Goal: Task Accomplishment & Management: Manage account settings

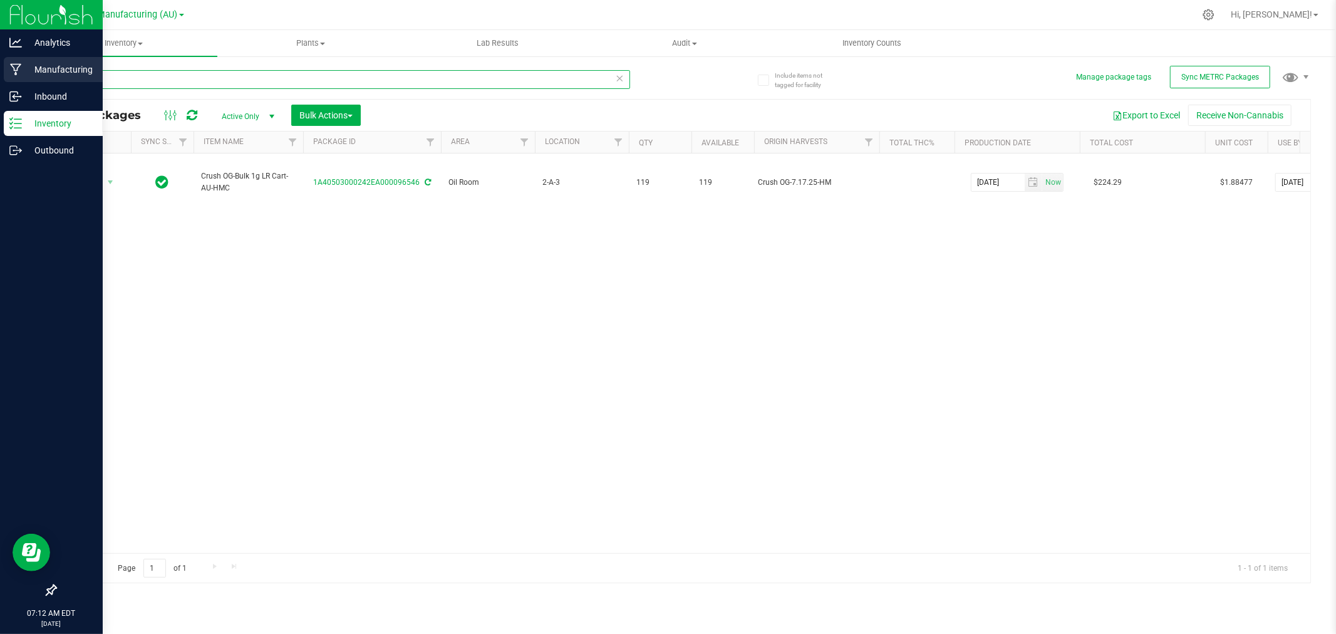
drag, startPoint x: 138, startPoint y: 76, endPoint x: 9, endPoint y: 80, distance: 129.1
click at [10, 80] on div "Analytics Manufacturing Inbound Inventory Outbound 07:12 AM EDT [DATE] 08/20 St…" at bounding box center [668, 317] width 1336 height 634
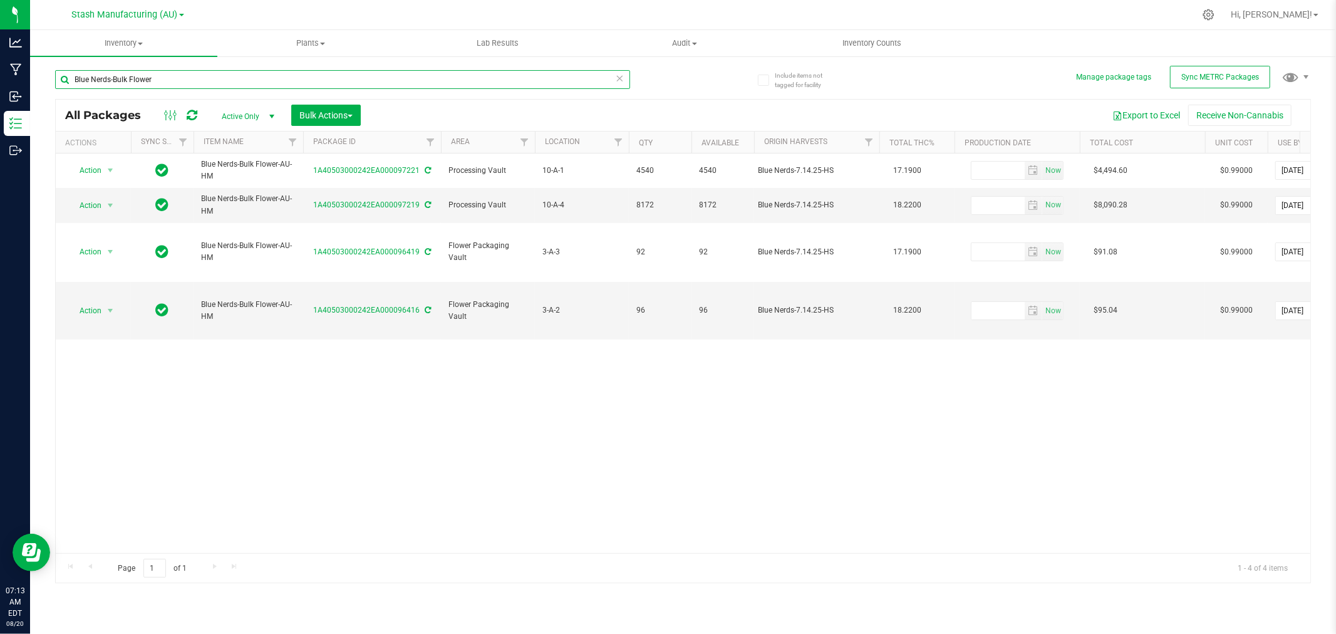
drag, startPoint x: 110, startPoint y: 80, endPoint x: -61, endPoint y: 89, distance: 171.3
click at [0, 89] on html "Analytics Manufacturing Inbound Inventory Outbound 07:13 AM EDT [DATE] 08/20 St…" at bounding box center [668, 317] width 1336 height 634
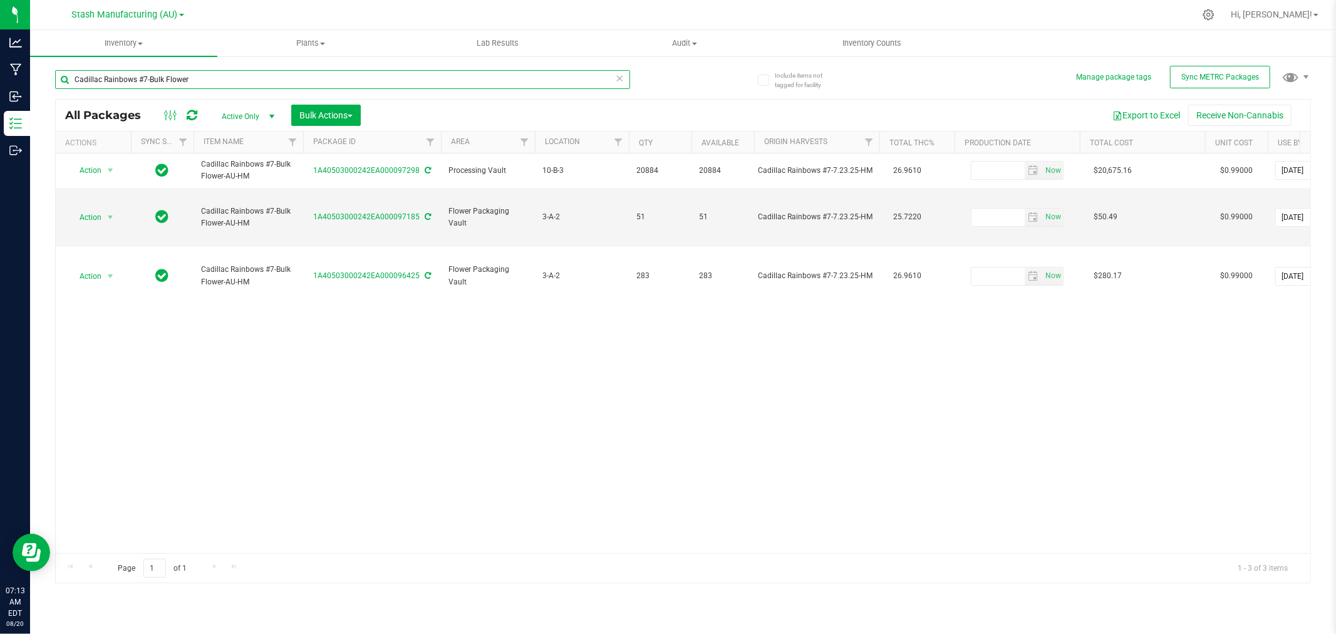
drag, startPoint x: 145, startPoint y: 78, endPoint x: -59, endPoint y: 89, distance: 203.9
click at [0, 89] on html "Analytics Manufacturing Inbound Inventory Outbound 07:13 AM EDT [DATE] 08/20 St…" at bounding box center [668, 317] width 1336 height 634
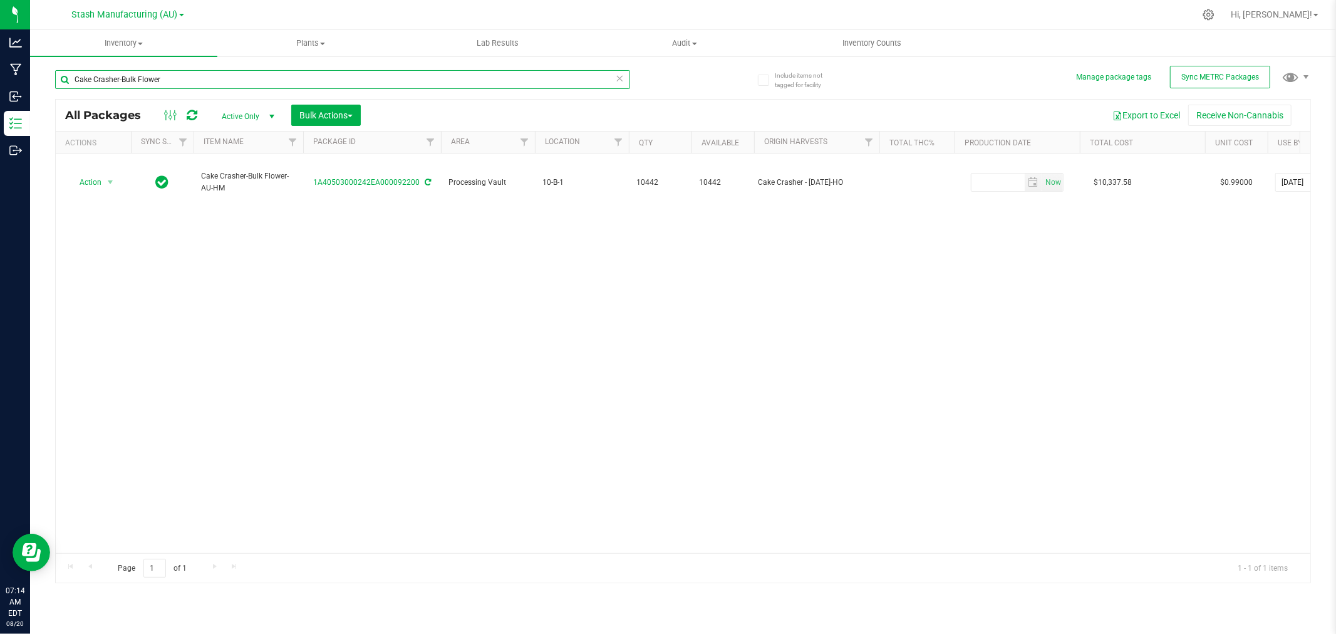
drag, startPoint x: 118, startPoint y: 79, endPoint x: -30, endPoint y: 80, distance: 147.8
click at [0, 80] on html "Analytics Manufacturing Inbound Inventory Outbound 07:14 AM EDT [DATE] 08/20 St…" at bounding box center [668, 317] width 1336 height 634
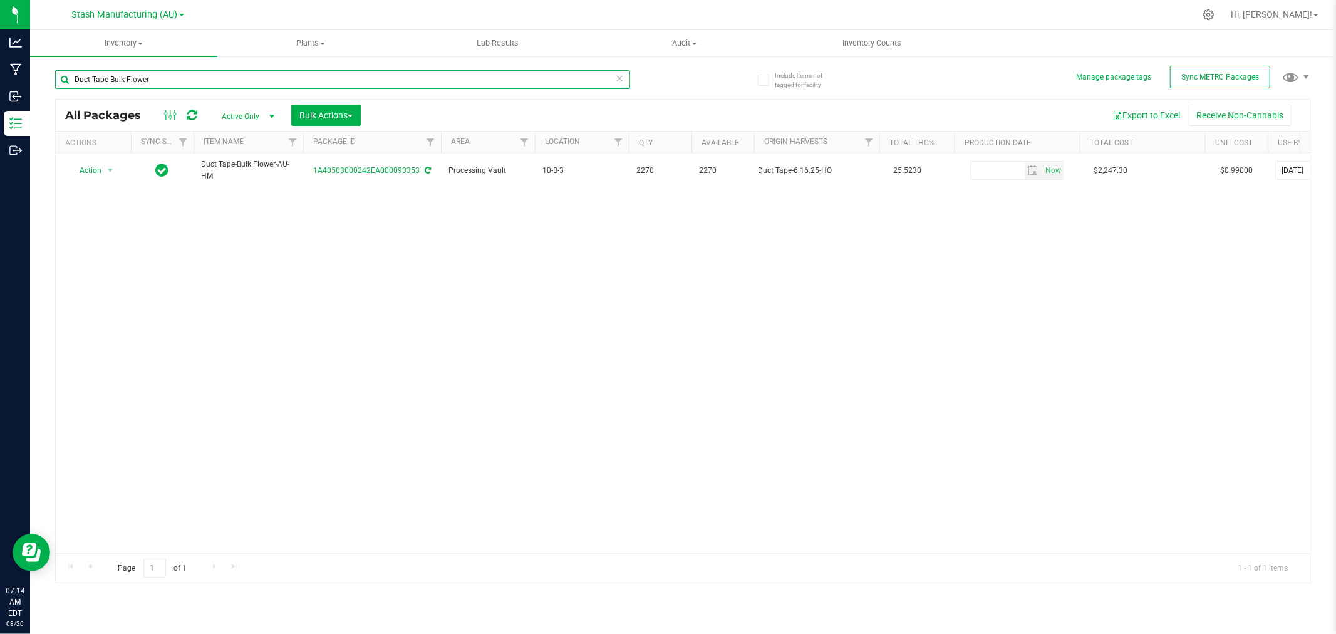
drag, startPoint x: 105, startPoint y: 81, endPoint x: -68, endPoint y: 90, distance: 173.7
click at [0, 90] on html "Analytics Manufacturing Inbound Inventory Outbound 07:14 AM EDT [DATE] 08/20 St…" at bounding box center [668, 317] width 1336 height 634
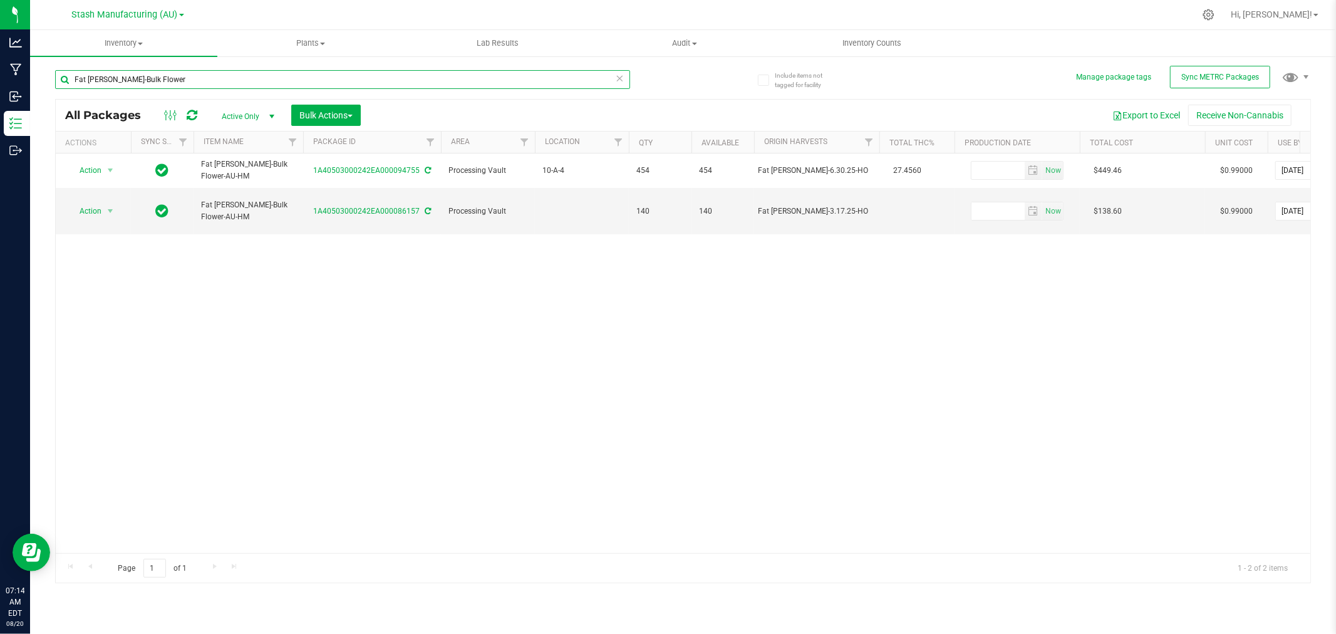
drag, startPoint x: 107, startPoint y: 78, endPoint x: -43, endPoint y: 78, distance: 150.3
click at [0, 78] on html "Analytics Manufacturing Inbound Inventory Outbound 07:14 AM EDT [DATE] 08/20 St…" at bounding box center [668, 317] width 1336 height 634
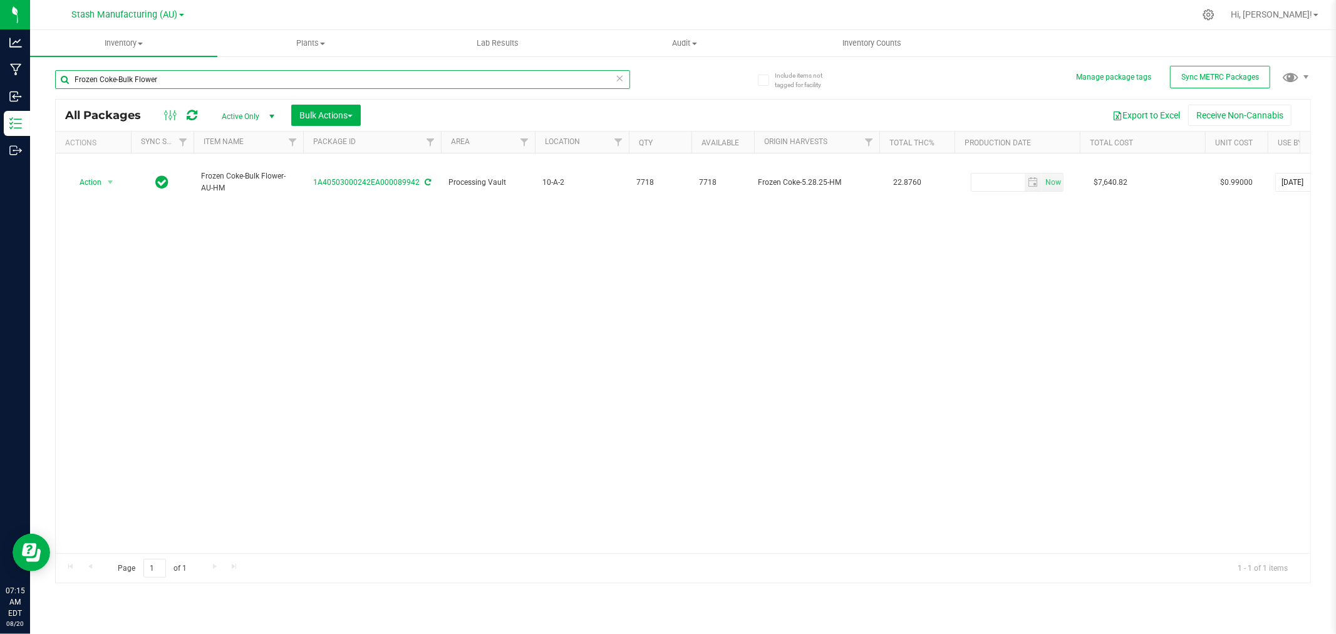
click at [115, 82] on input "Frozen Coke-Bulk Flower" at bounding box center [342, 79] width 575 height 19
drag, startPoint x: 117, startPoint y: 78, endPoint x: -4, endPoint y: 78, distance: 120.9
click at [0, 78] on html "Analytics Manufacturing Inbound Inventory Outbound 07:15 AM EDT [DATE] 08/20 St…" at bounding box center [668, 317] width 1336 height 634
drag, startPoint x: 127, startPoint y: 79, endPoint x: -8, endPoint y: 85, distance: 134.8
click at [0, 85] on html "Analytics Manufacturing Inbound Inventory Outbound 07:15 AM EDT [DATE] 08/20 St…" at bounding box center [668, 317] width 1336 height 634
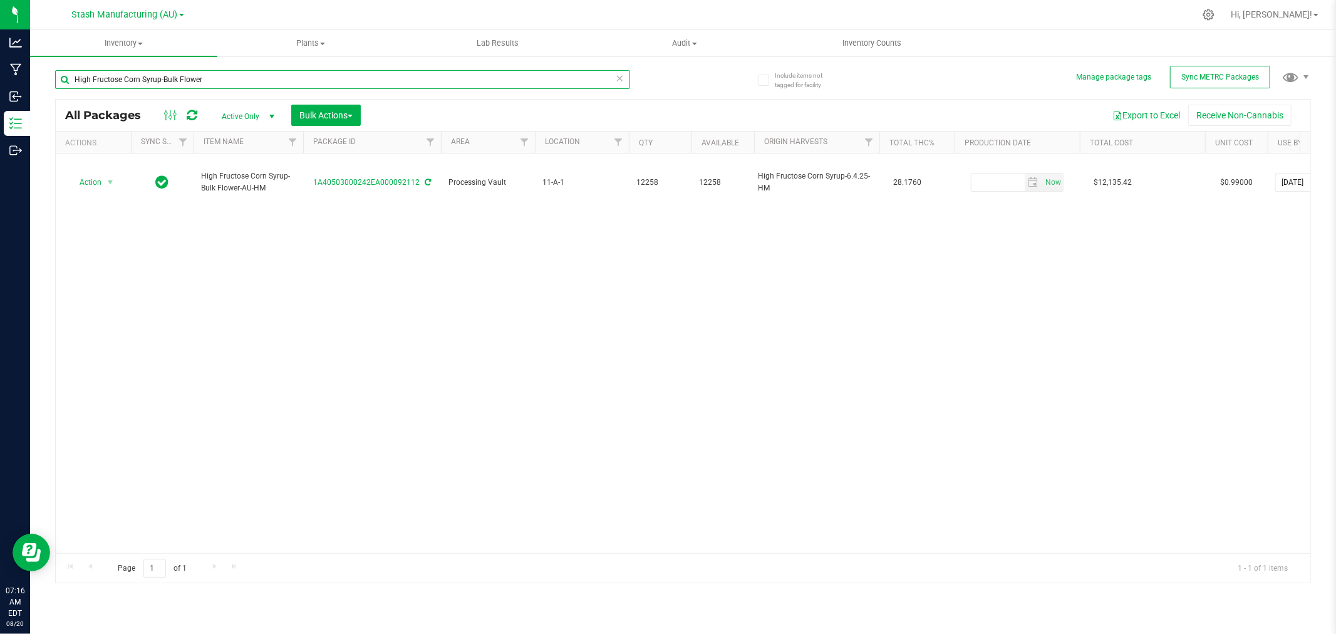
drag, startPoint x: 158, startPoint y: 79, endPoint x: -60, endPoint y: 85, distance: 218.1
click at [0, 85] on html "Analytics Manufacturing Inbound Inventory Outbound 07:16 AM EDT [DATE] 08/20 St…" at bounding box center [668, 317] width 1336 height 634
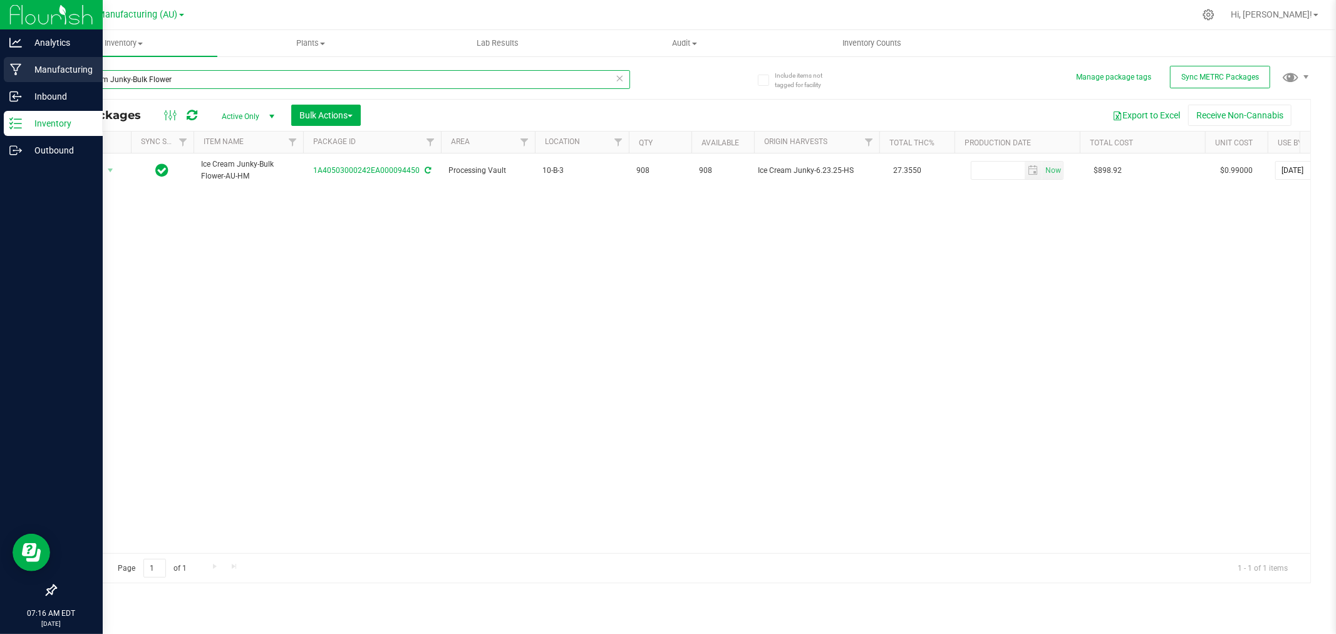
drag, startPoint x: 130, startPoint y: 79, endPoint x: 13, endPoint y: 80, distance: 116.5
click at [13, 80] on div "Analytics Manufacturing Inbound Inventory Outbound 07:16 AM EDT [DATE] 08/20 St…" at bounding box center [668, 317] width 1336 height 634
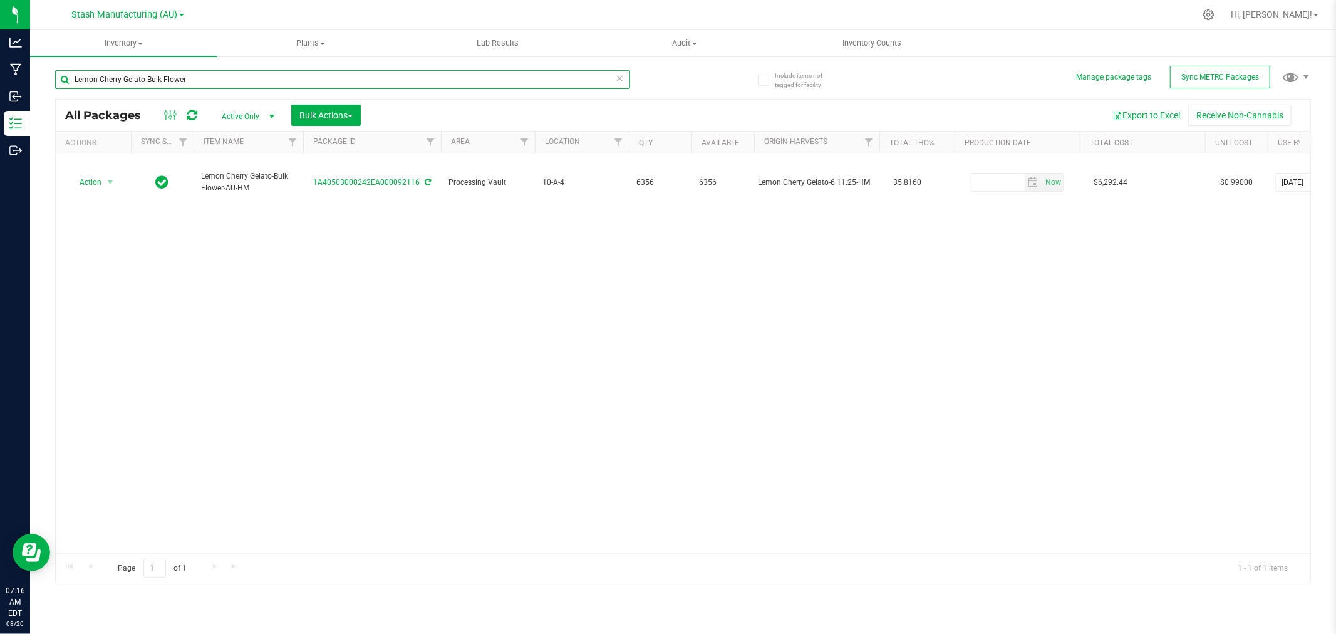
drag, startPoint x: 143, startPoint y: 78, endPoint x: 100, endPoint y: 86, distance: 43.4
click at [100, 86] on input "Lemon Cherry Gelato-Bulk Flower" at bounding box center [342, 79] width 575 height 19
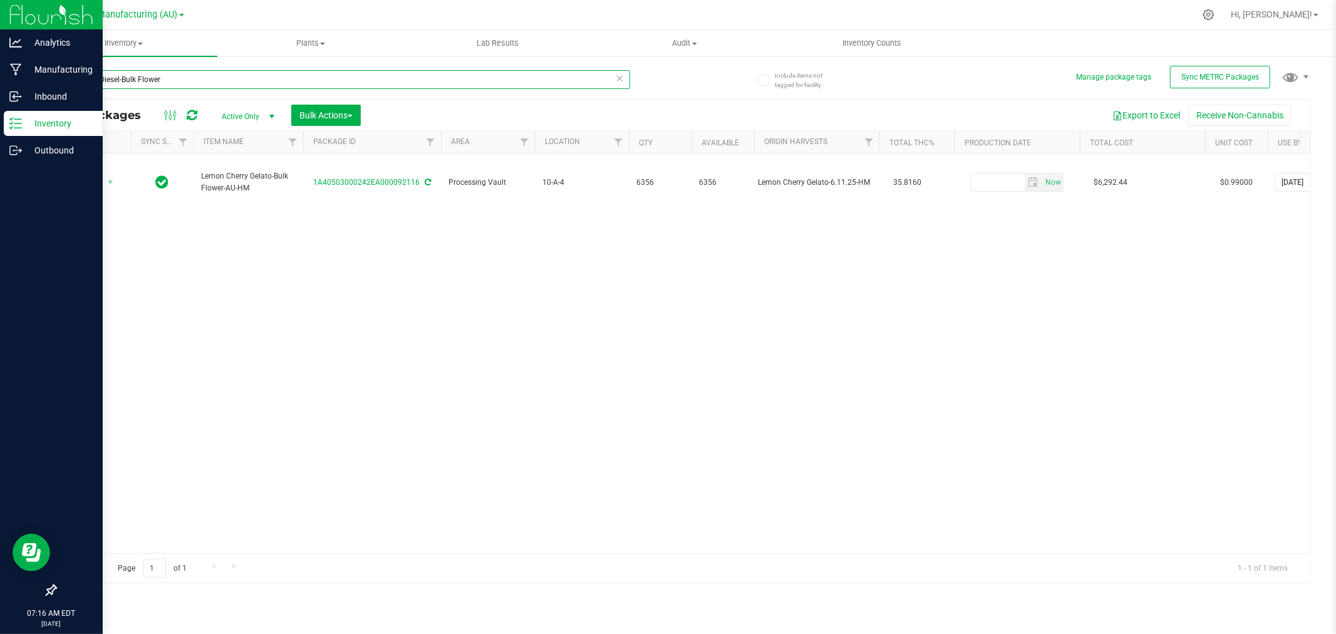
type input "Lemon Diesel-Bulk Flower"
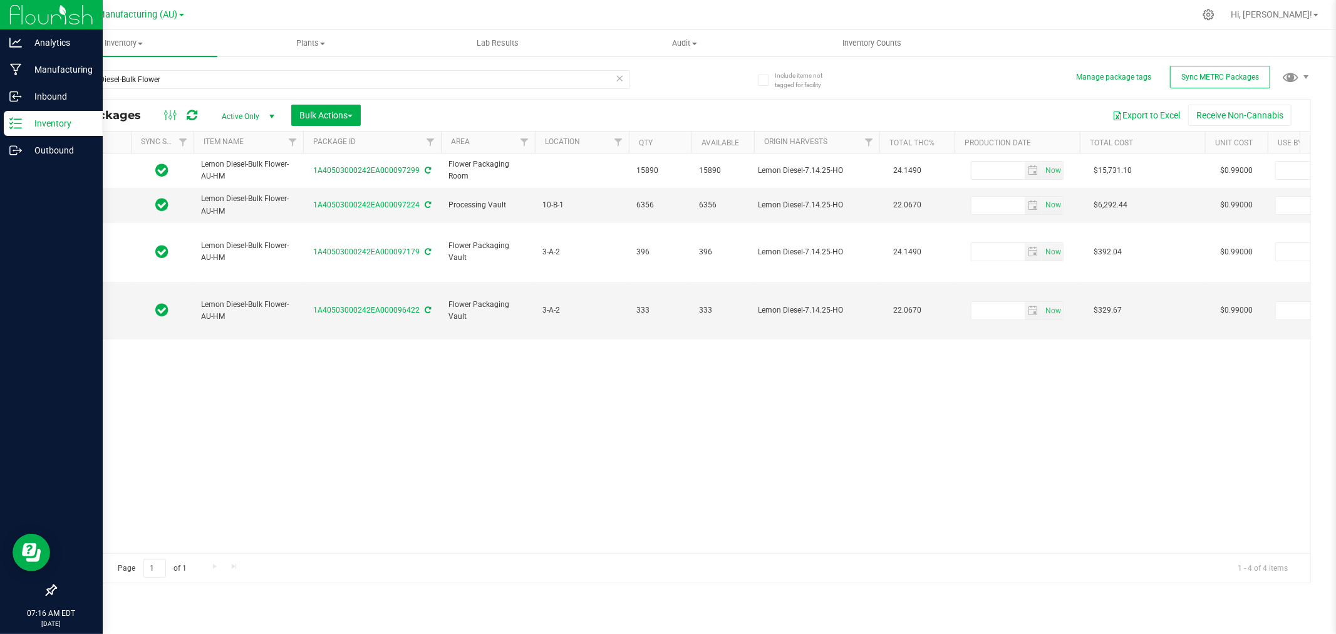
type input "[DATE]"
drag, startPoint x: 121, startPoint y: 81, endPoint x: 18, endPoint y: 88, distance: 103.6
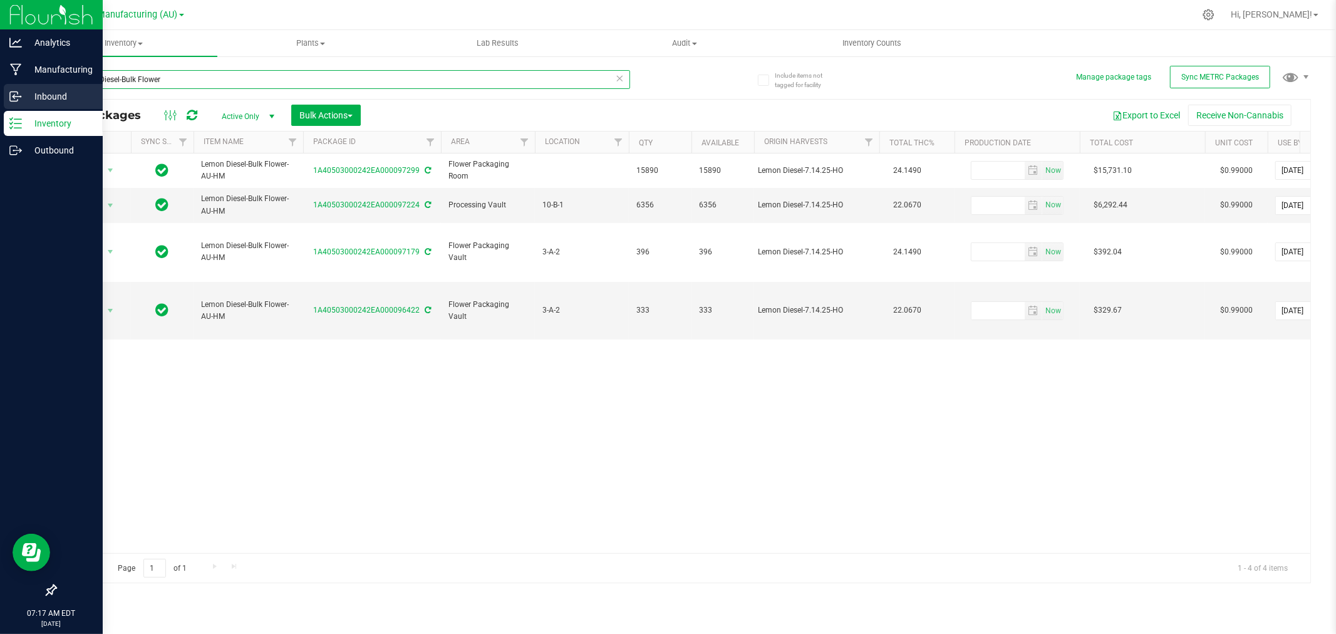
click at [18, 88] on div "Analytics Manufacturing Inbound Inventory Outbound 07:17 AM EDT [DATE] 08/20 St…" at bounding box center [668, 317] width 1336 height 634
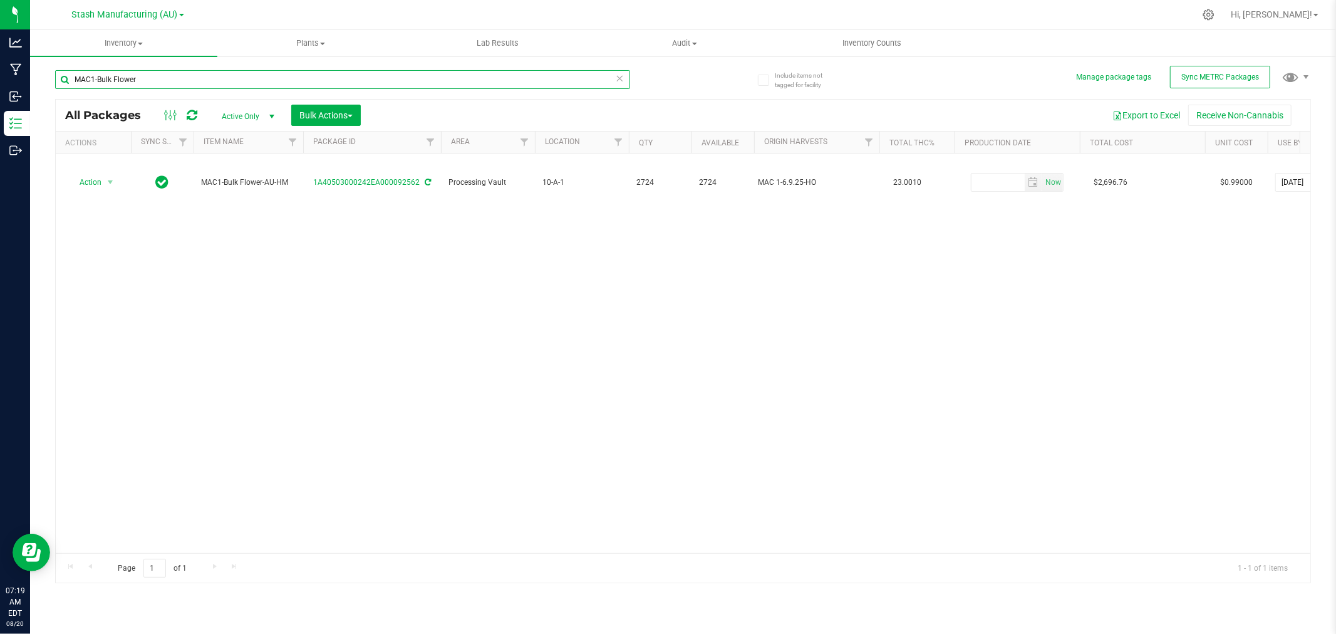
drag, startPoint x: 94, startPoint y: 77, endPoint x: 33, endPoint y: 90, distance: 62.2
click at [34, 90] on div "Include items not tagged for facility Manage package tags Sync METRC Packages M…" at bounding box center [683, 246] width 1306 height 382
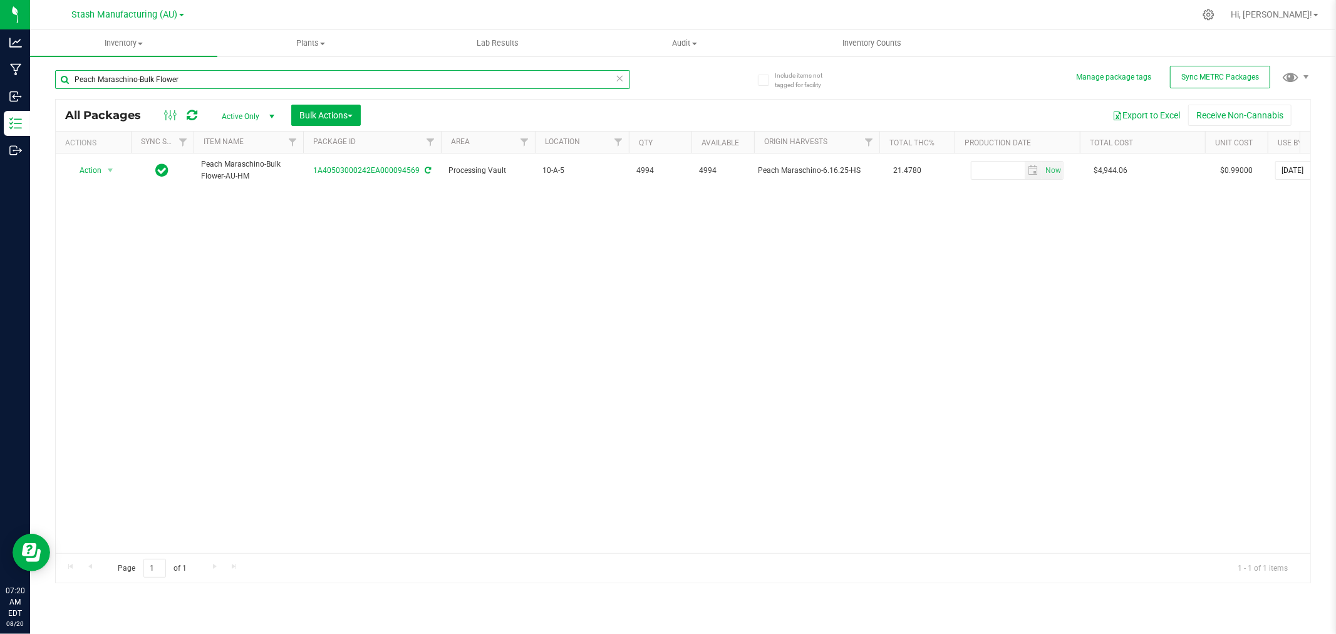
click at [135, 79] on input "Peach Maraschino-Bulk Flower" at bounding box center [342, 79] width 575 height 19
drag, startPoint x: 135, startPoint y: 79, endPoint x: -41, endPoint y: 78, distance: 175.4
click at [0, 78] on html "Analytics Manufacturing Inbound Inventory Outbound 07:20 AM EDT [DATE] 08/20 St…" at bounding box center [668, 317] width 1336 height 634
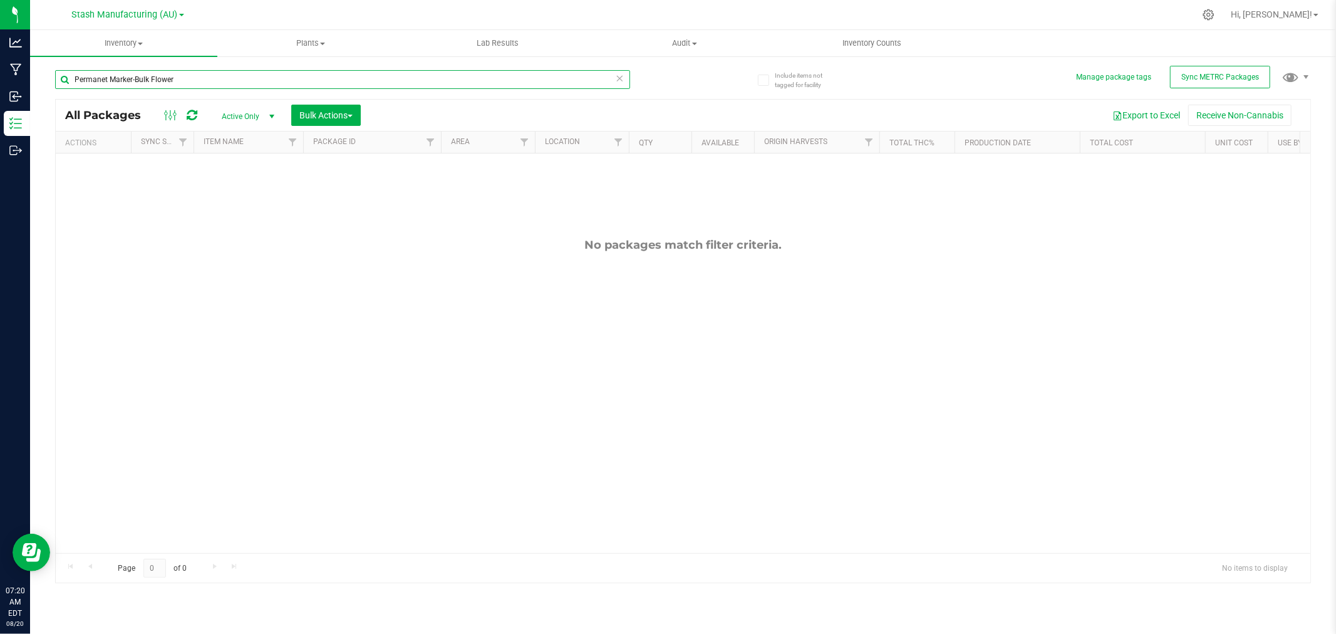
drag, startPoint x: 96, startPoint y: 85, endPoint x: 90, endPoint y: 80, distance: 8.0
click at [85, 76] on input "Permanet Marker-Bulk Flower" at bounding box center [342, 79] width 575 height 19
drag, startPoint x: 106, startPoint y: 78, endPoint x: 33, endPoint y: 78, distance: 73.9
click at [33, 78] on div "Include items not tagged for facility Manage package tags Sync METRC Packages P…" at bounding box center [683, 246] width 1306 height 382
click at [412, 351] on div "No packages match filter criteria." at bounding box center [683, 395] width 1255 height 484
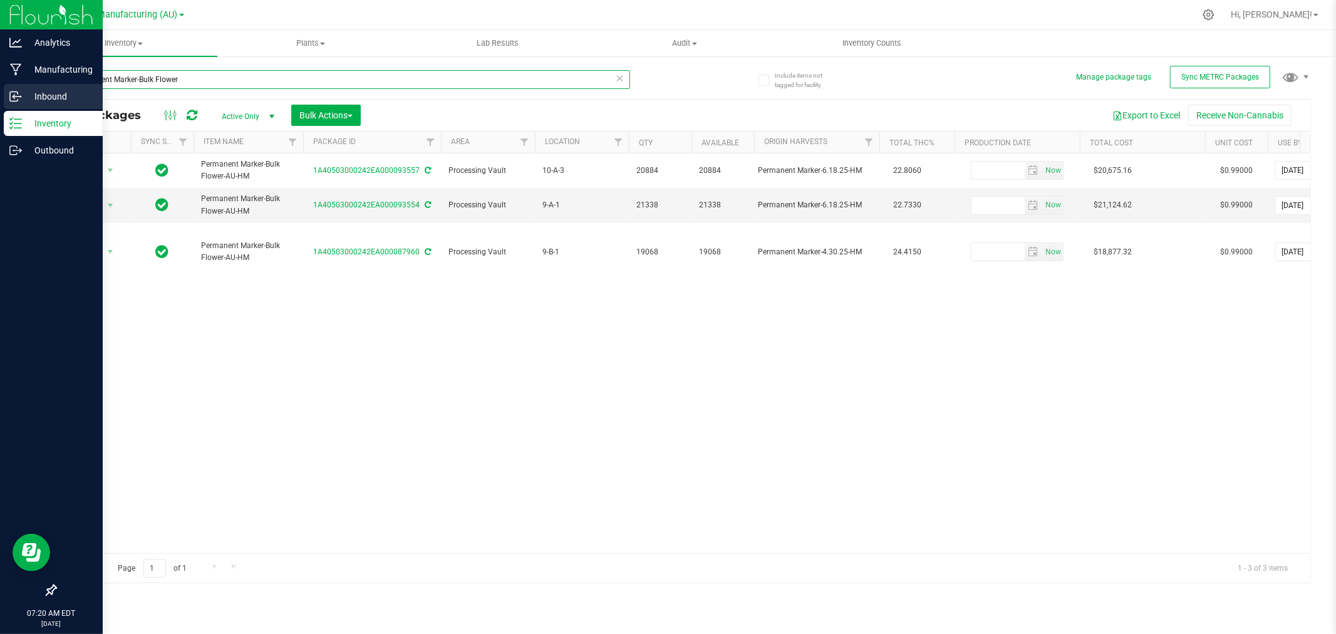
drag, startPoint x: 135, startPoint y: 80, endPoint x: 24, endPoint y: 86, distance: 111.0
click at [24, 86] on div "Analytics Manufacturing Inbound Inventory Outbound 07:20 AM EDT [DATE] 08/20 St…" at bounding box center [668, 317] width 1336 height 634
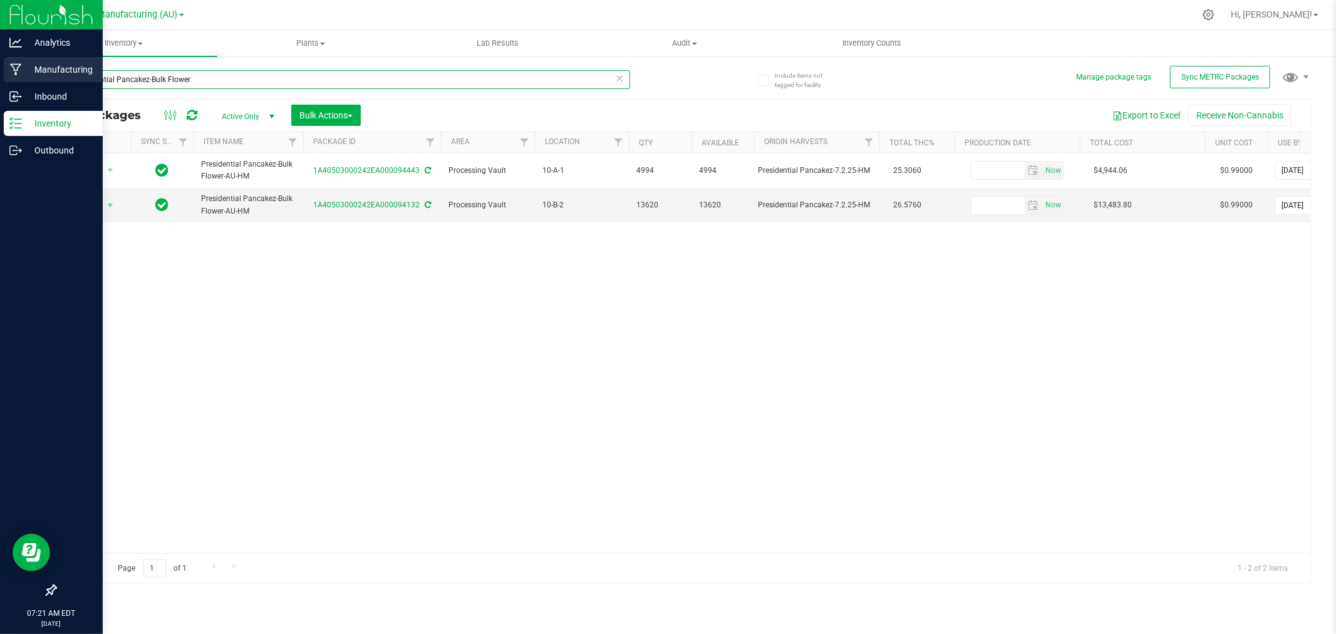
drag, startPoint x: 148, startPoint y: 77, endPoint x: 19, endPoint y: 77, distance: 129.0
click at [19, 77] on div "Analytics Manufacturing Inbound Inventory Outbound 07:21 AM EDT [DATE] 08/20 St…" at bounding box center [668, 317] width 1336 height 634
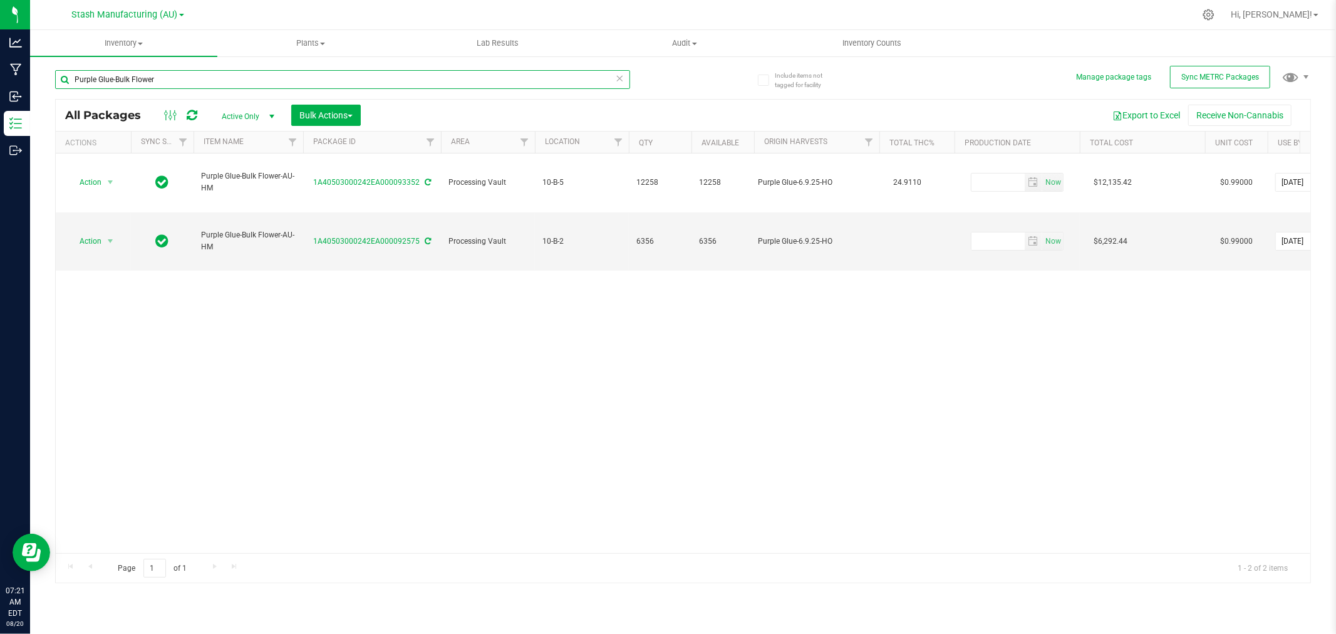
drag, startPoint x: 111, startPoint y: 78, endPoint x: 98, endPoint y: 81, distance: 13.1
click at [98, 81] on input "Purple Glue-Bulk Flower" at bounding box center [342, 79] width 575 height 19
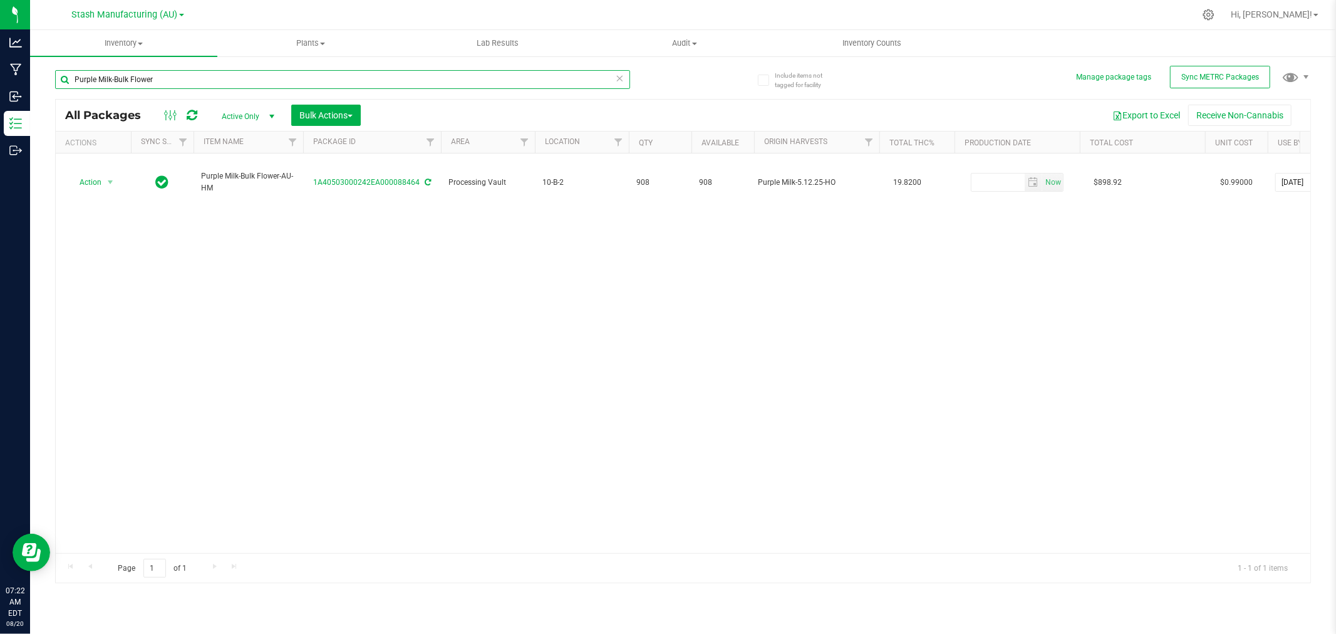
drag, startPoint x: 110, startPoint y: 80, endPoint x: -8, endPoint y: 90, distance: 118.2
click at [0, 90] on html "Analytics Manufacturing Inbound Inventory Outbound 07:22 AM EDT [DATE] 08/20 St…" at bounding box center [668, 317] width 1336 height 634
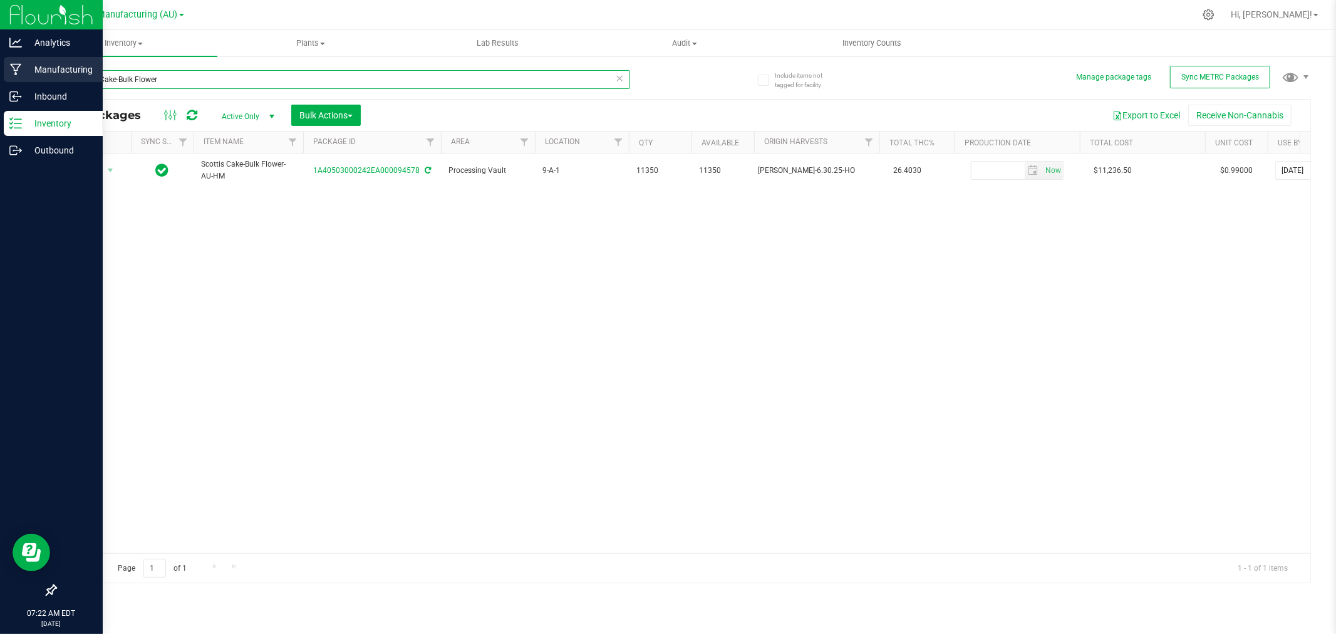
drag, startPoint x: 116, startPoint y: 78, endPoint x: 25, endPoint y: 78, distance: 90.8
click at [25, 78] on div "Analytics Manufacturing Inbound Inventory Outbound 07:22 AM EDT [DATE] 08/20 St…" at bounding box center [668, 317] width 1336 height 634
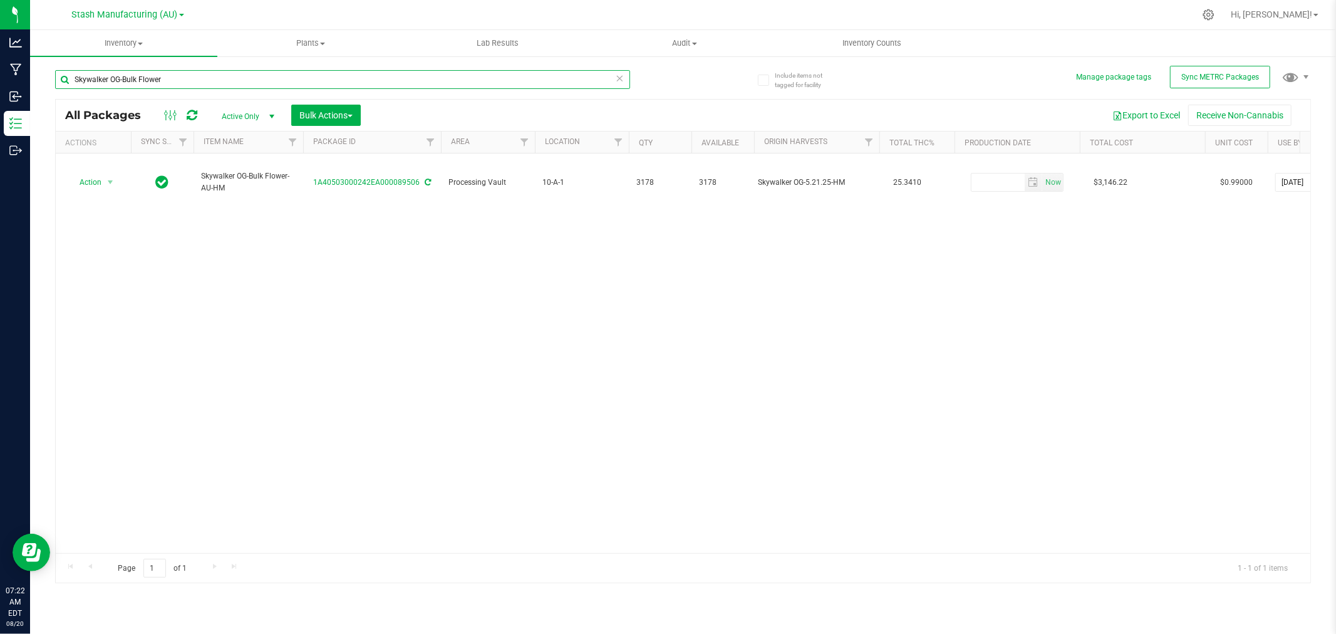
drag, startPoint x: 118, startPoint y: 77, endPoint x: -39, endPoint y: 85, distance: 156.8
click at [0, 85] on html "Analytics Manufacturing Inbound Inventory Outbound 07:22 AM EDT [DATE] 08/20 St…" at bounding box center [668, 317] width 1336 height 634
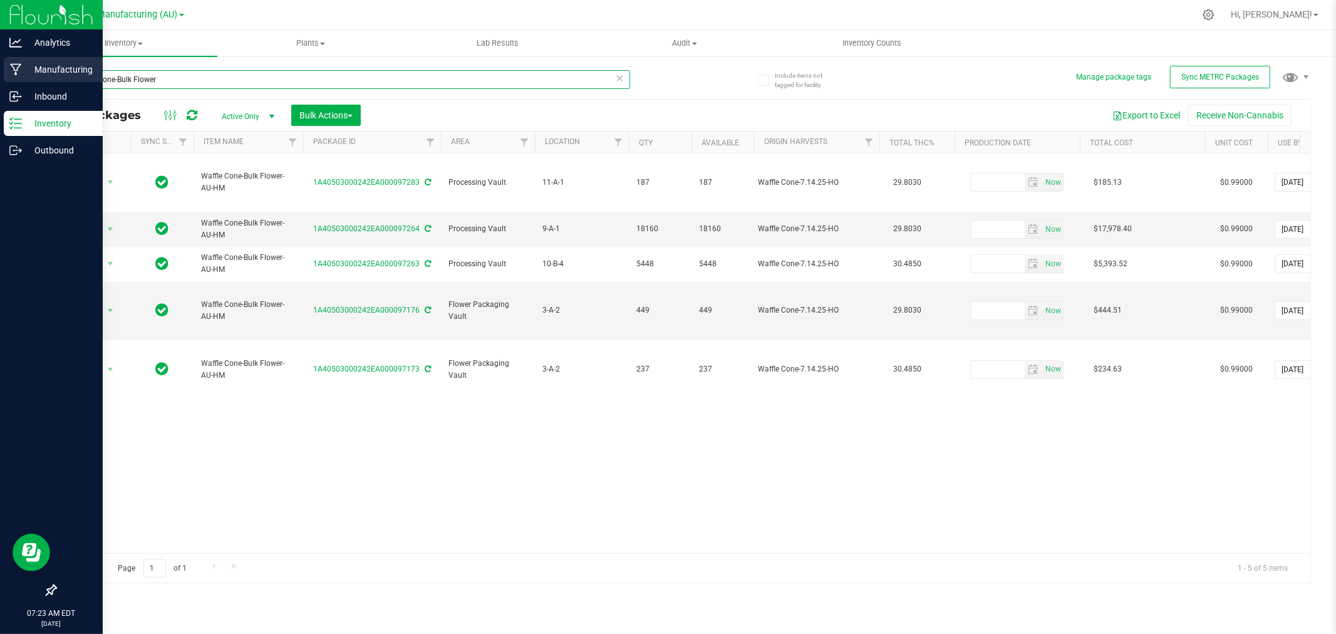
drag, startPoint x: 115, startPoint y: 80, endPoint x: 28, endPoint y: 79, distance: 87.1
click at [28, 80] on div "Analytics Manufacturing Inbound Inventory Outbound 07:23 AM EDT [DATE] 08/20 St…" at bounding box center [668, 317] width 1336 height 634
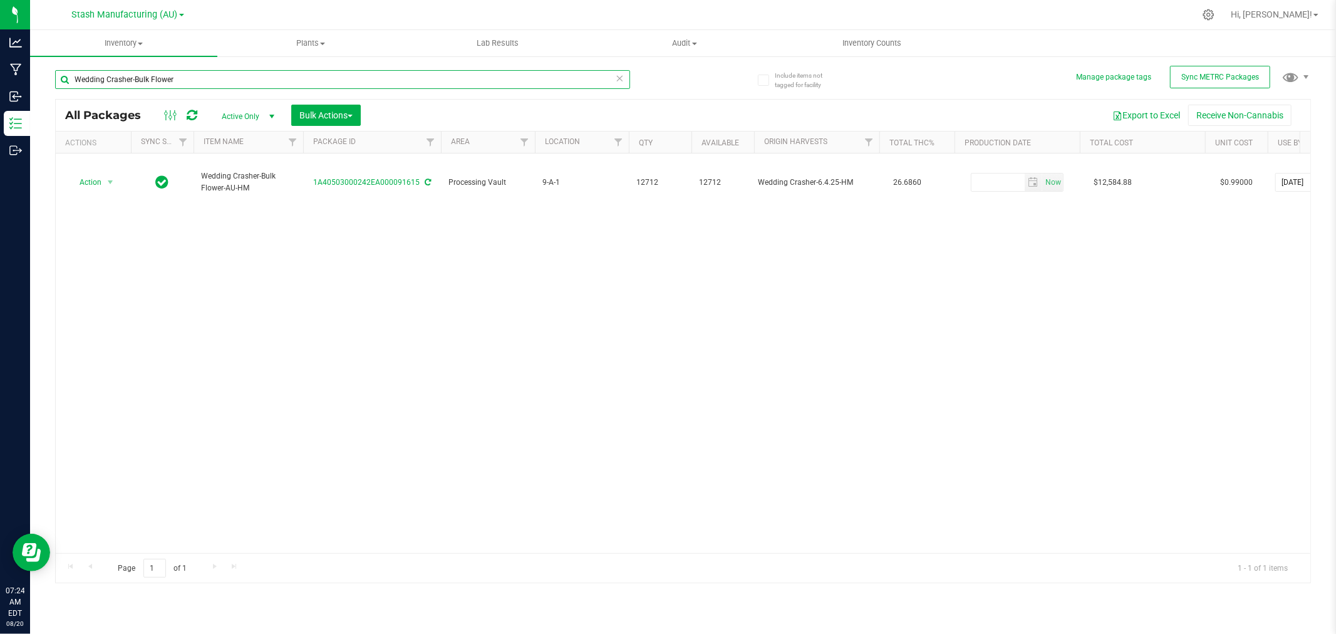
drag, startPoint x: 130, startPoint y: 78, endPoint x: -3, endPoint y: 84, distance: 132.3
click at [0, 84] on html "Analytics Manufacturing Inbound Inventory Outbound 07:24 AM EDT [DATE] 08/20 St…" at bounding box center [668, 317] width 1336 height 634
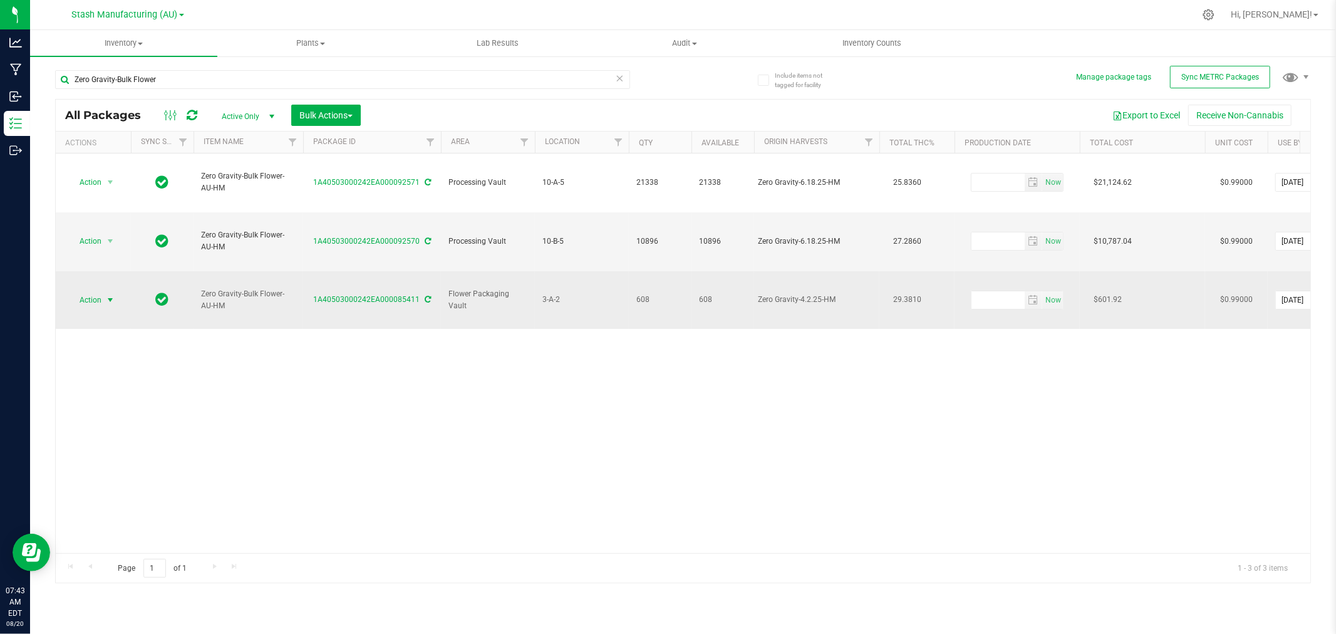
click at [95, 291] on span "Action" at bounding box center [85, 300] width 34 height 18
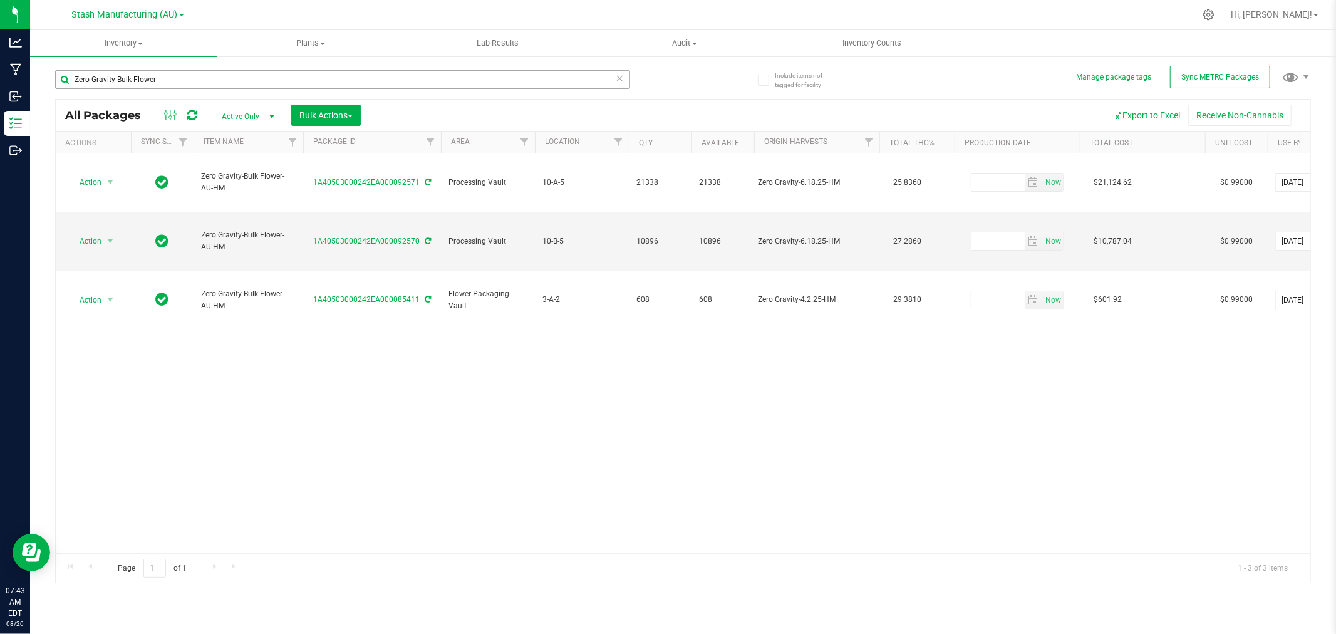
drag, startPoint x: 164, startPoint y: 90, endPoint x: 123, endPoint y: 86, distance: 41.5
click at [123, 86] on div "Zero Gravity-Bulk Flower" at bounding box center [342, 84] width 575 height 29
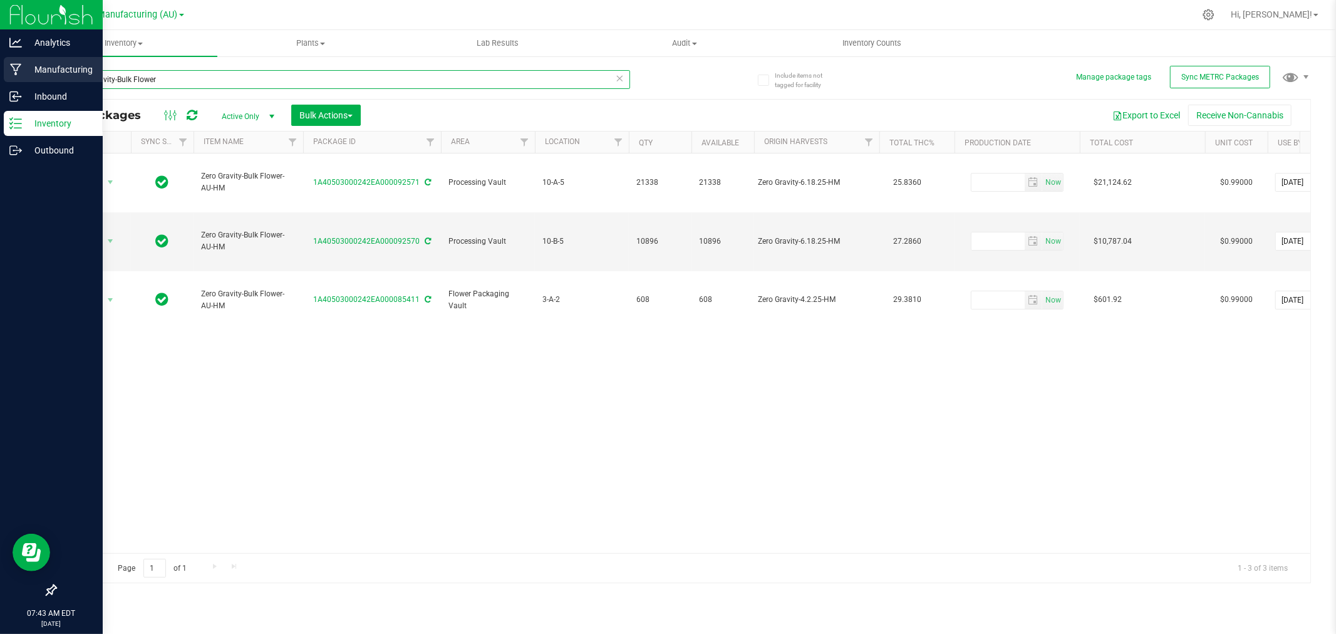
drag, startPoint x: 172, startPoint y: 80, endPoint x: 6, endPoint y: 82, distance: 165.4
click at [7, 81] on div "Analytics Manufacturing Inbound Inventory Outbound 07:43 AM EDT [DATE] 08/20 St…" at bounding box center [668, 317] width 1336 height 634
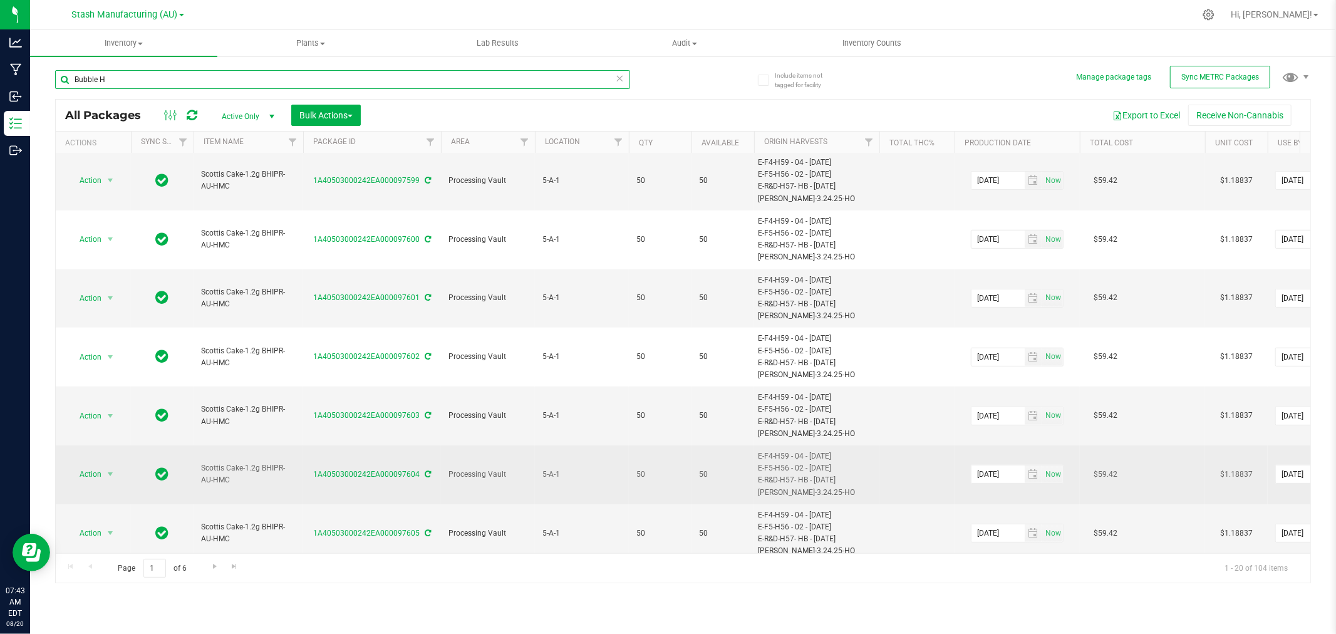
scroll to position [749, 0]
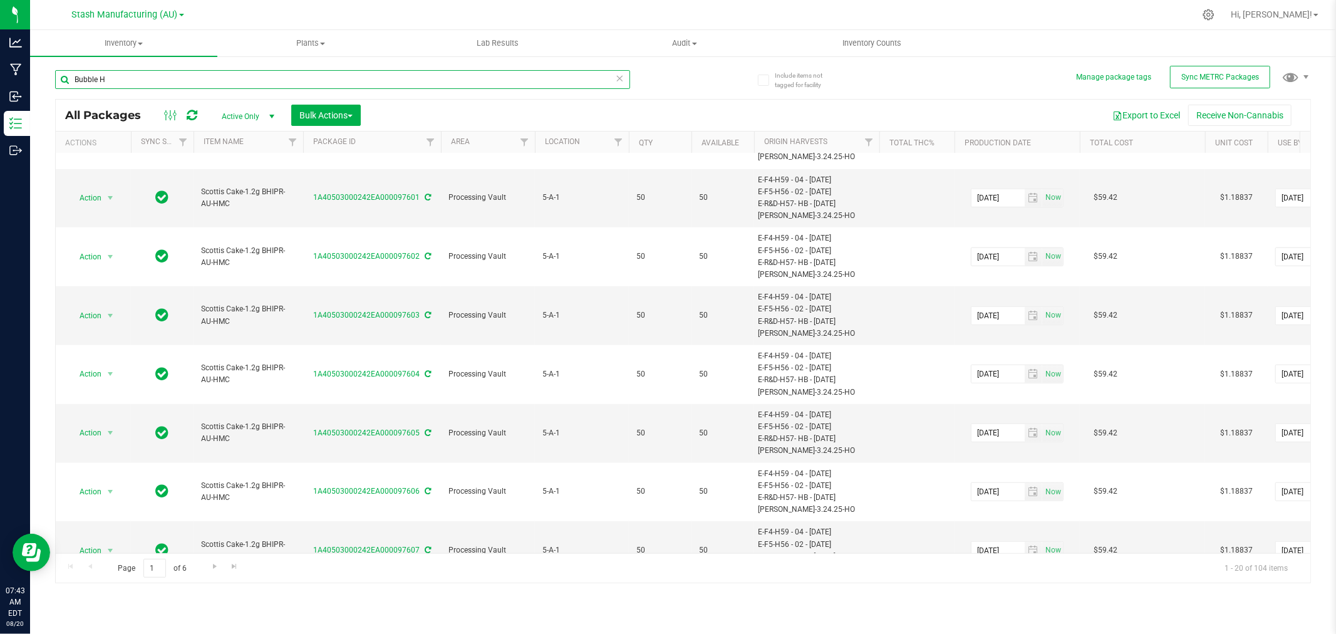
drag, startPoint x: 120, startPoint y: 85, endPoint x: 34, endPoint y: 86, distance: 85.8
click at [34, 86] on div "Include items not tagged for facility Manage package tags Sync METRC Packages B…" at bounding box center [683, 246] width 1306 height 382
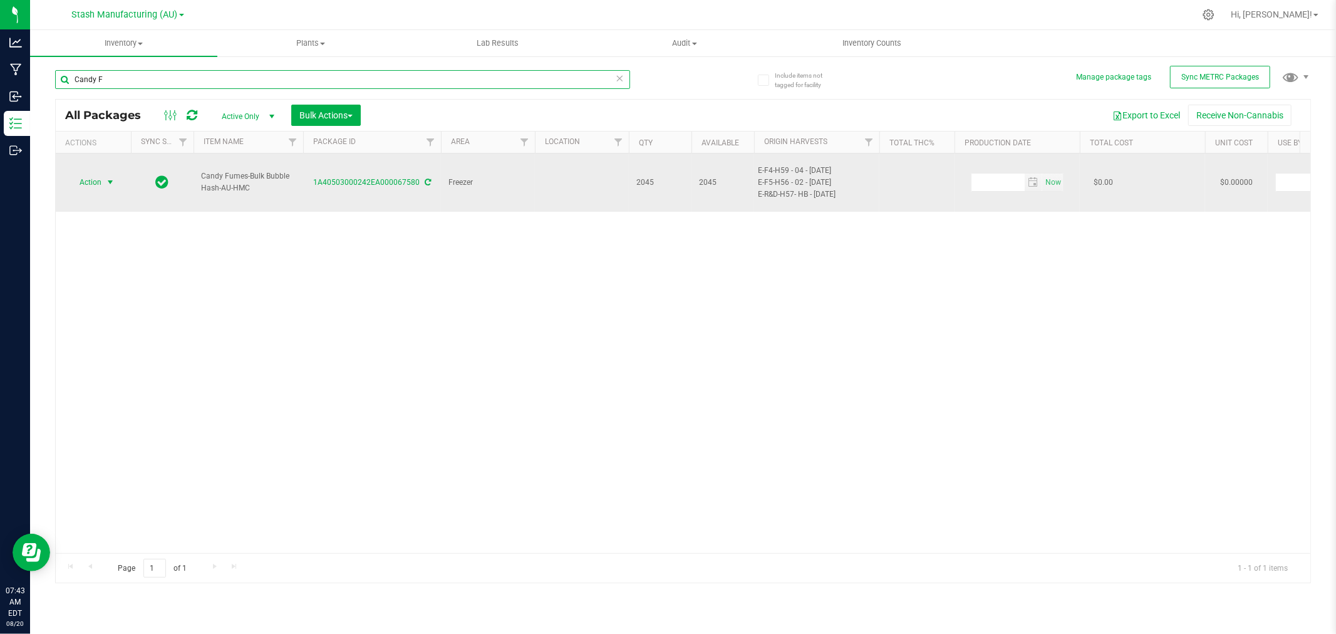
type input "Candy F"
click at [103, 175] on span "select" at bounding box center [111, 183] width 16 height 18
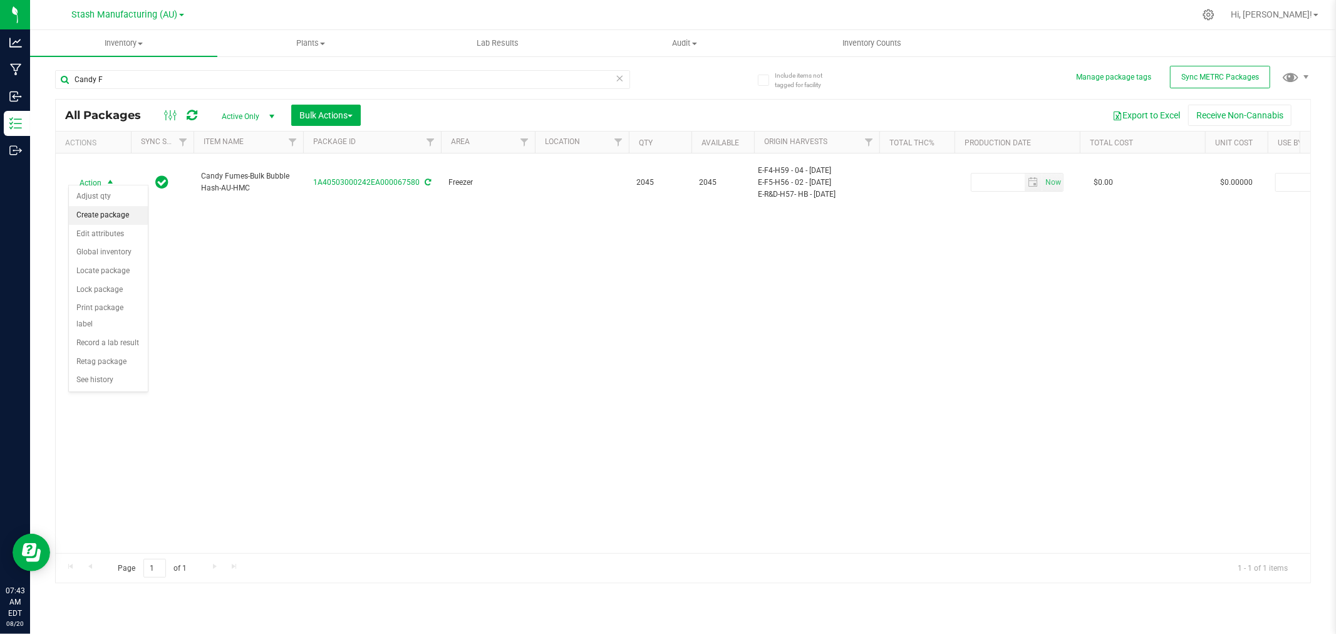
click at [96, 217] on li "Create package" at bounding box center [108, 215] width 79 height 19
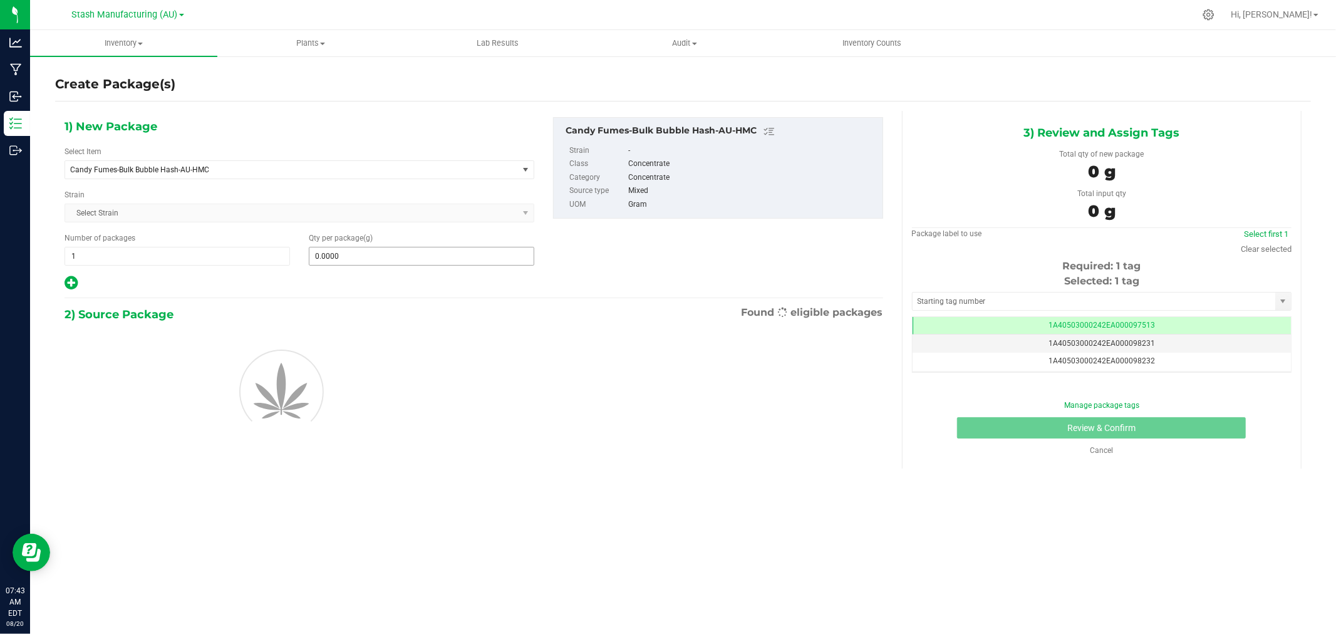
click at [368, 246] on div "Qty per package (g) 0.0000 0" at bounding box center [421, 248] width 244 height 33
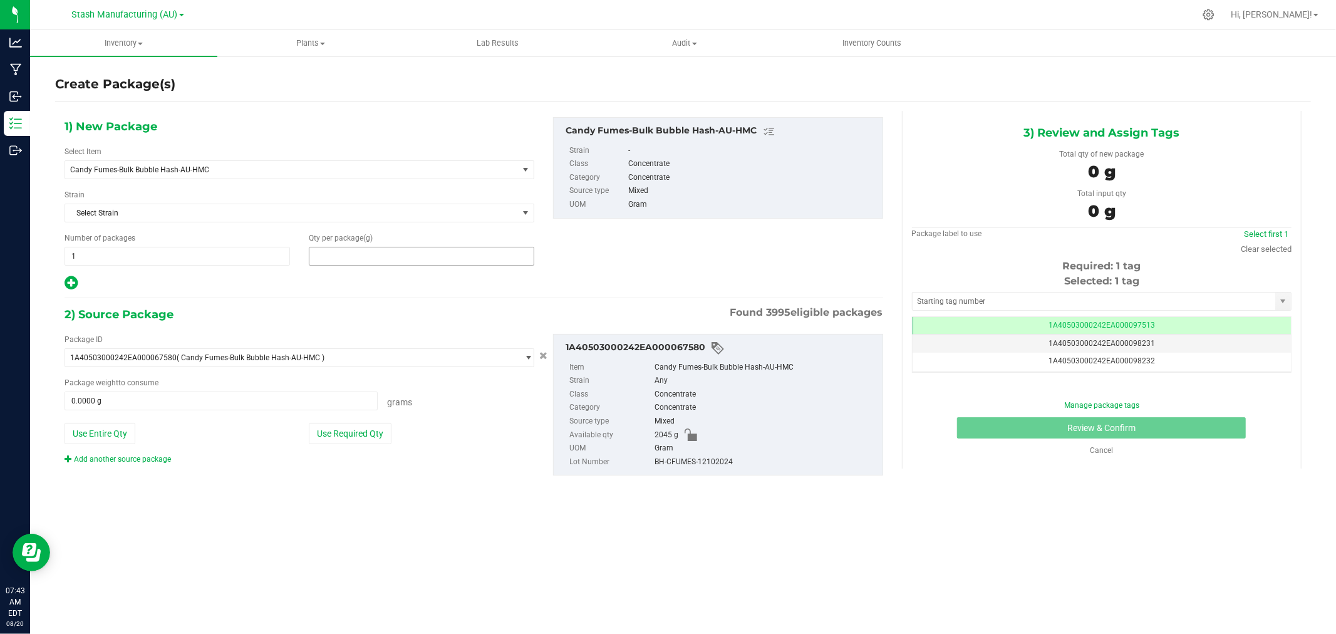
click at [358, 254] on span at bounding box center [422, 256] width 226 height 19
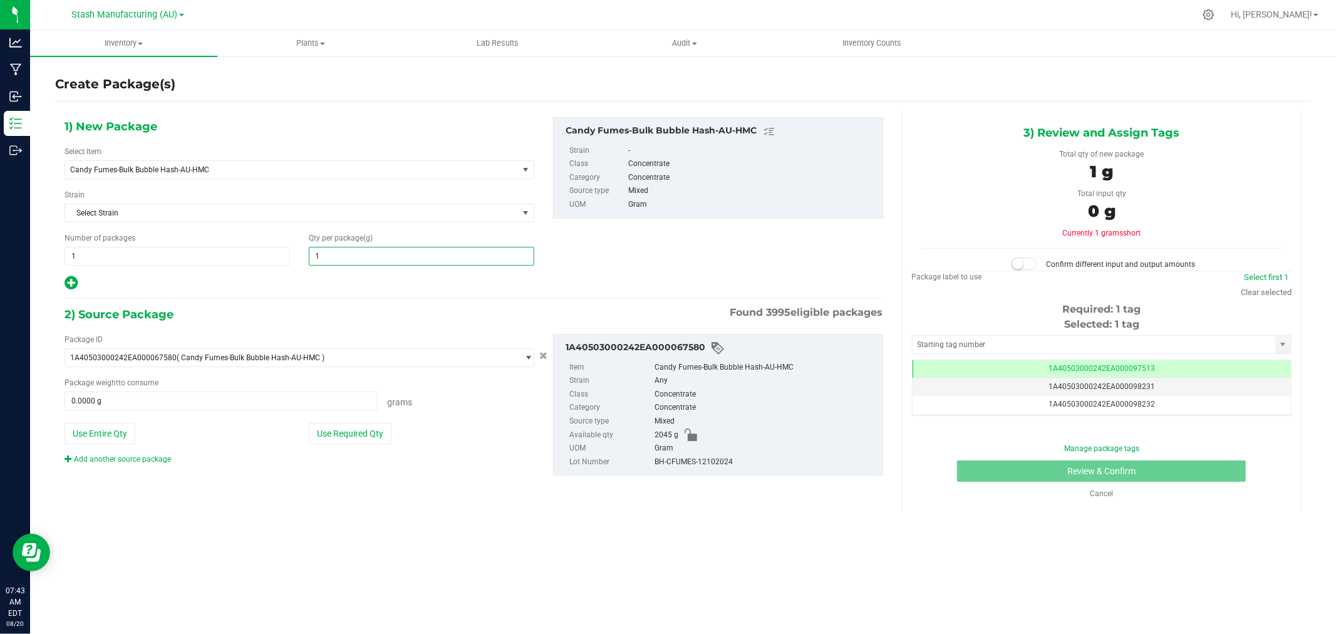
type input "10"
type input "10.0000"
click at [361, 445] on div "Package ID 1A40503000242EA000067580 ( Candy Fumes-Bulk Bubble Hash-AU-HMC ) 1A4…" at bounding box center [299, 399] width 489 height 131
drag, startPoint x: 360, startPoint y: 442, endPoint x: 417, endPoint y: 455, distance: 59.3
click at [360, 442] on button "Use Required Qty" at bounding box center [350, 433] width 83 height 21
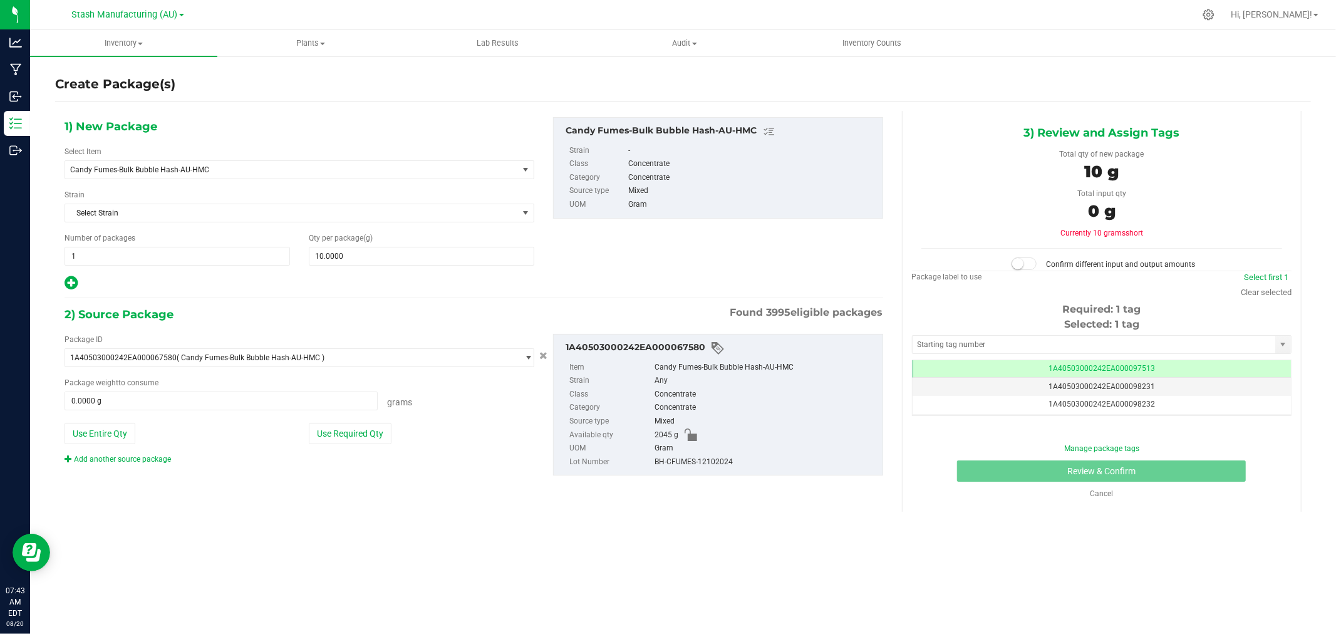
type input "10.0000 g"
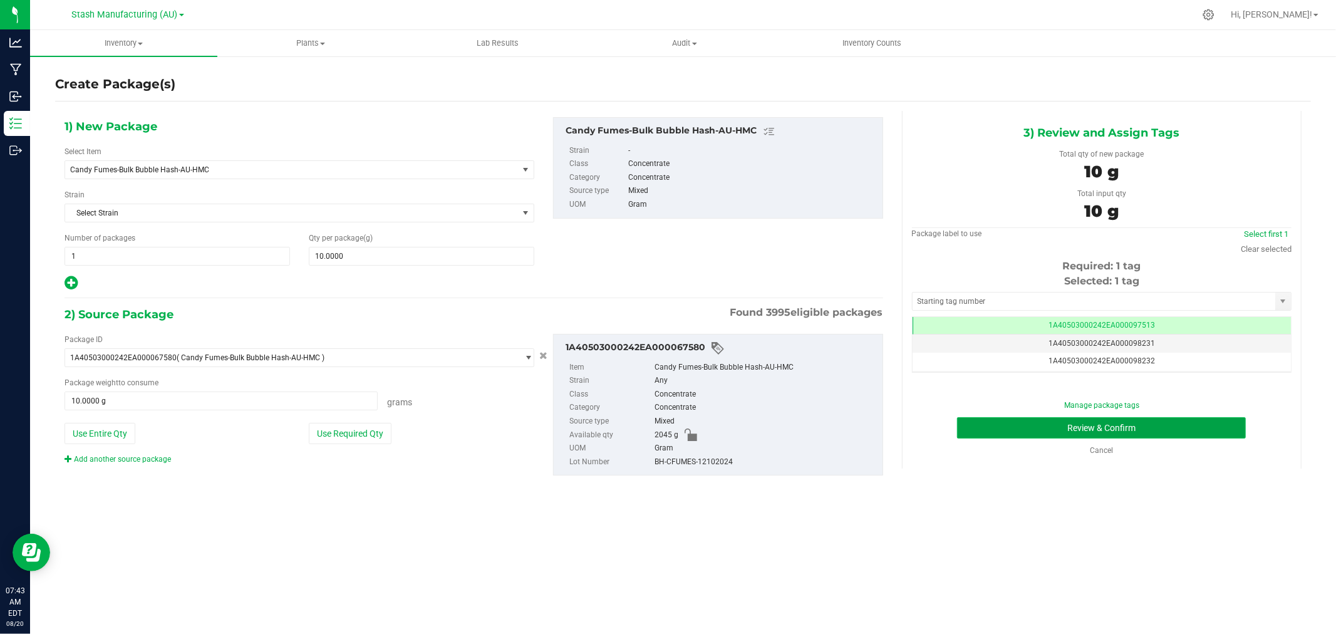
click at [1124, 432] on button "Review & Confirm" at bounding box center [1101, 427] width 289 height 21
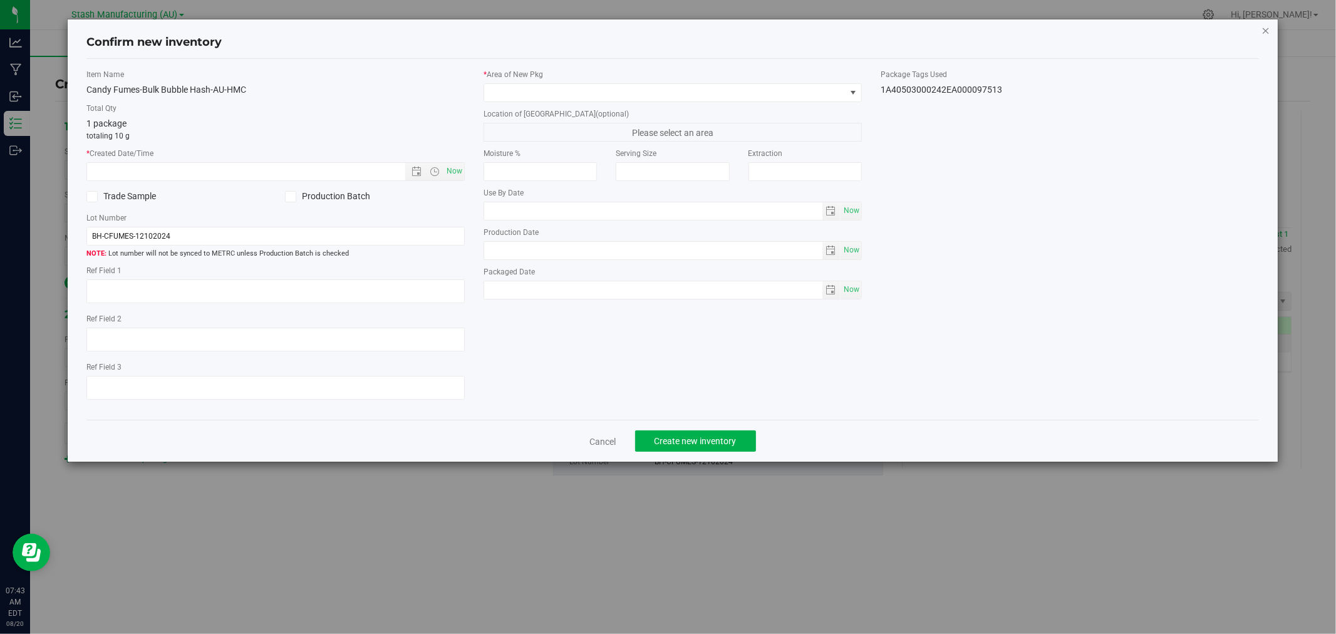
click at [1266, 29] on icon "button" at bounding box center [1266, 30] width 9 height 15
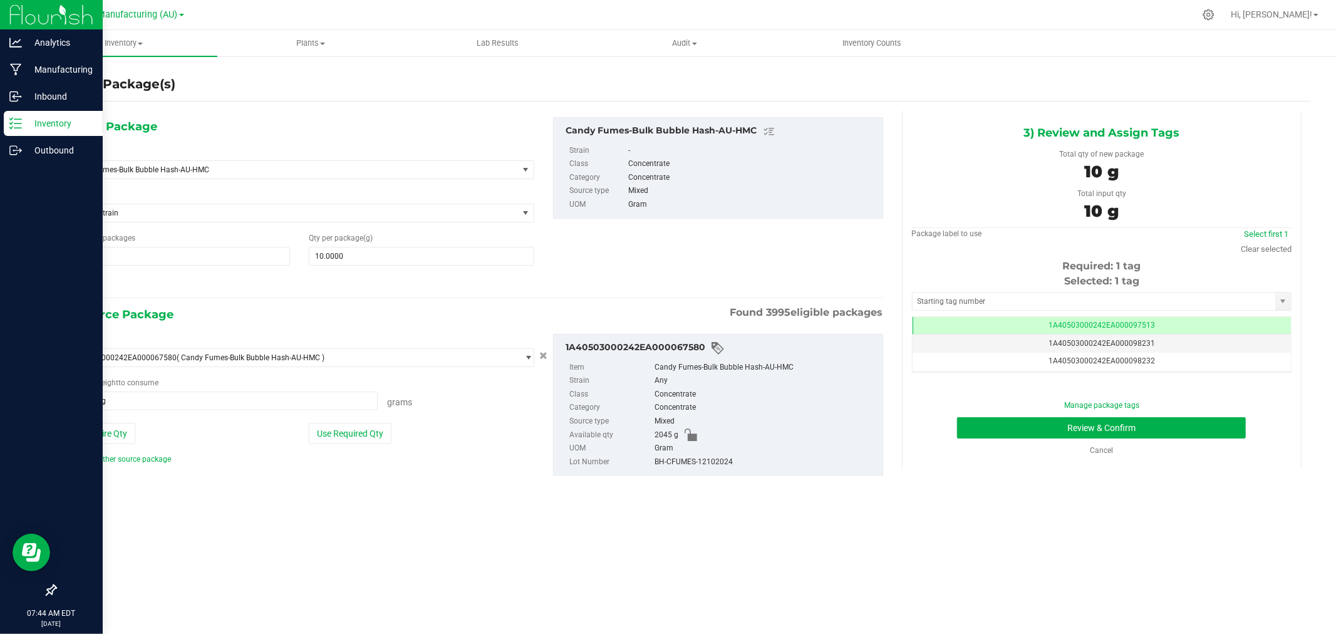
click at [45, 128] on p "Inventory" at bounding box center [59, 123] width 75 height 15
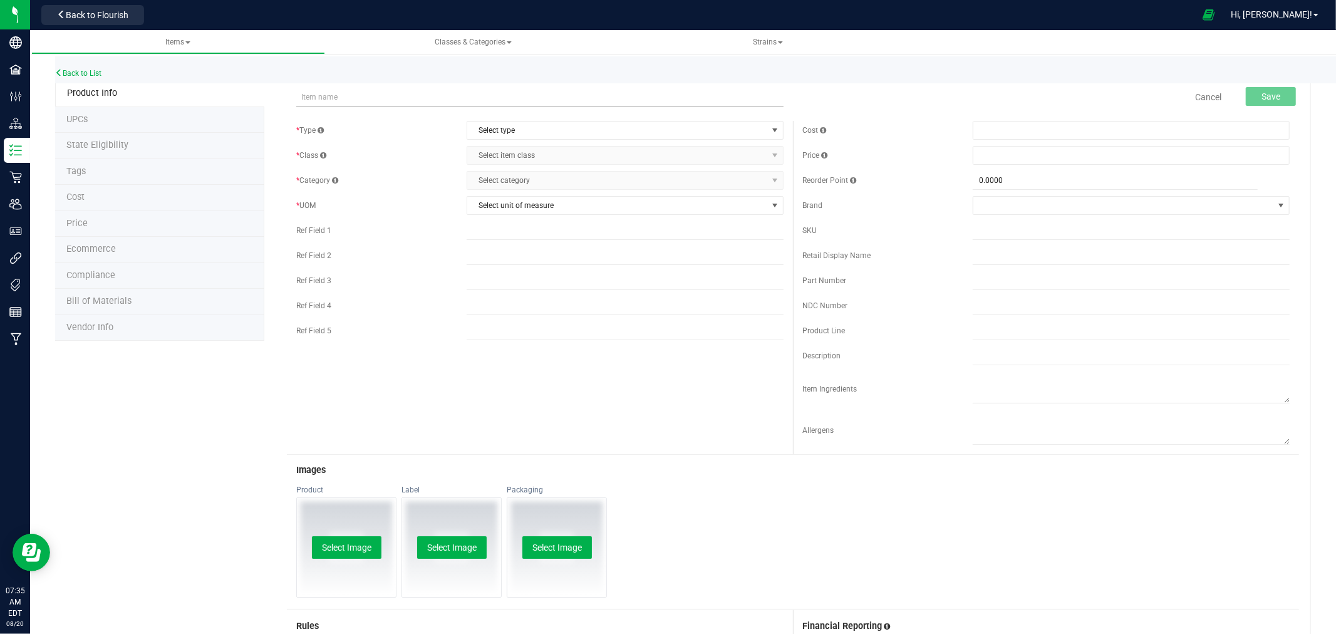
click at [304, 97] on input "text" at bounding box center [539, 97] width 487 height 19
drag, startPoint x: 431, startPoint y: 94, endPoint x: 298, endPoint y: 95, distance: 132.8
click at [298, 95] on input "Escalade-3.5g Live Resin-AU-HMC" at bounding box center [539, 97] width 487 height 19
type input "Escalade-3.5g Live Resin-AU-HMC"
click at [1007, 229] on input "text" at bounding box center [1131, 230] width 317 height 19
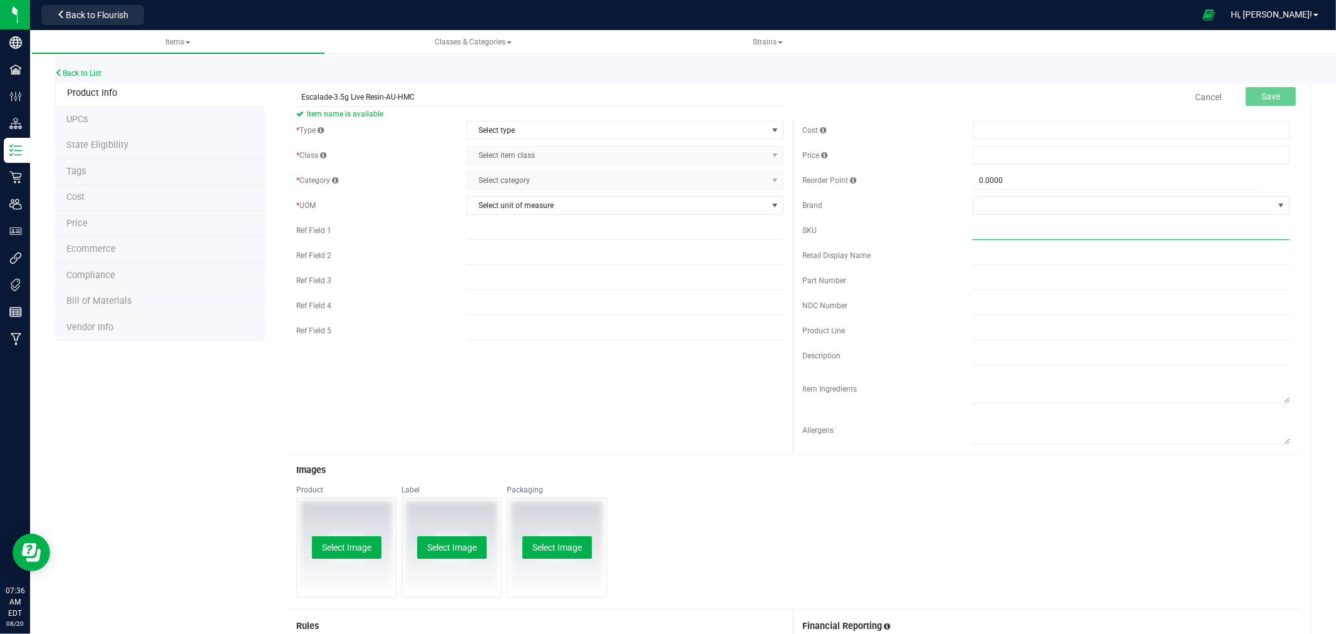
paste input "Escalade-3.5g Live Resin-AU-HMC"
type input "Escalade-3.5g Live Resin-AU-HMC"
click at [483, 130] on span "Select type" at bounding box center [617, 131] width 300 height 18
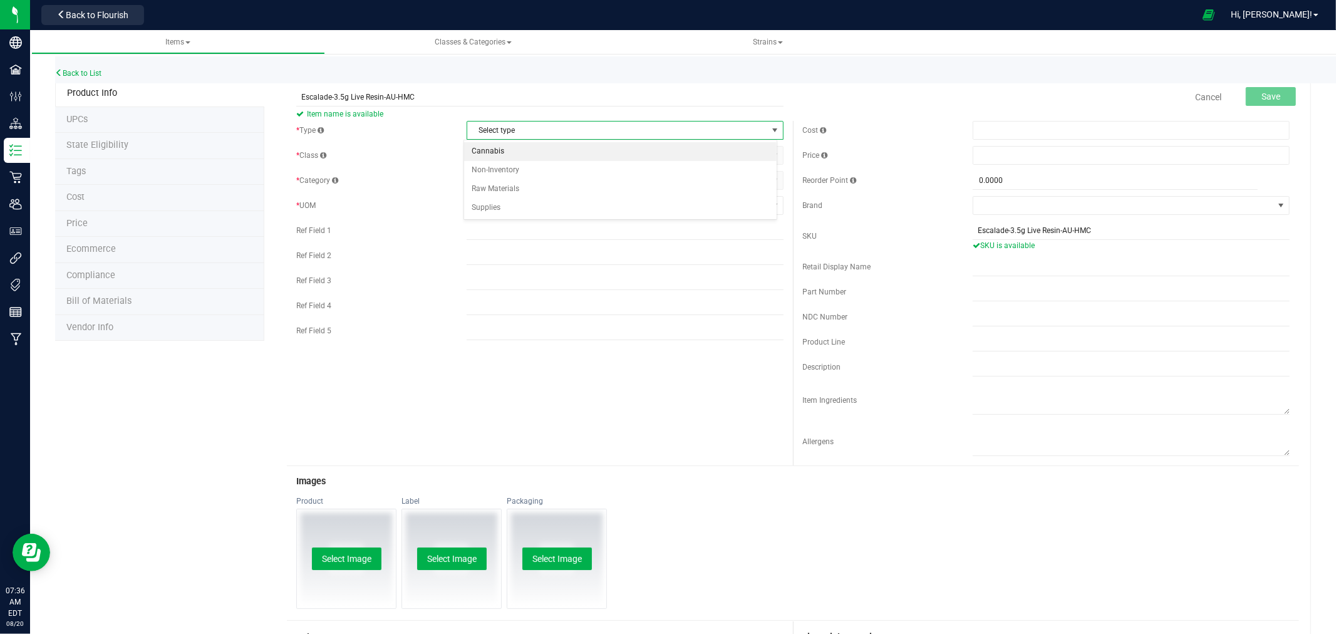
click at [503, 154] on li "Cannabis" at bounding box center [620, 151] width 313 height 19
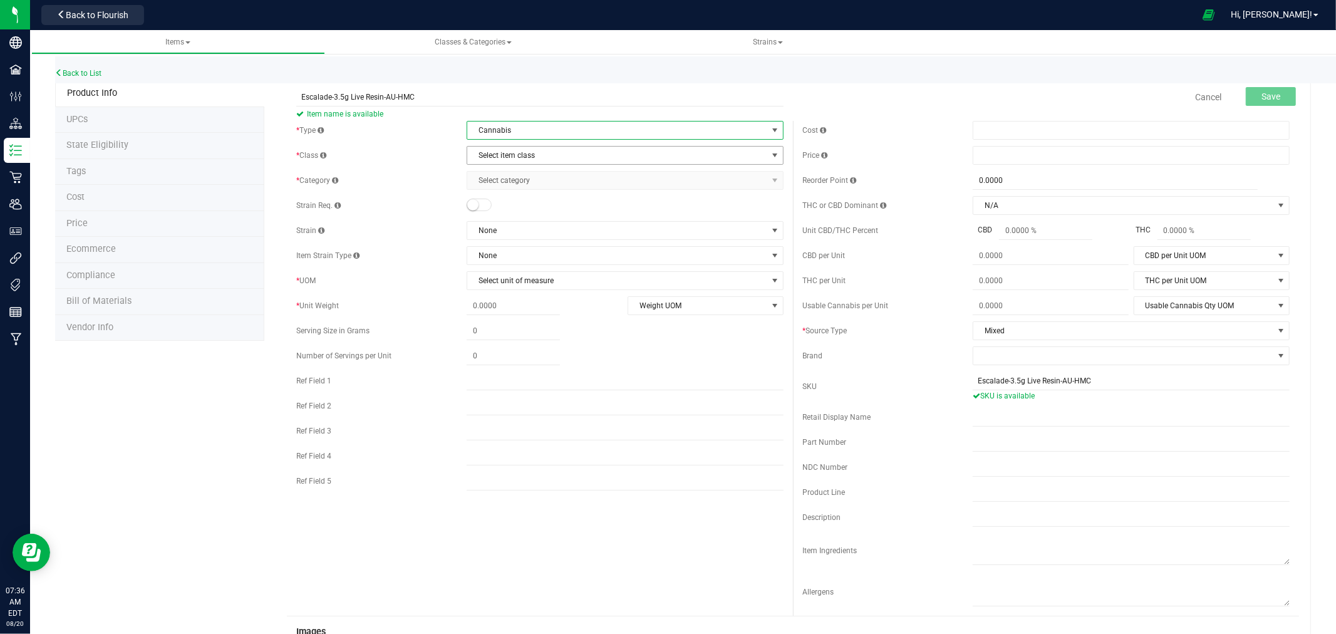
click at [524, 151] on span "Select item class" at bounding box center [617, 156] width 300 height 18
click at [503, 194] on li "Concentrate" at bounding box center [620, 195] width 313 height 19
click at [536, 174] on span "Select category" at bounding box center [617, 181] width 300 height 18
click at [535, 222] on li "Concentrate (Each)" at bounding box center [620, 221] width 313 height 19
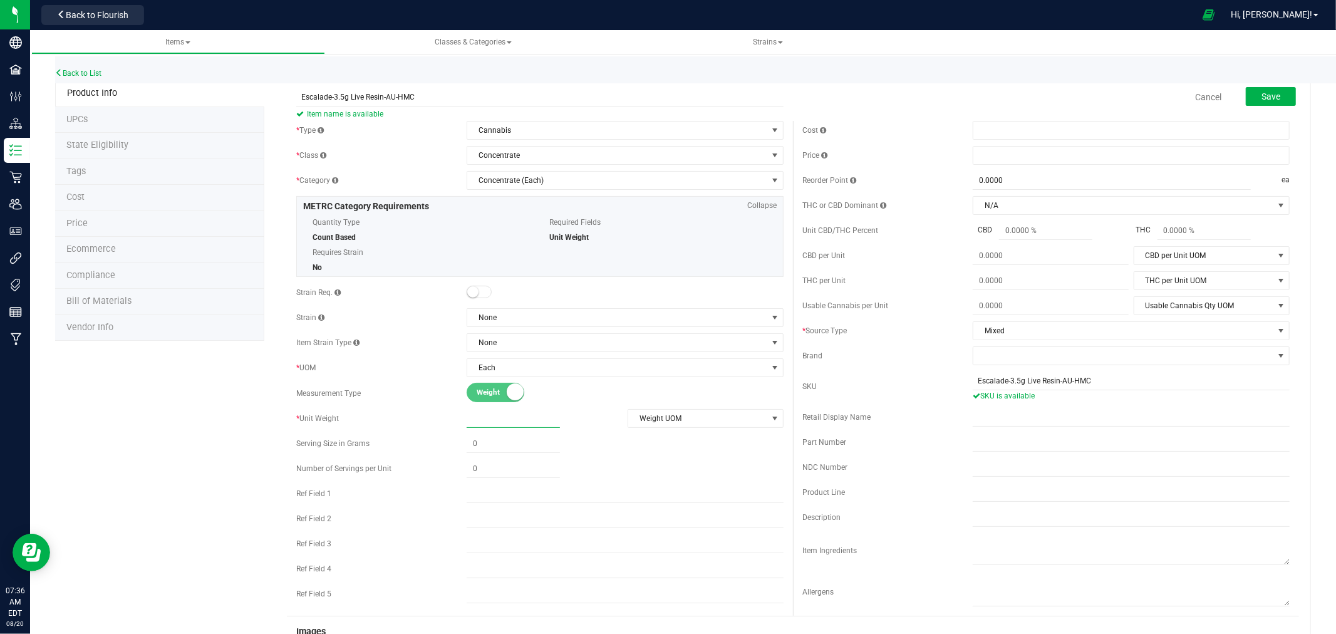
click at [483, 423] on span at bounding box center [513, 419] width 93 height 18
type input "3.5"
type input "3.5000"
click at [992, 132] on span at bounding box center [1131, 130] width 317 height 19
type input "11.37"
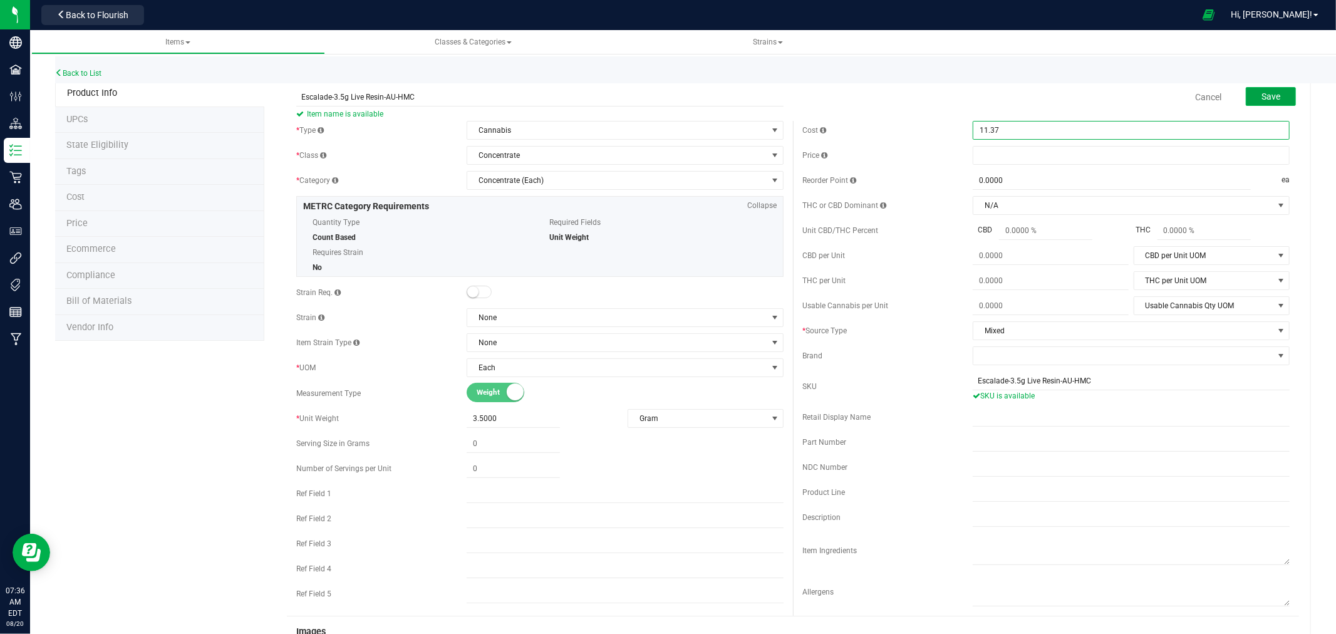
type input "$11.37000"
click at [1246, 87] on button "Save" at bounding box center [1271, 96] width 50 height 19
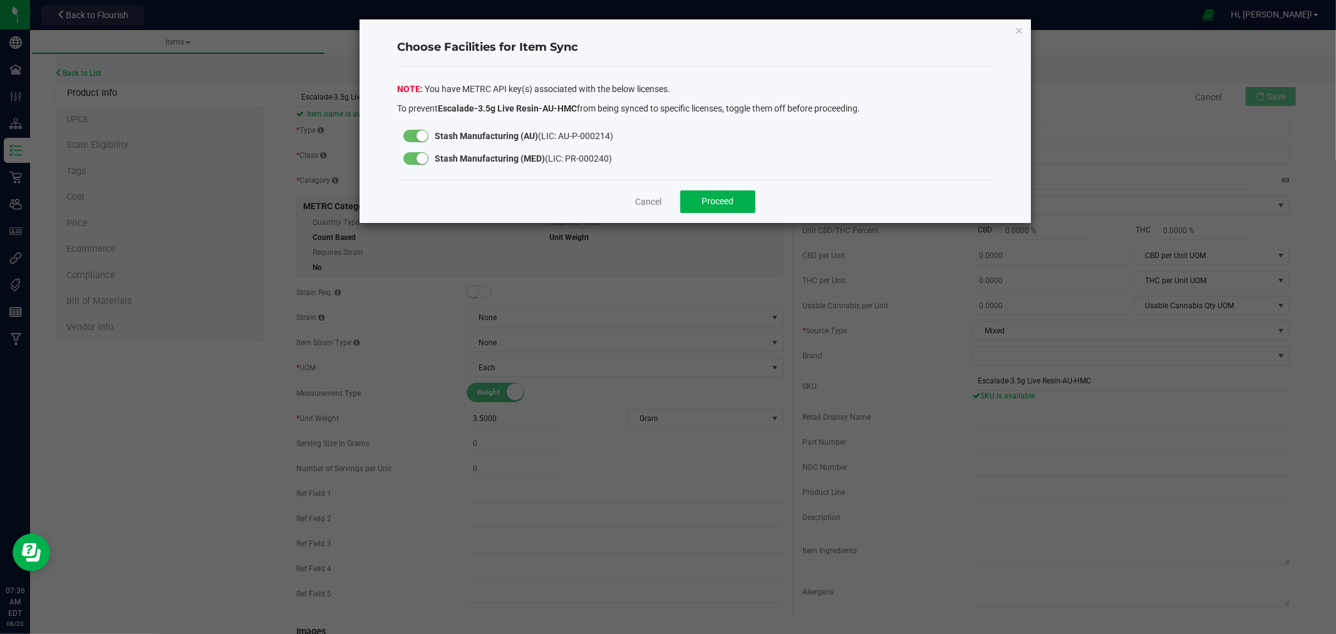
click at [418, 153] on small at bounding box center [422, 158] width 11 height 11
click at [750, 208] on button "Proceed" at bounding box center [717, 201] width 75 height 23
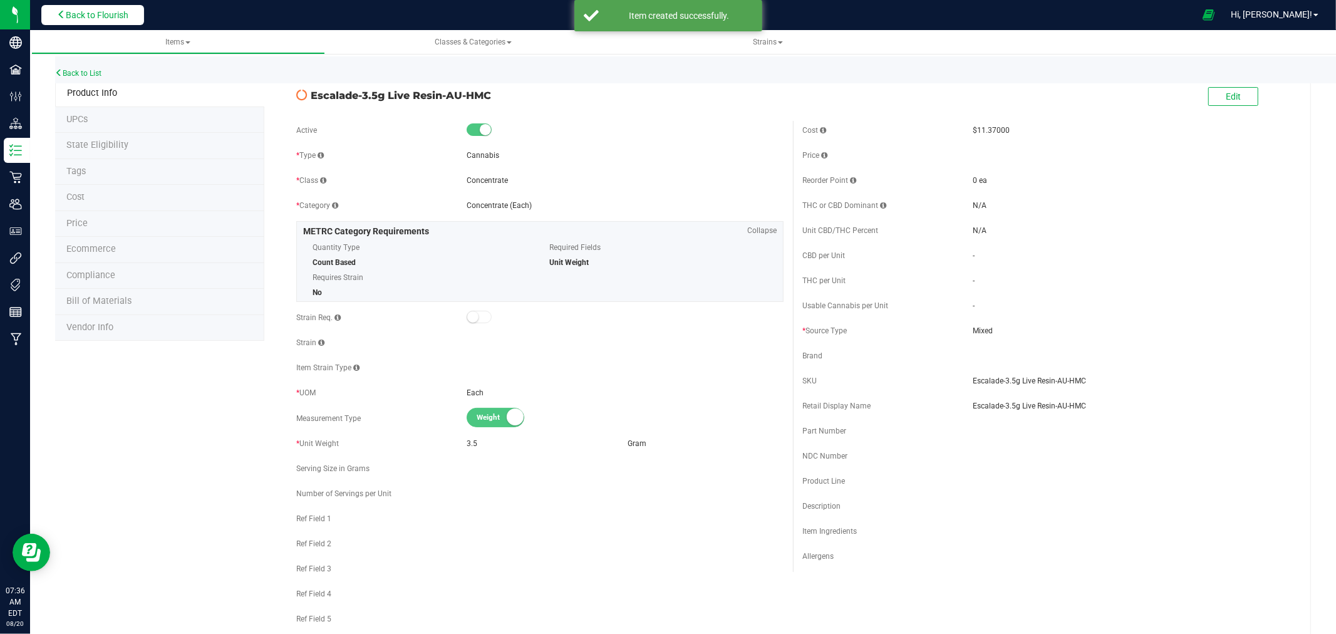
click at [90, 15] on span "Back to Flourish" at bounding box center [97, 15] width 63 height 10
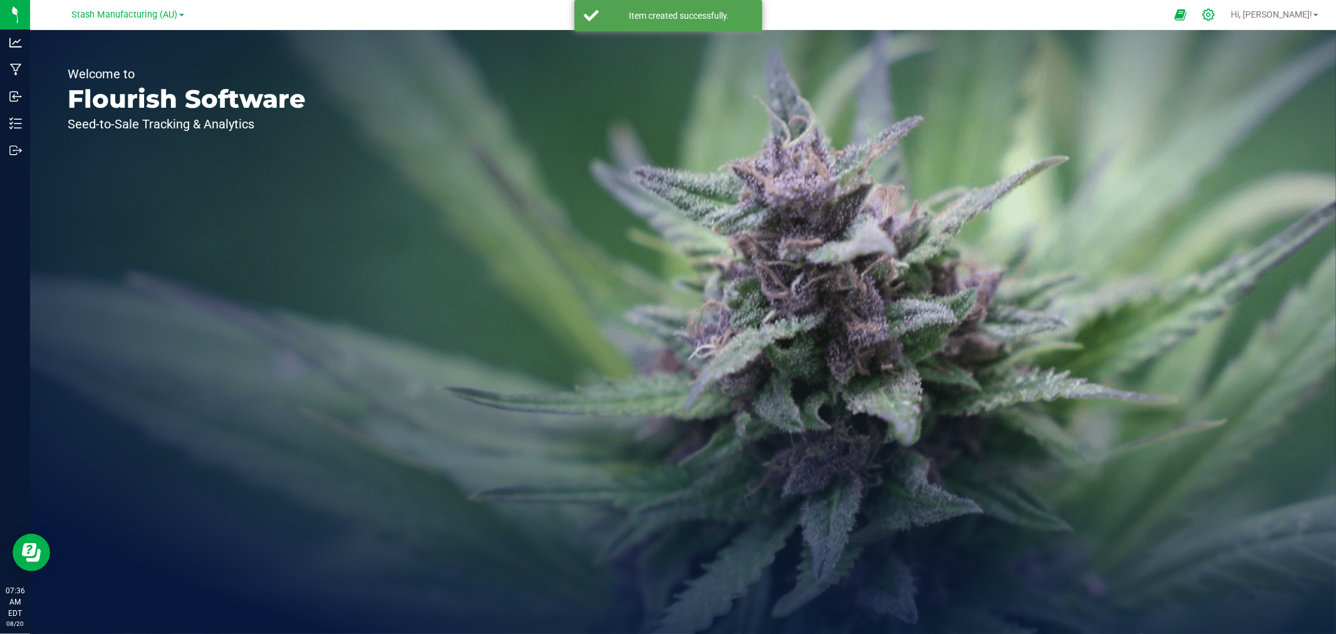
click at [1215, 15] on icon at bounding box center [1209, 15] width 12 height 12
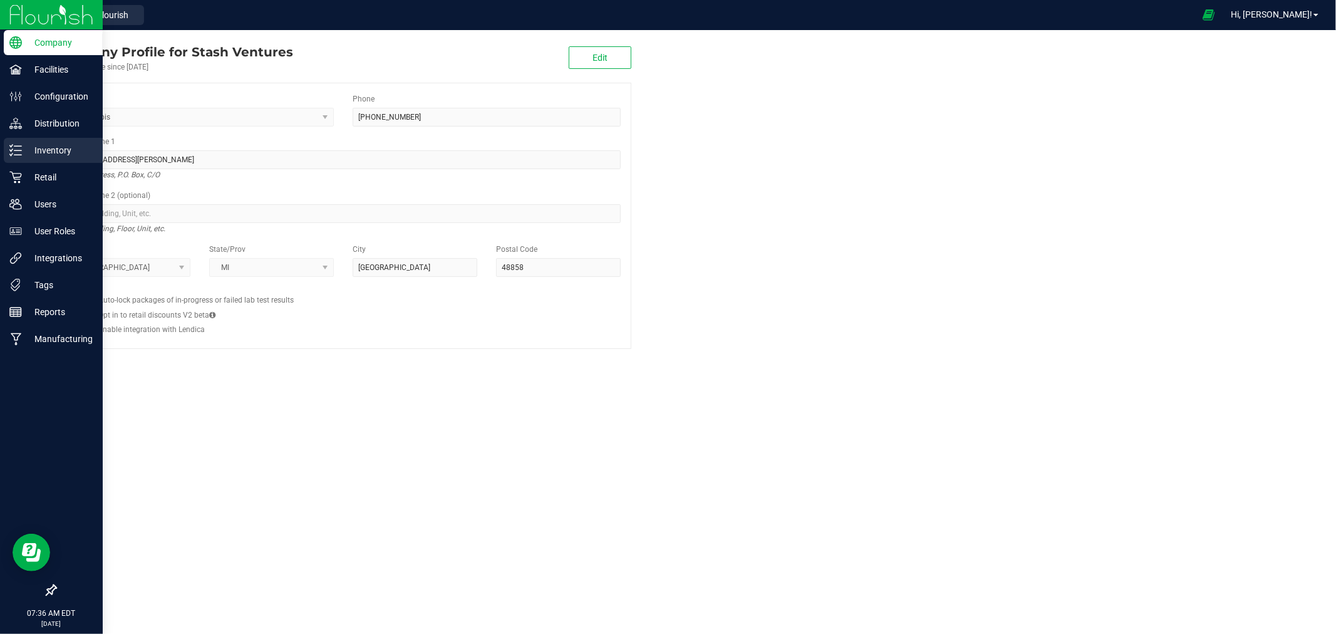
click at [44, 144] on p "Inventory" at bounding box center [59, 150] width 75 height 15
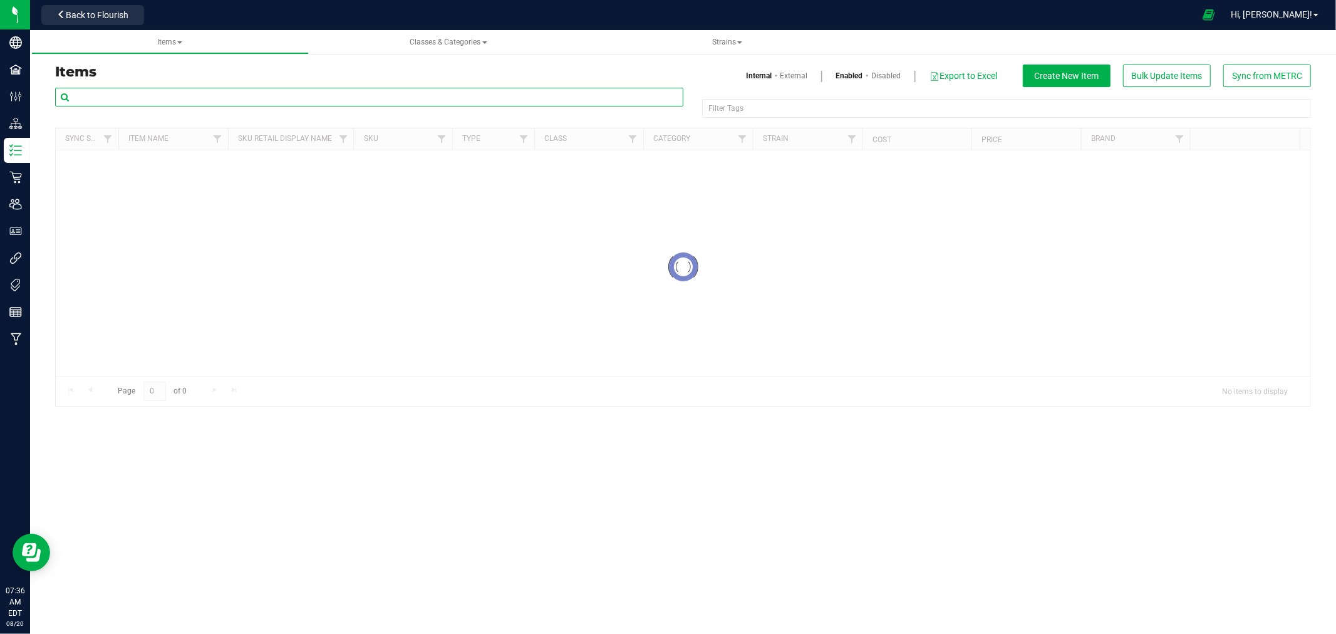
click at [154, 94] on input "text" at bounding box center [369, 97] width 628 height 19
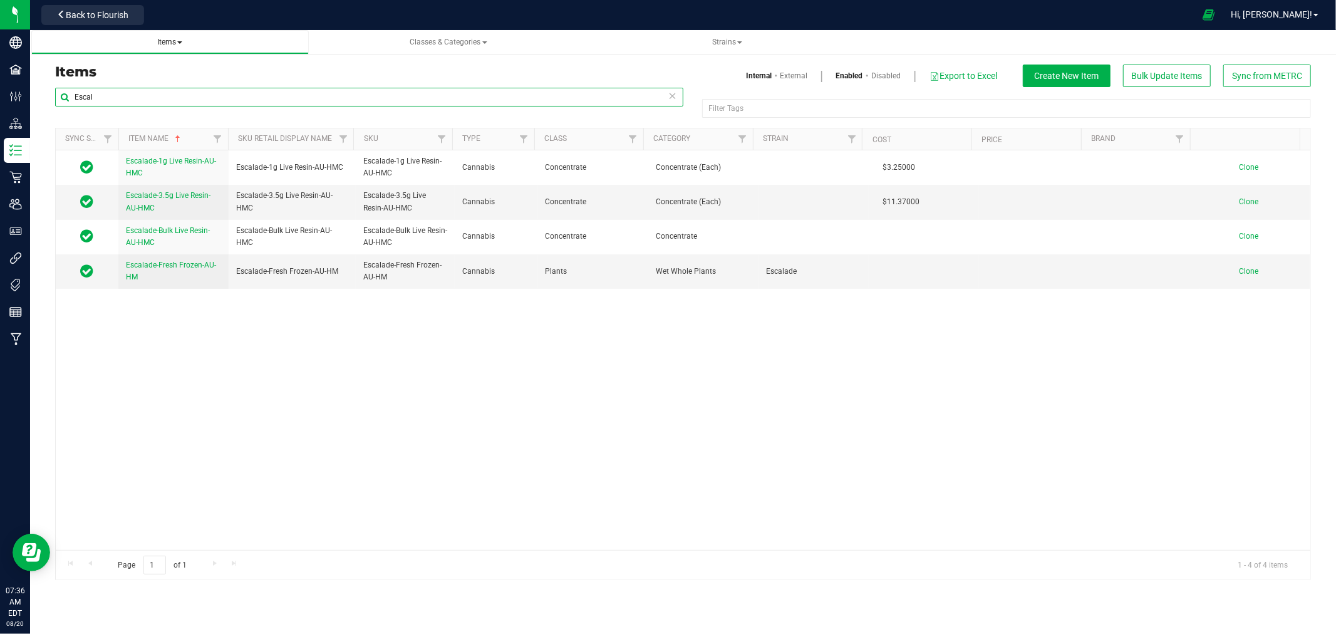
type input "Escal"
click at [165, 43] on span "Items" at bounding box center [169, 42] width 25 height 9
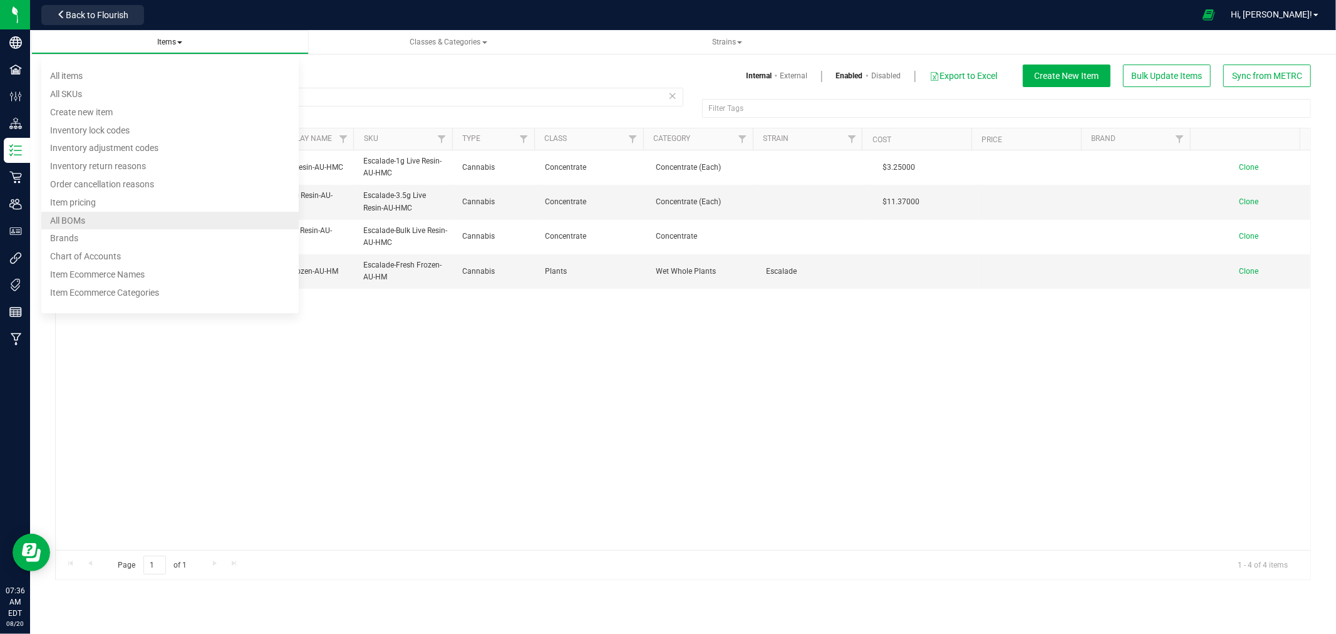
click at [73, 221] on span "All BOMs" at bounding box center [67, 221] width 35 height 10
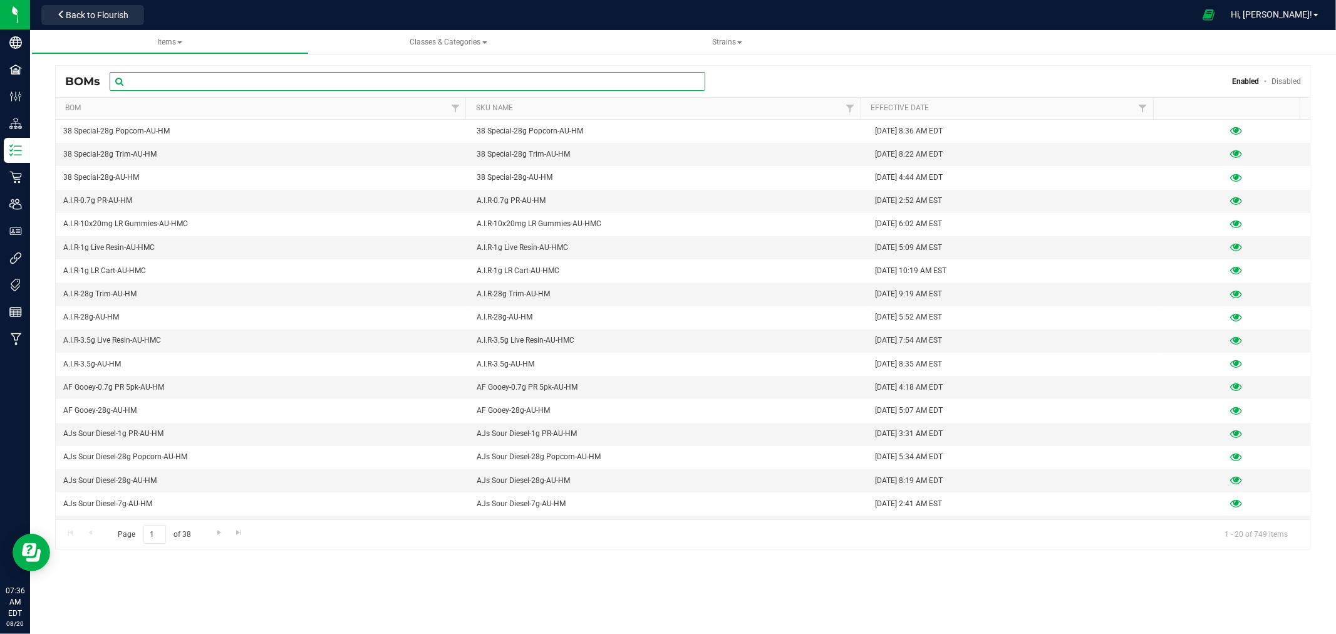
click at [214, 85] on input "text" at bounding box center [408, 81] width 596 height 19
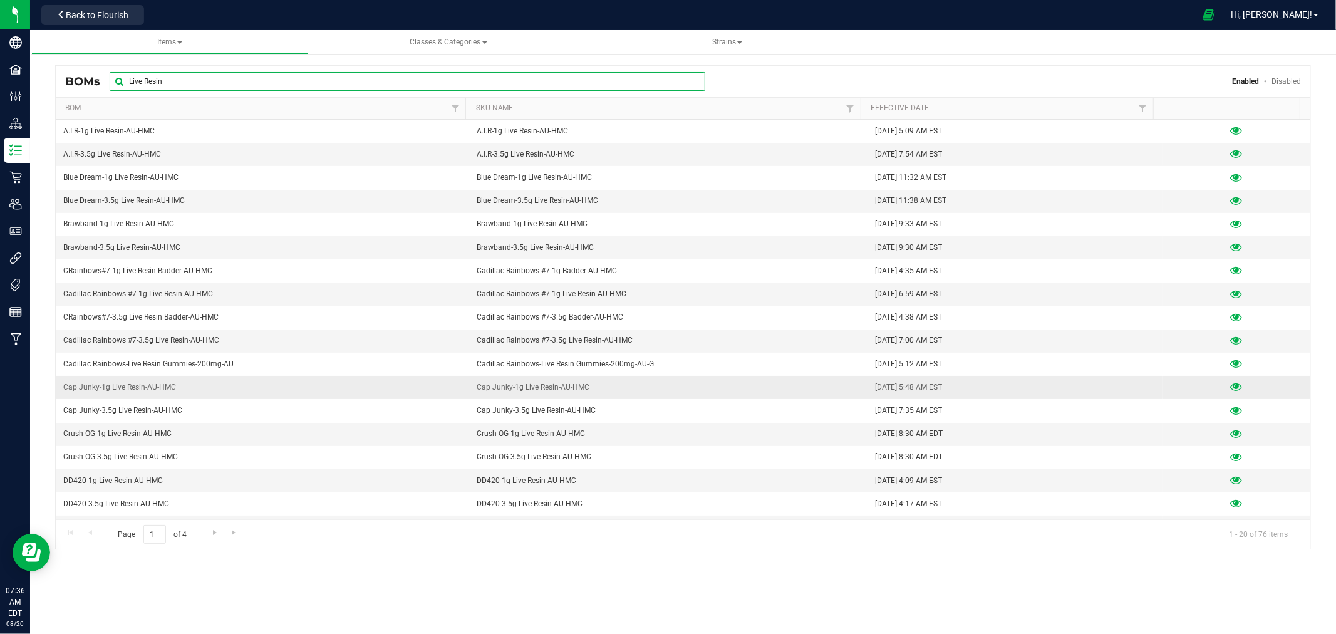
scroll to position [68, 0]
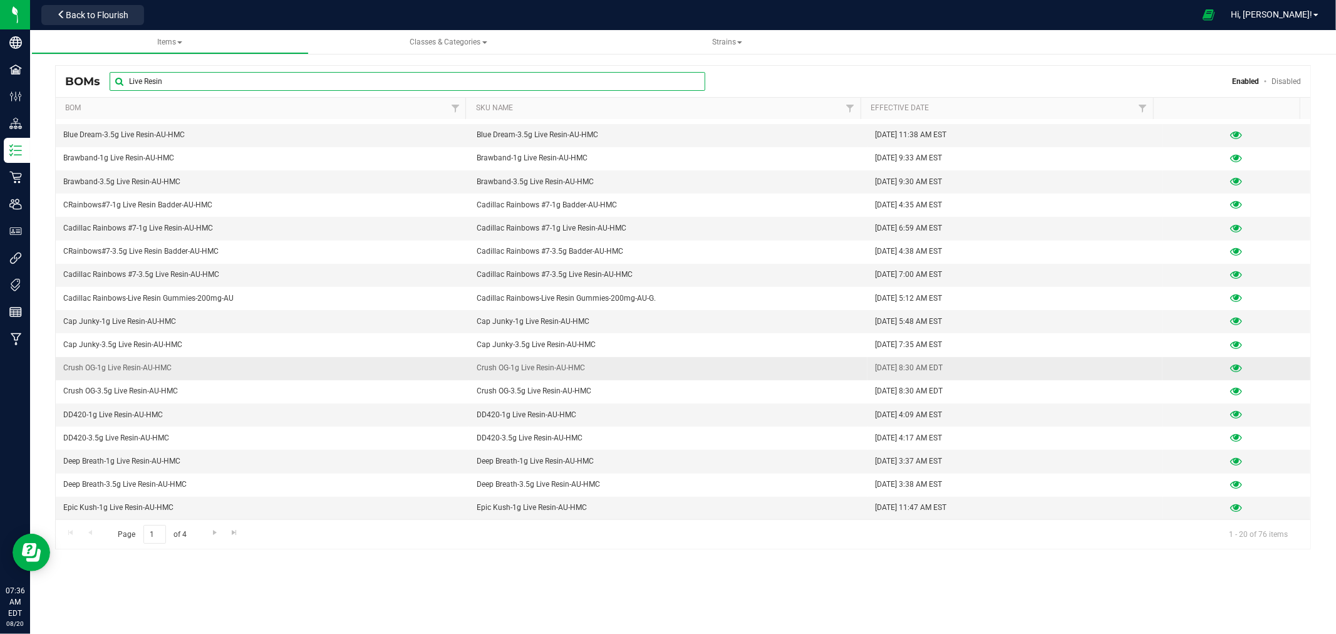
type input "Live Resin"
click at [1231, 370] on icon at bounding box center [1237, 368] width 12 height 9
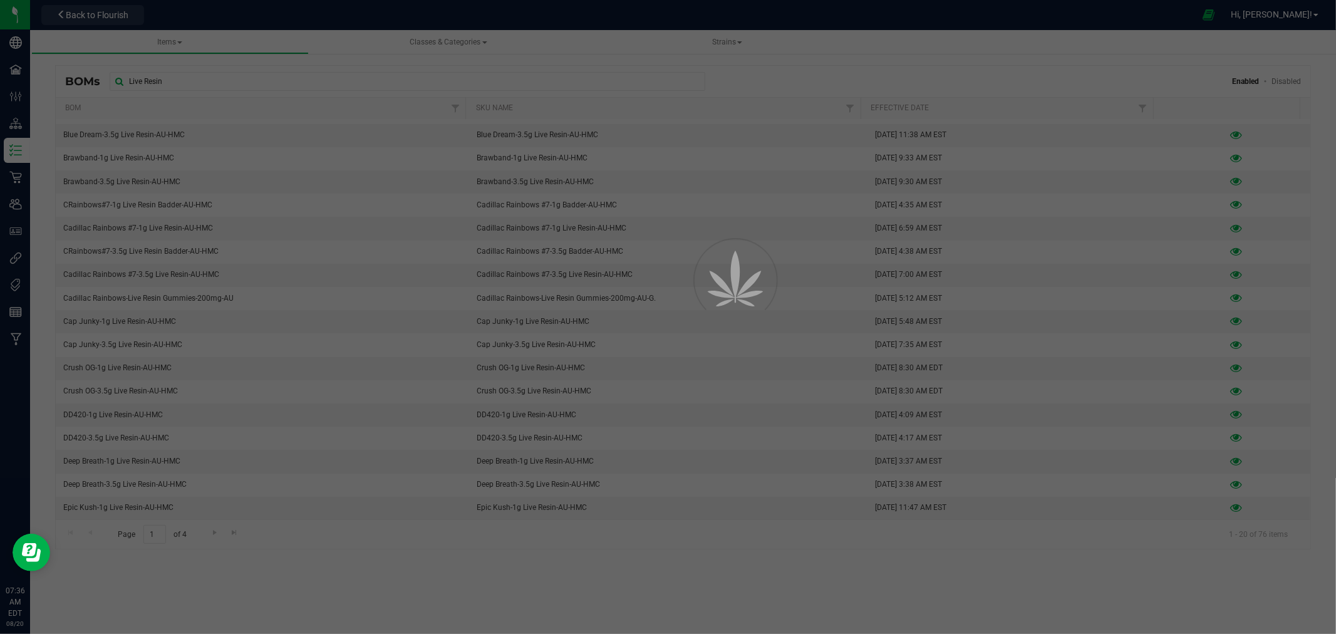
select select "625"
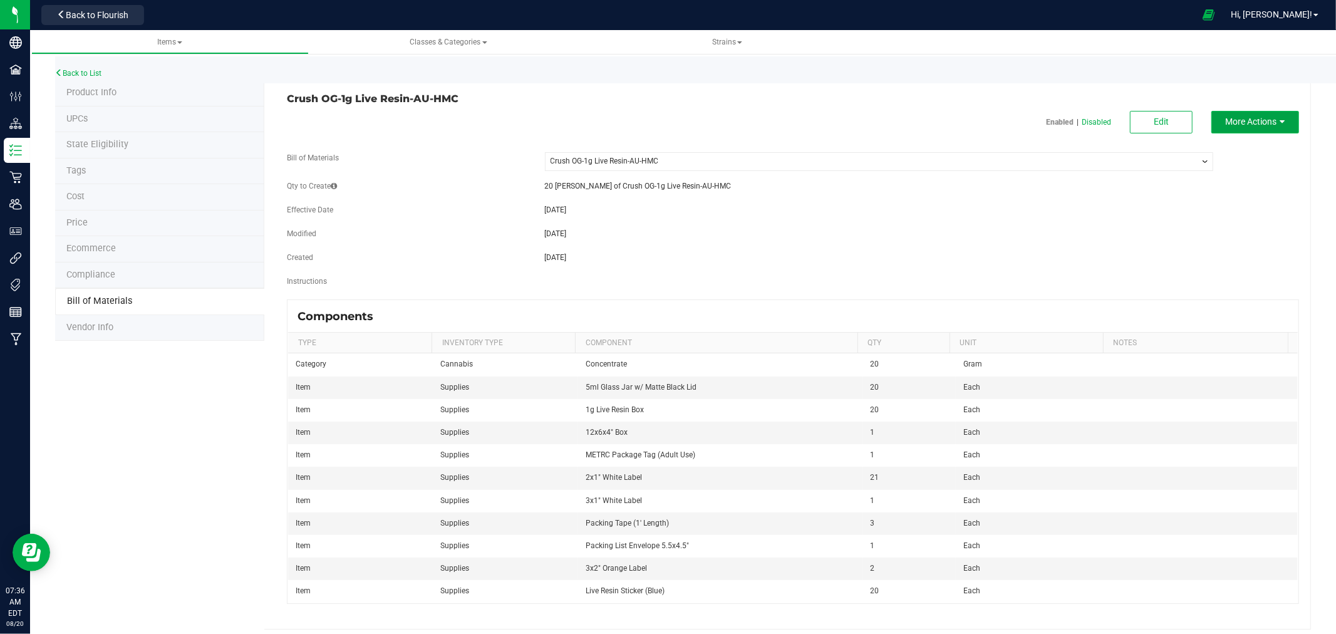
click at [1278, 121] on button "More Actions" at bounding box center [1256, 122] width 88 height 23
click at [1242, 189] on span "Clone this BOM" at bounding box center [1248, 188] width 51 height 9
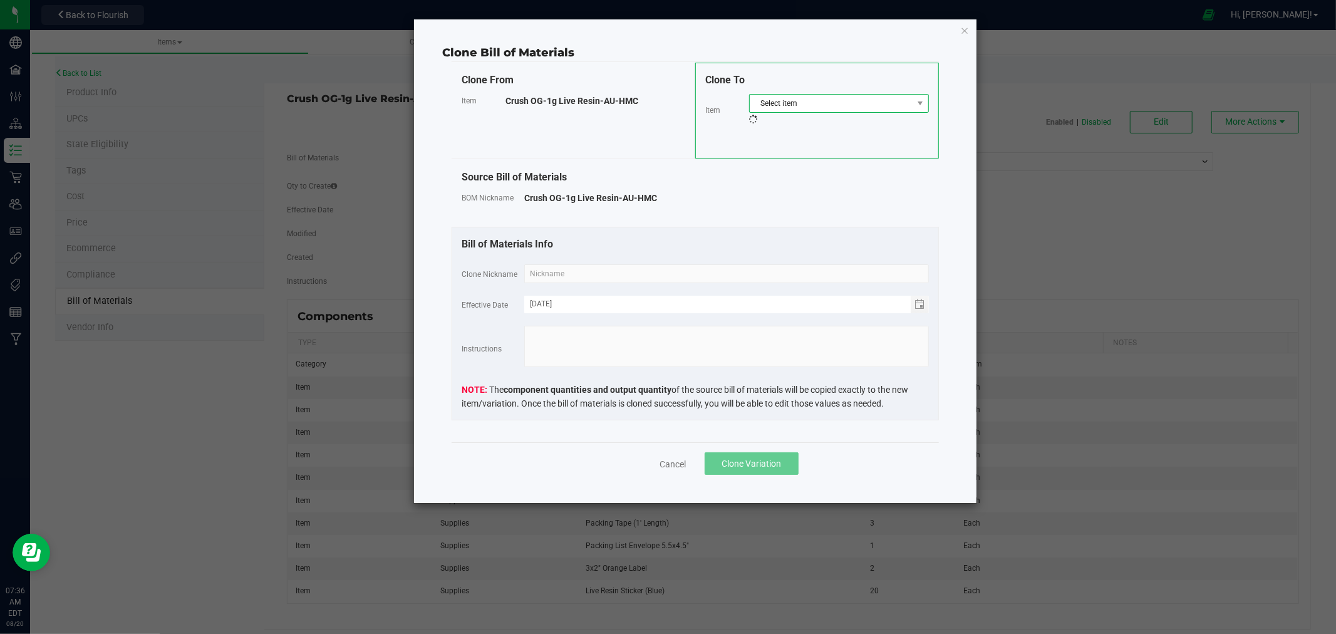
click at [785, 107] on span "Select item" at bounding box center [831, 104] width 163 height 18
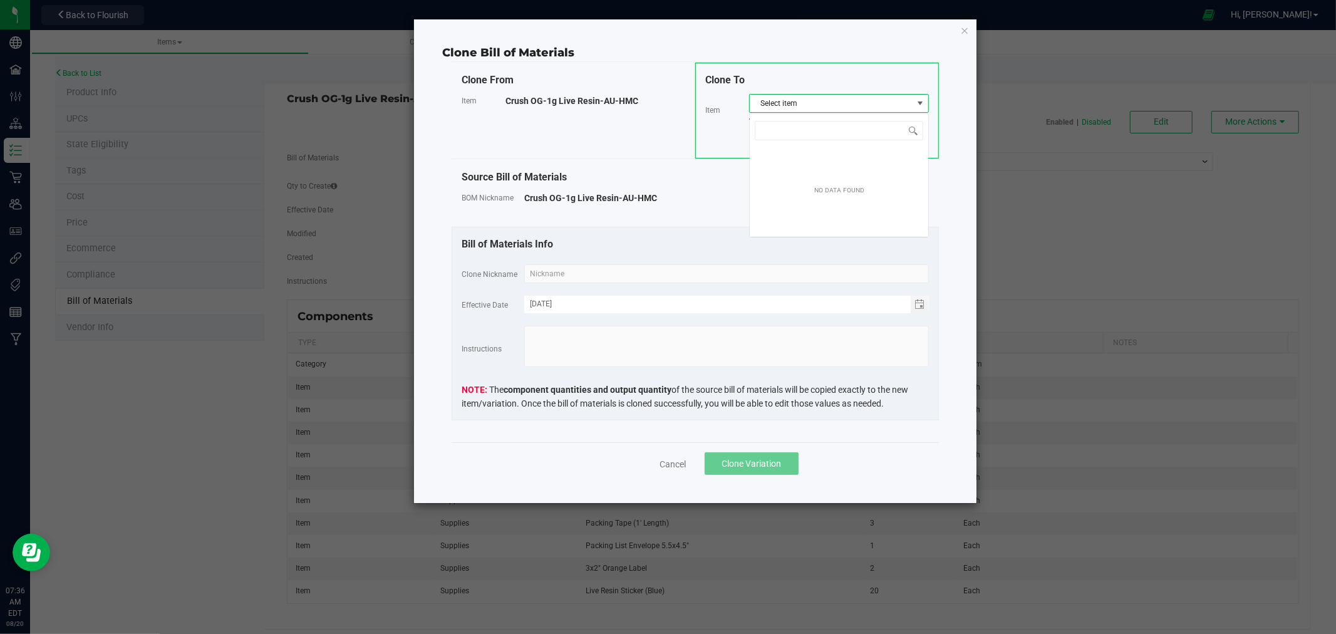
scroll to position [19, 179]
type input "Escal"
click at [797, 155] on li "Escalade-1g Live Resin-AU-HMC" at bounding box center [839, 156] width 179 height 18
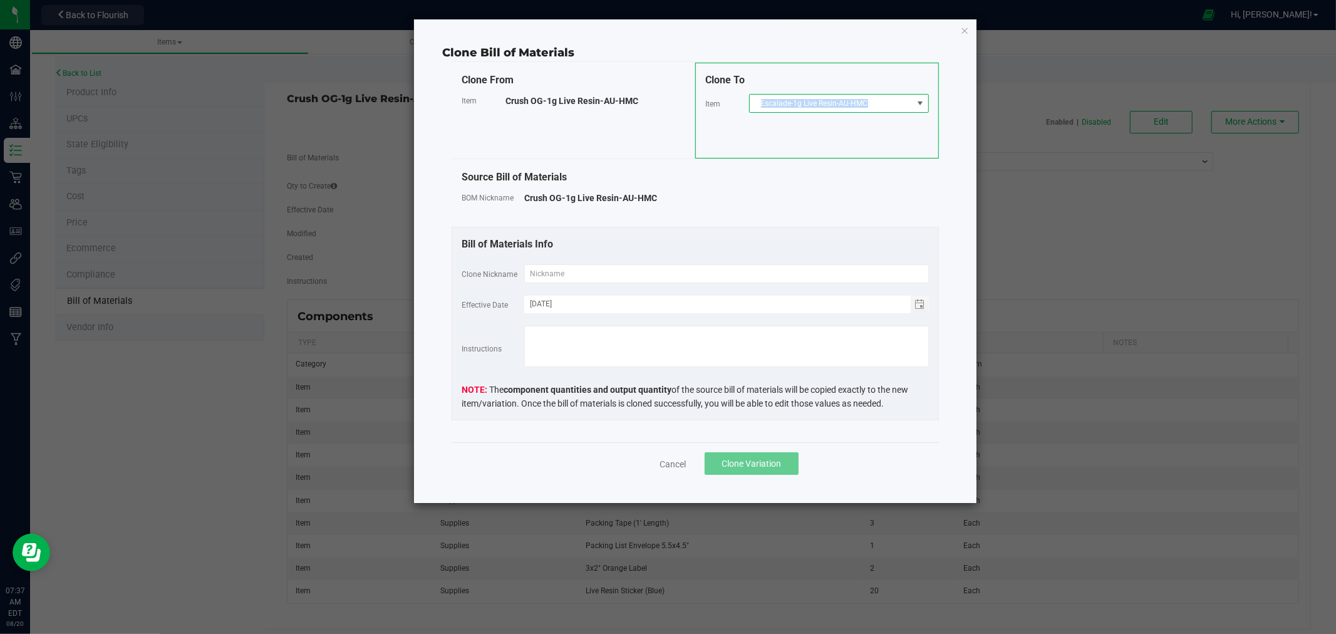
drag, startPoint x: 873, startPoint y: 103, endPoint x: 762, endPoint y: 107, distance: 111.6
click at [762, 107] on span "Escalade-1g Live Resin-AU-HMC" at bounding box center [831, 104] width 163 height 18
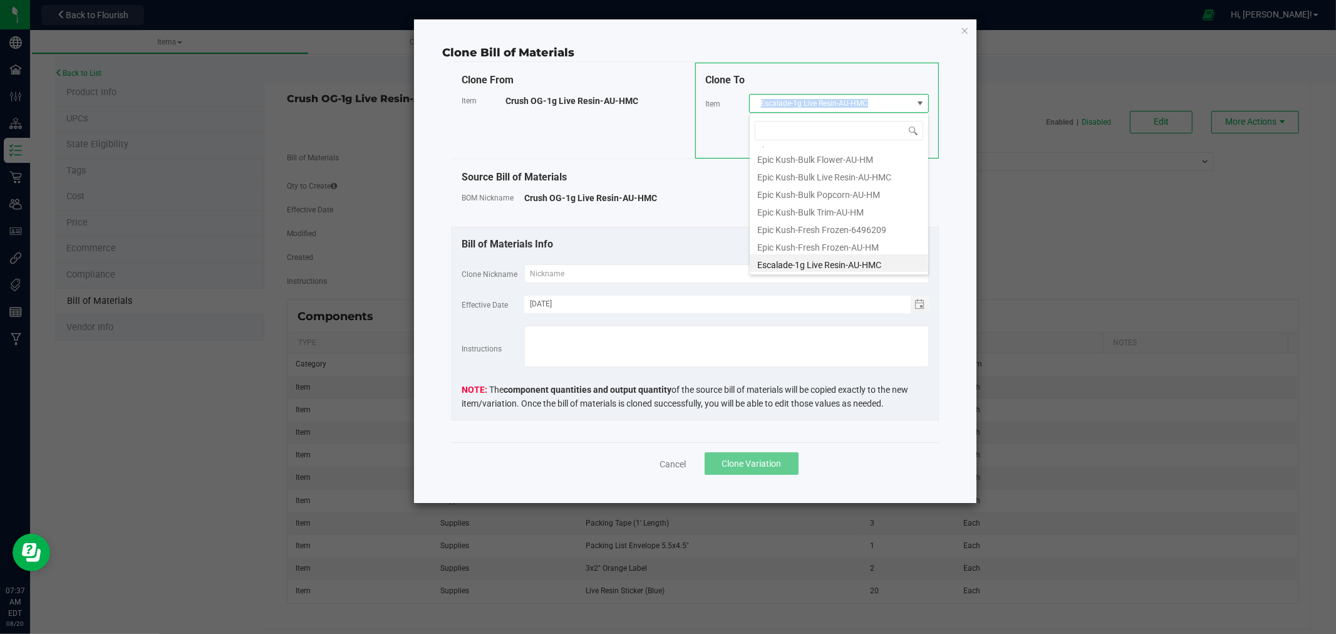
drag, startPoint x: 873, startPoint y: 103, endPoint x: 761, endPoint y: 101, distance: 111.5
click at [761, 101] on span "Escalade-1g Live Resin-AU-HMC" at bounding box center [831, 104] width 163 height 18
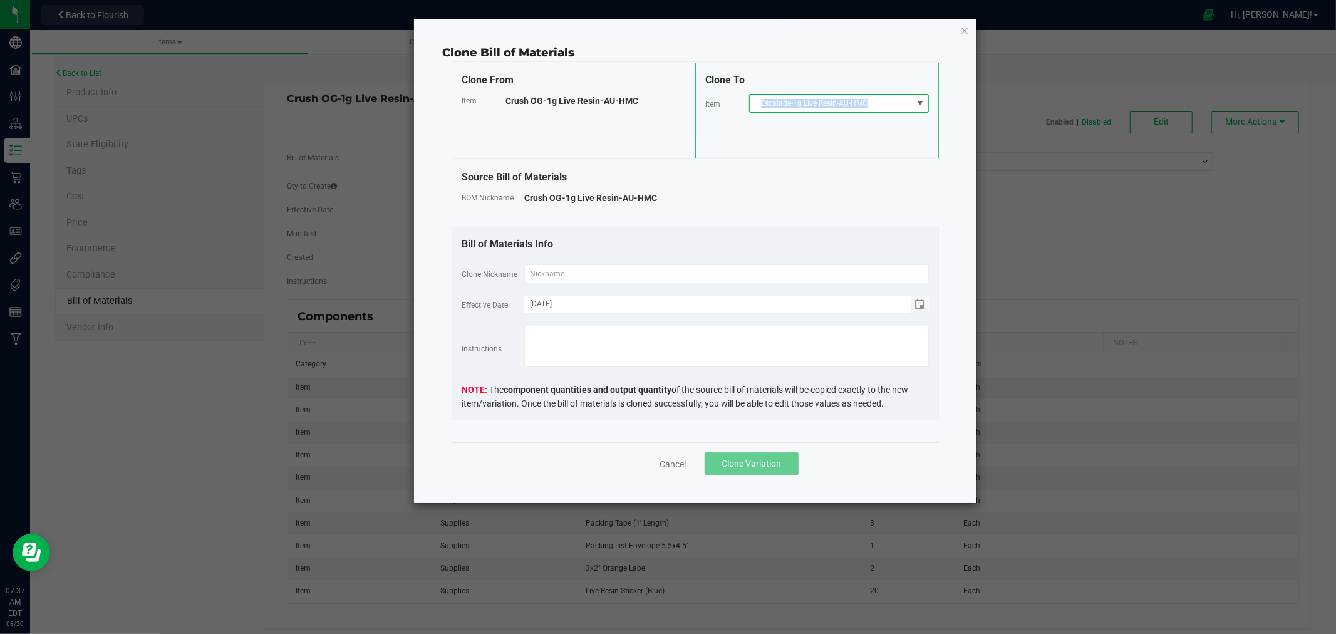
copy span "Escalade-1g Live Resin-AU-HMC"
click at [543, 273] on input "text" at bounding box center [726, 273] width 405 height 19
click at [806, 110] on span "Escalade-1g Live Resin-AU-HMC" at bounding box center [831, 104] width 163 height 18
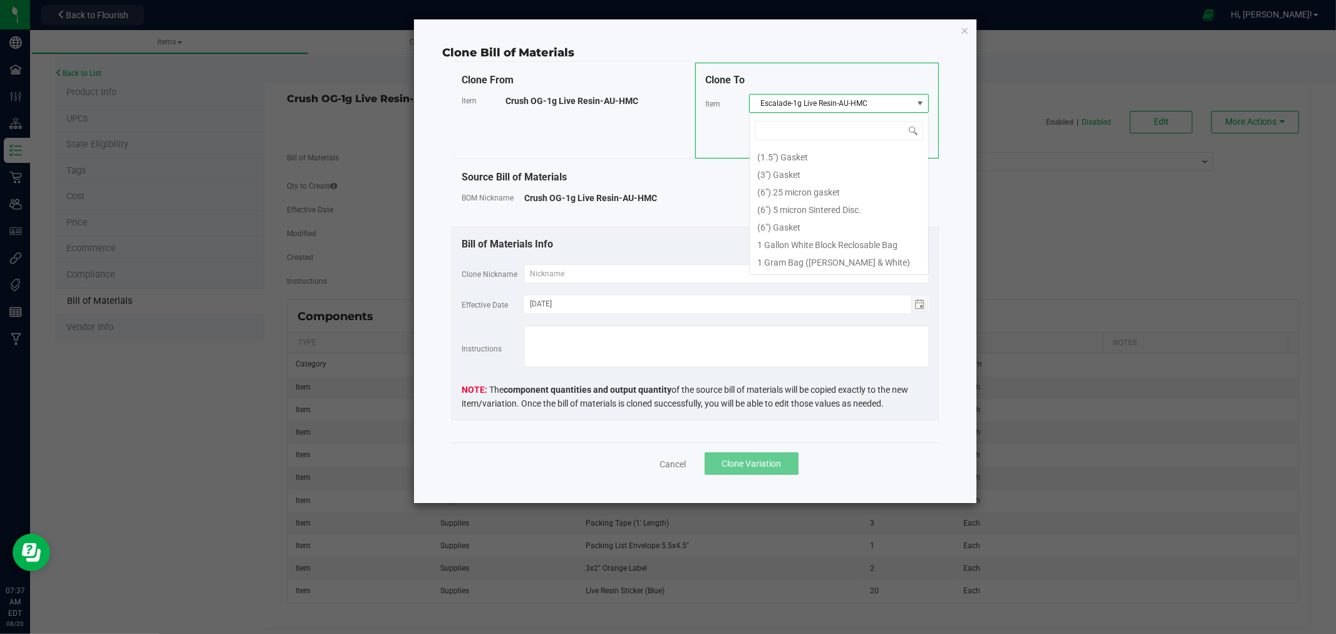
scroll to position [17398, 0]
drag, startPoint x: 868, startPoint y: 101, endPoint x: 760, endPoint y: 105, distance: 108.5
click at [760, 105] on span "Escalade-1g Live Resin-AU-HMC" at bounding box center [831, 104] width 163 height 18
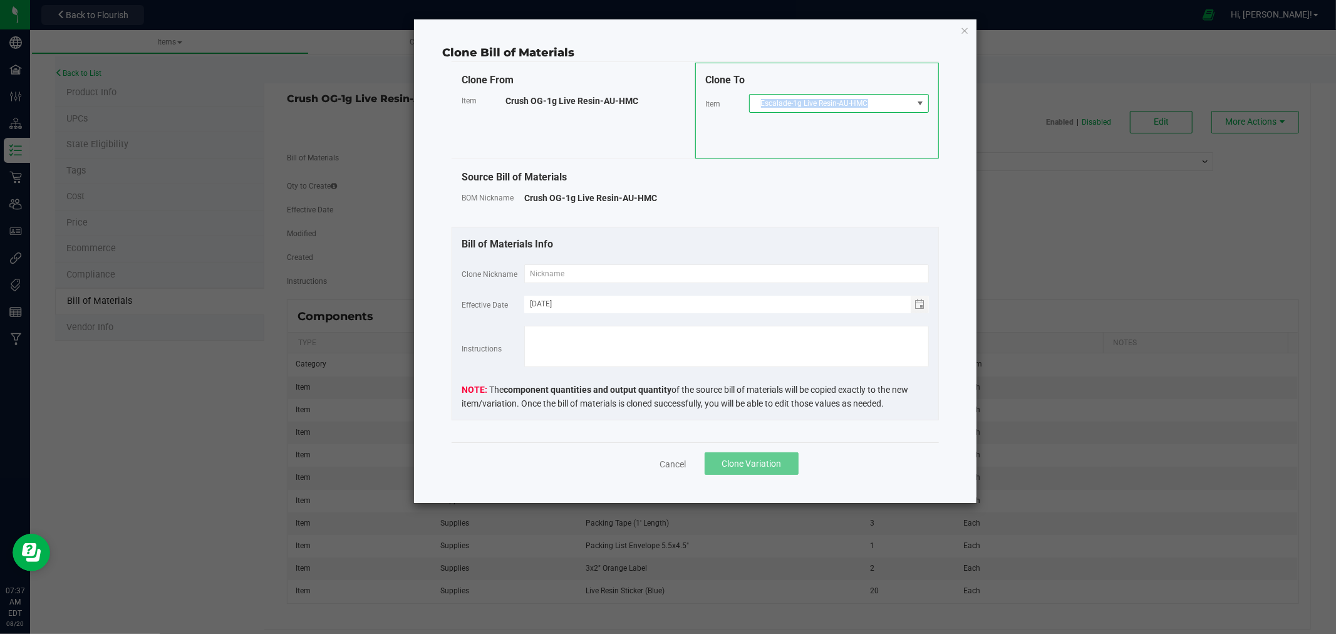
copy span "Escalade-1g Live Resin-AU-HMC"
click at [547, 273] on input "text" at bounding box center [726, 273] width 405 height 19
paste input "Escalade-1g Live Resin-AU-HMC"
type input "Escalade-1g Live Resin-AU-HMC"
click at [735, 455] on button "Clone Variation" at bounding box center [752, 463] width 94 height 23
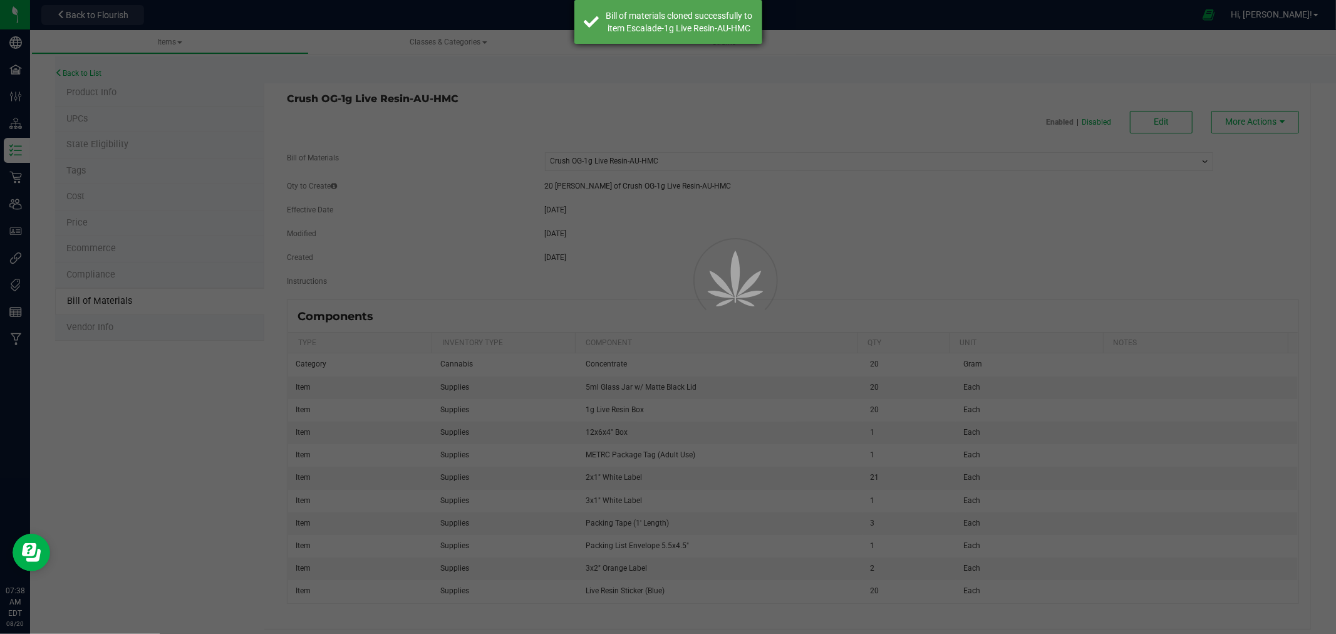
select select "625"
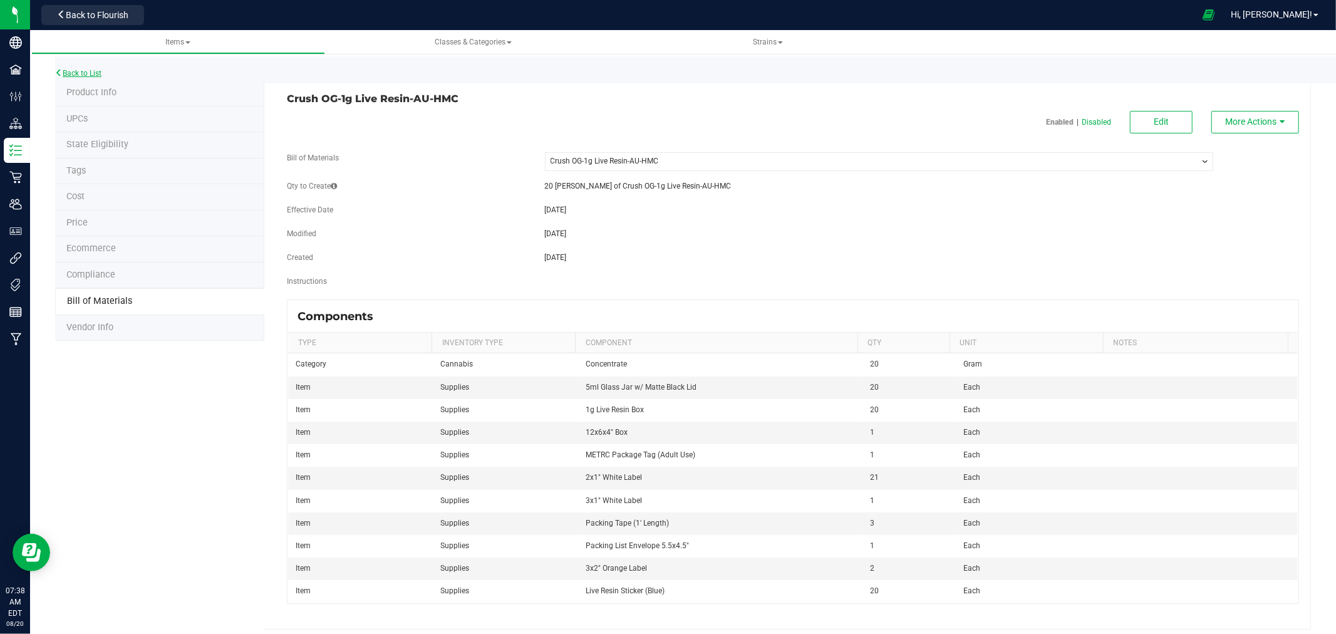
click at [81, 73] on link "Back to List" at bounding box center [78, 73] width 46 height 9
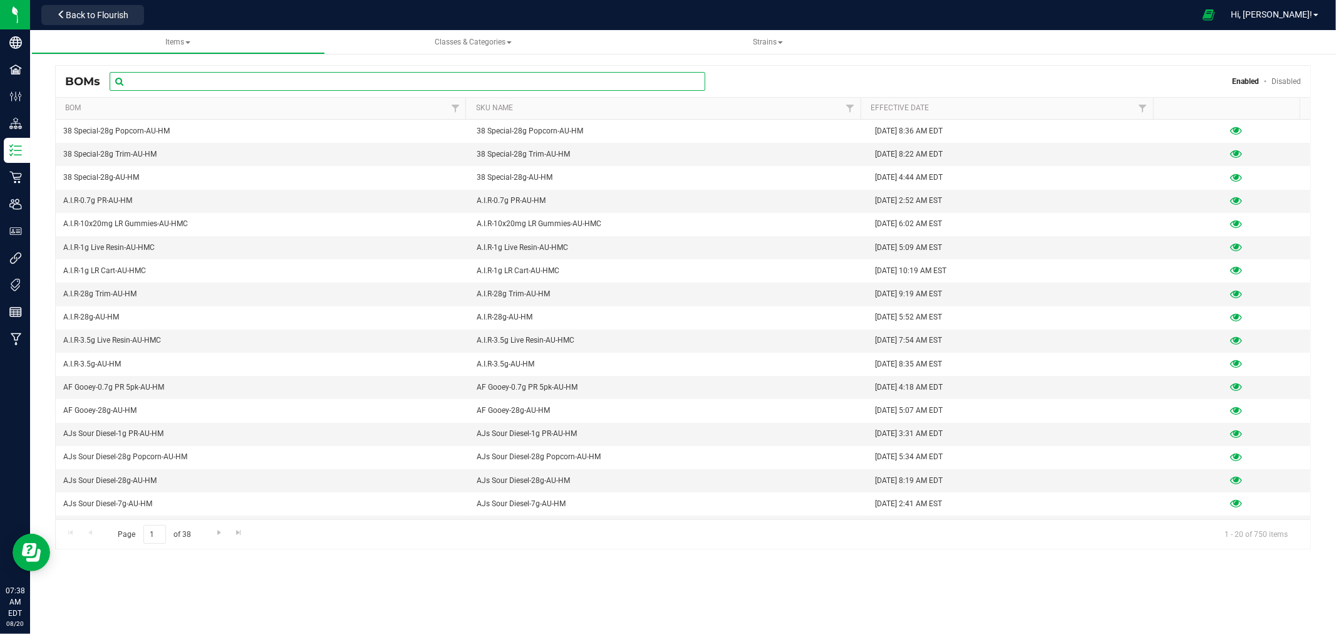
click at [223, 76] on input "text" at bounding box center [408, 81] width 596 height 19
type input "Live Resin"
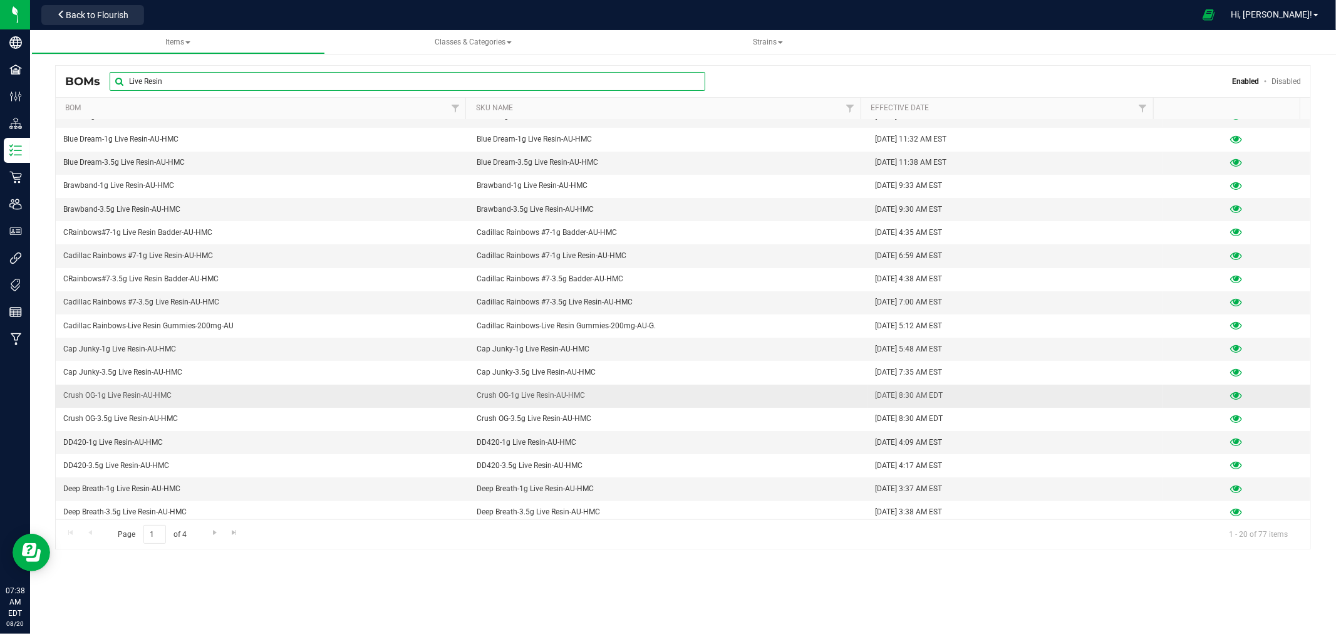
scroll to position [68, 0]
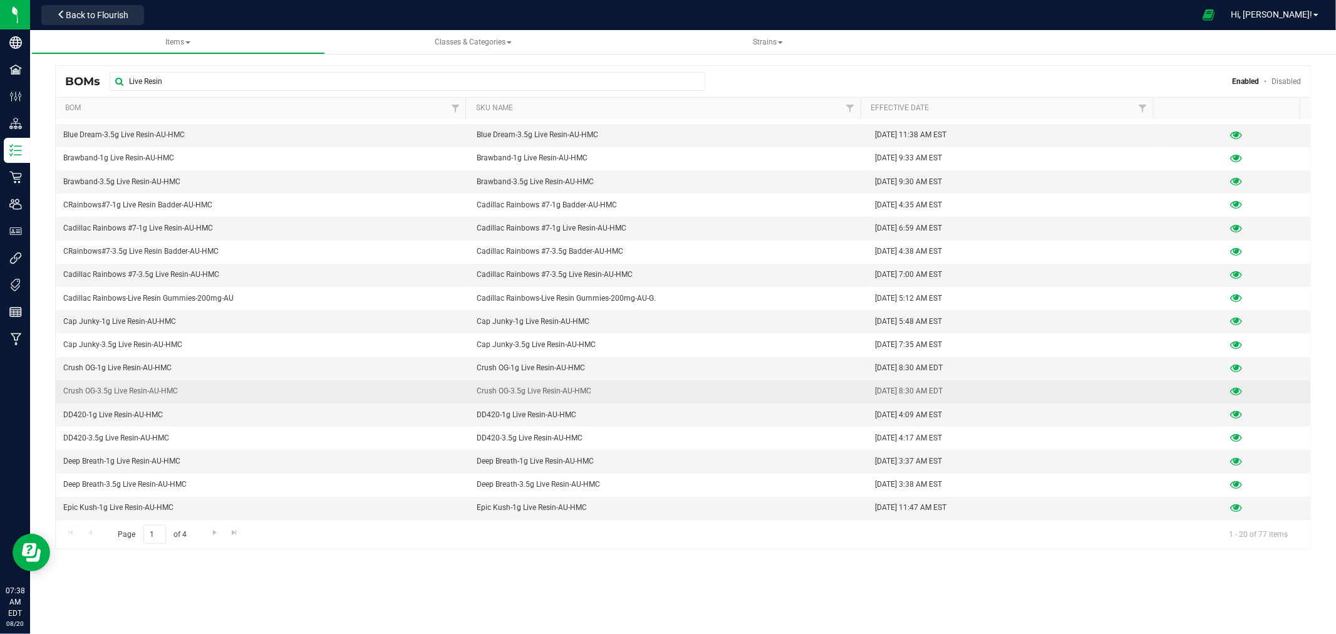
click at [1231, 392] on icon at bounding box center [1237, 391] width 12 height 9
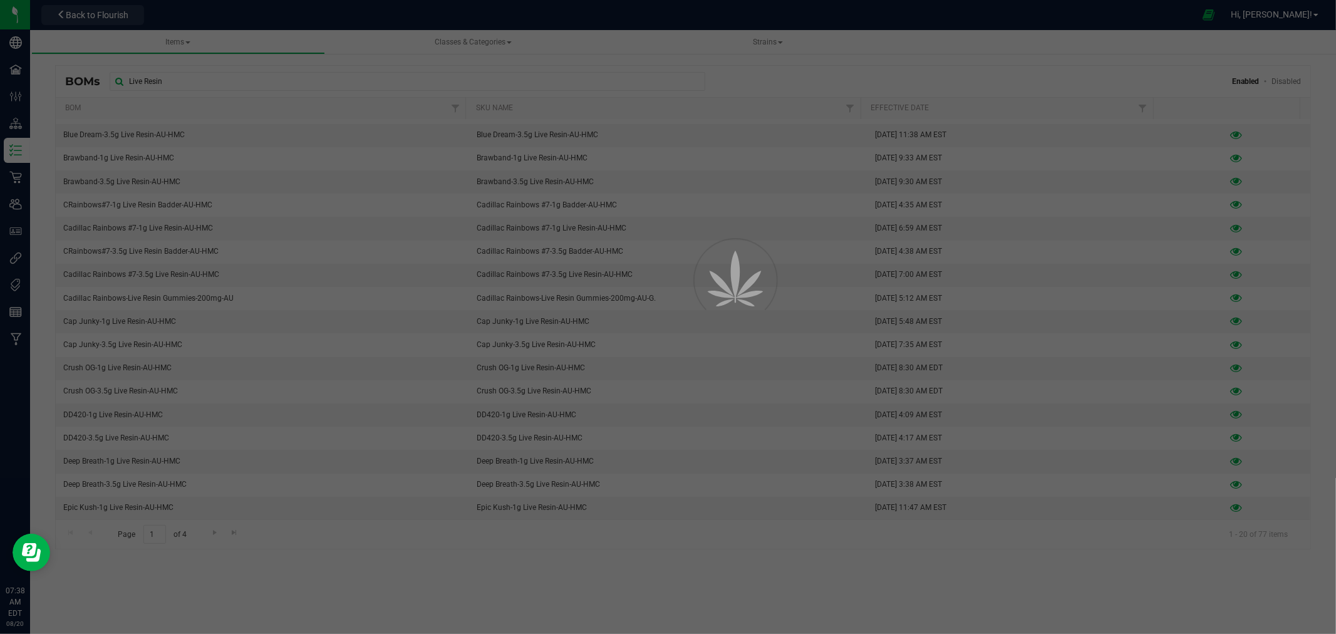
select select "626"
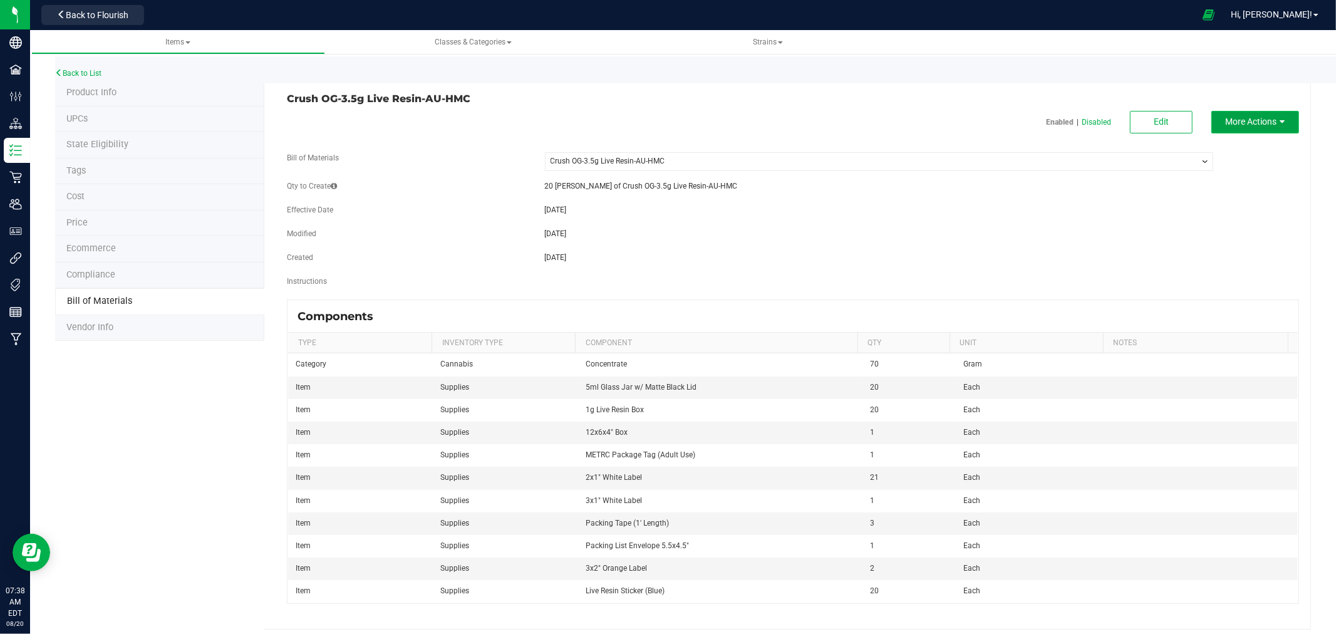
click at [1262, 122] on span "More Actions" at bounding box center [1250, 122] width 51 height 10
click at [1252, 198] on div "Clone this BOM" at bounding box center [1253, 190] width 61 height 22
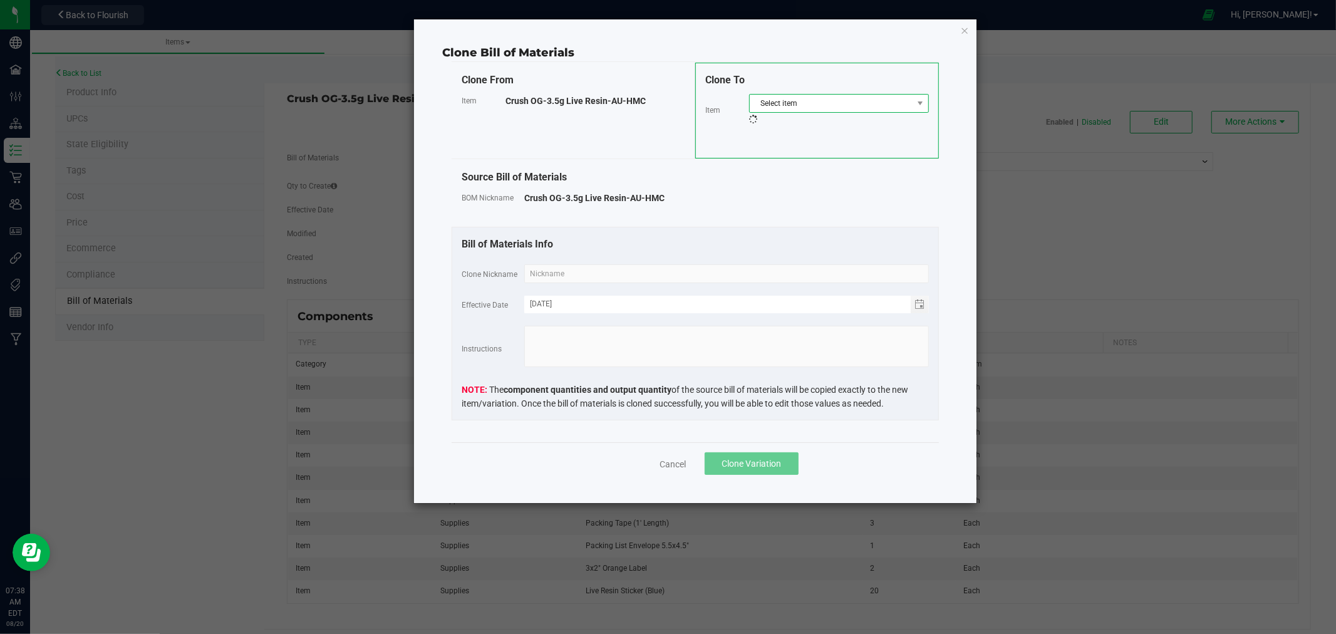
click at [813, 99] on span "Select item" at bounding box center [831, 104] width 163 height 18
type input "Escal"
click at [822, 174] on li "Escalade-3.5g Live Resin-AU-HMC" at bounding box center [839, 173] width 179 height 18
drag, startPoint x: 880, startPoint y: 103, endPoint x: 762, endPoint y: 102, distance: 118.4
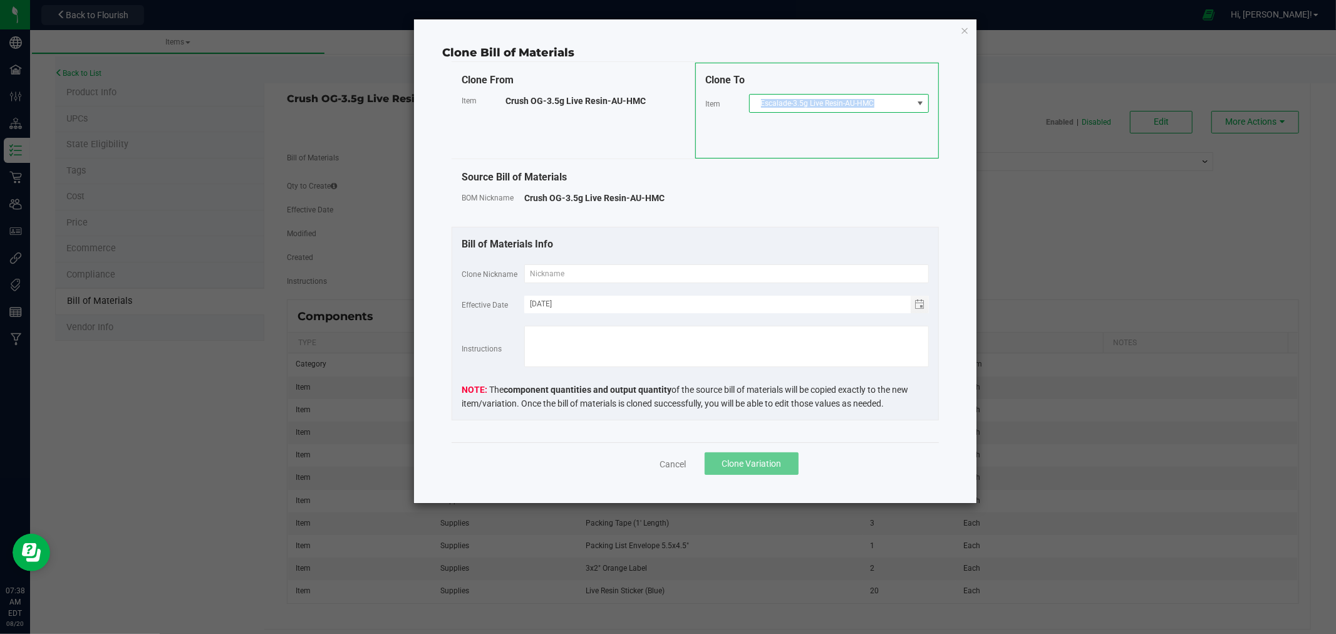
click at [762, 102] on span "Escalade-3.5g Live Resin-AU-HMC" at bounding box center [831, 104] width 163 height 18
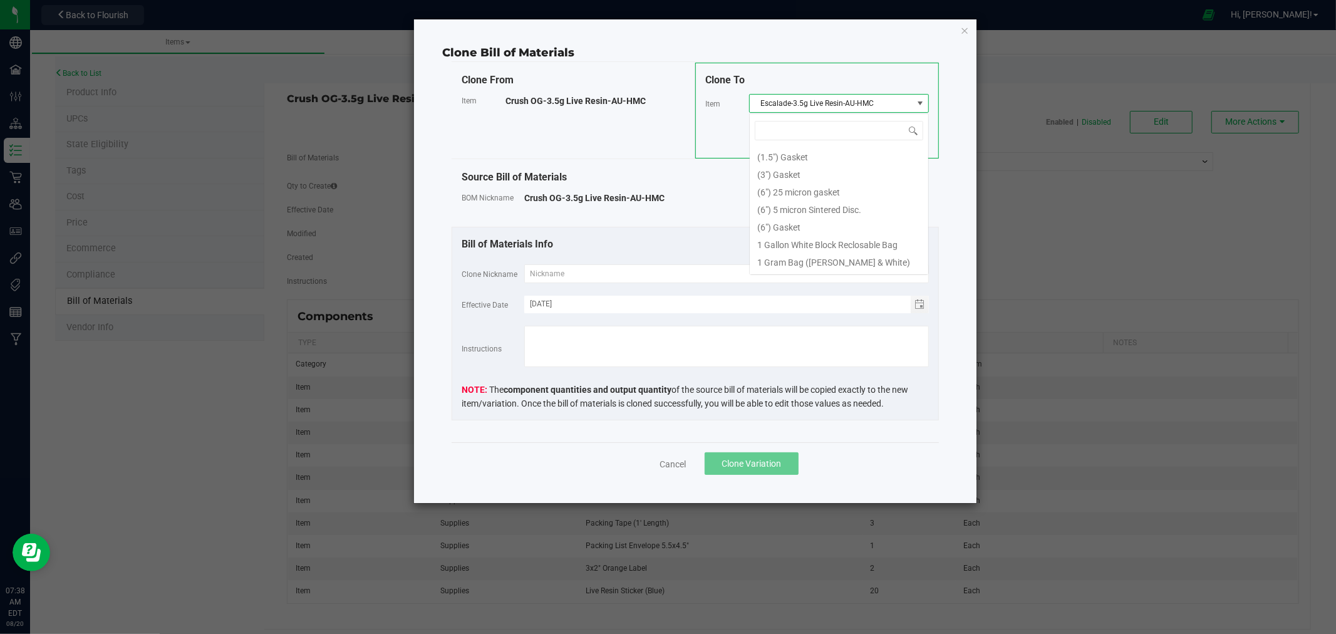
scroll to position [17415, 0]
drag, startPoint x: 880, startPoint y: 103, endPoint x: 759, endPoint y: 103, distance: 120.9
click at [759, 103] on span "Escalade-3.5g Live Resin-AU-HMC" at bounding box center [831, 104] width 163 height 18
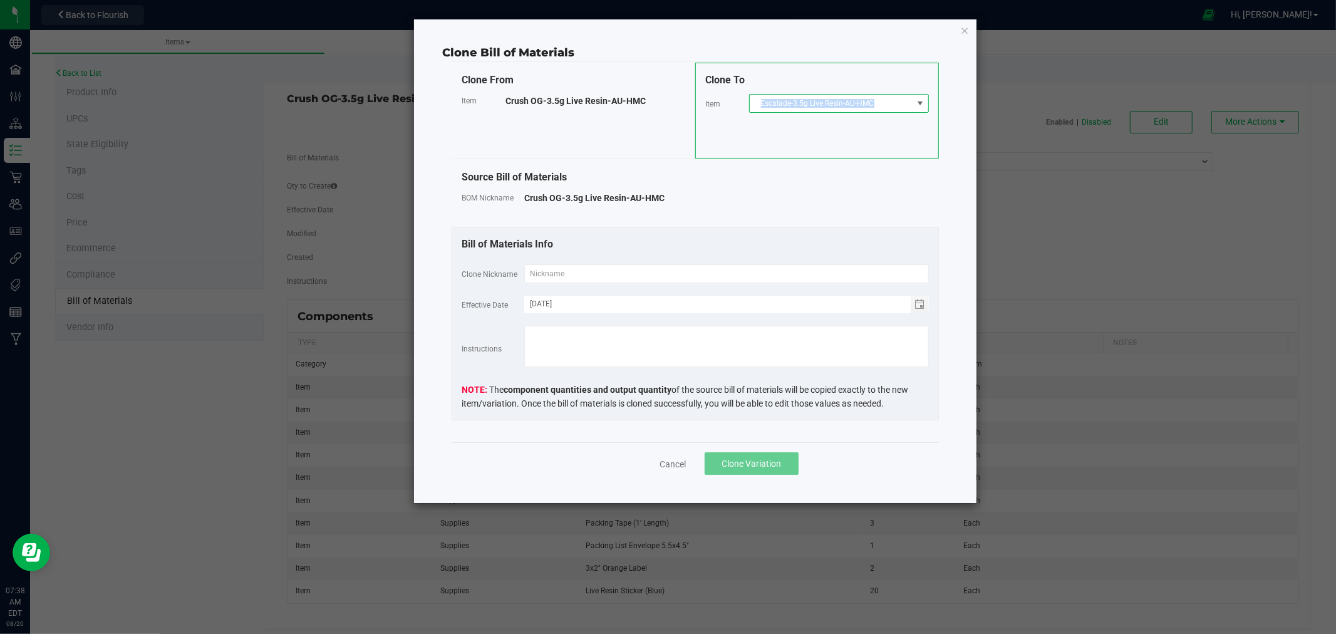
copy span "Escalade-3.5g Live Resin-AU-HMC"
drag, startPoint x: 546, startPoint y: 282, endPoint x: 549, endPoint y: 274, distance: 8.7
click at [546, 282] on input "text" at bounding box center [726, 273] width 405 height 19
paste input "Escalade-3.5g Live Resin-AU-HMC"
type input "Escalade-3.5g Live Resin-AU-HMC"
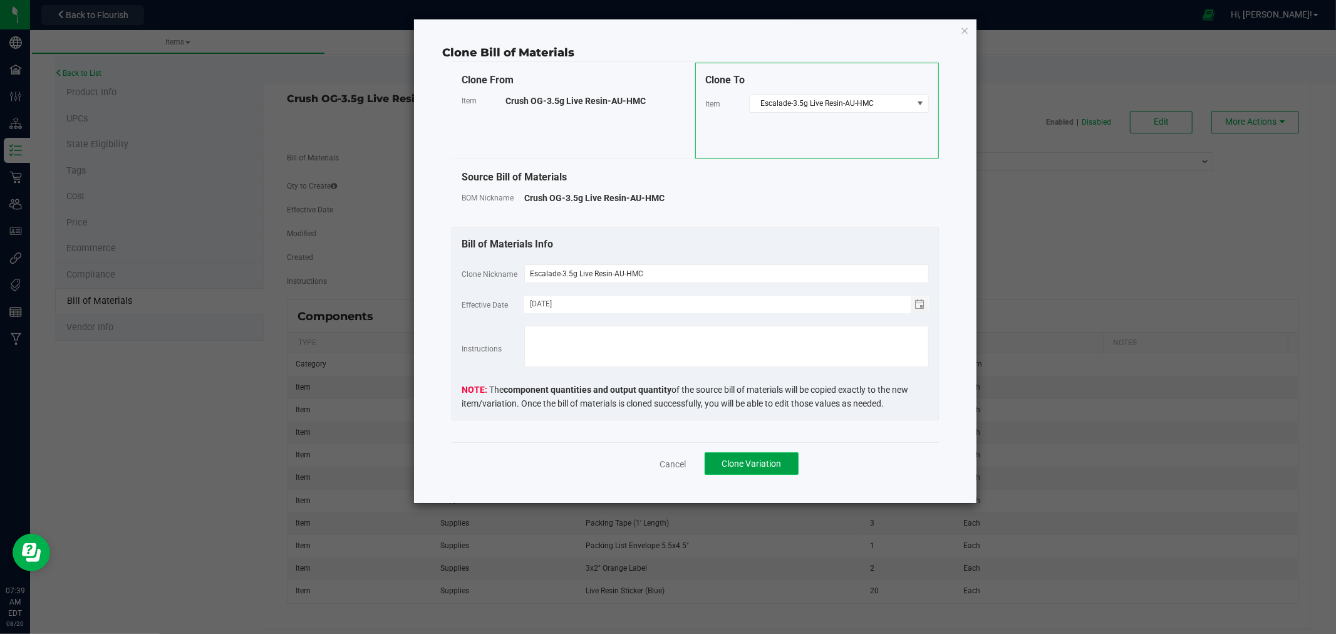
click at [767, 464] on span "Clone Variation" at bounding box center [752, 464] width 60 height 10
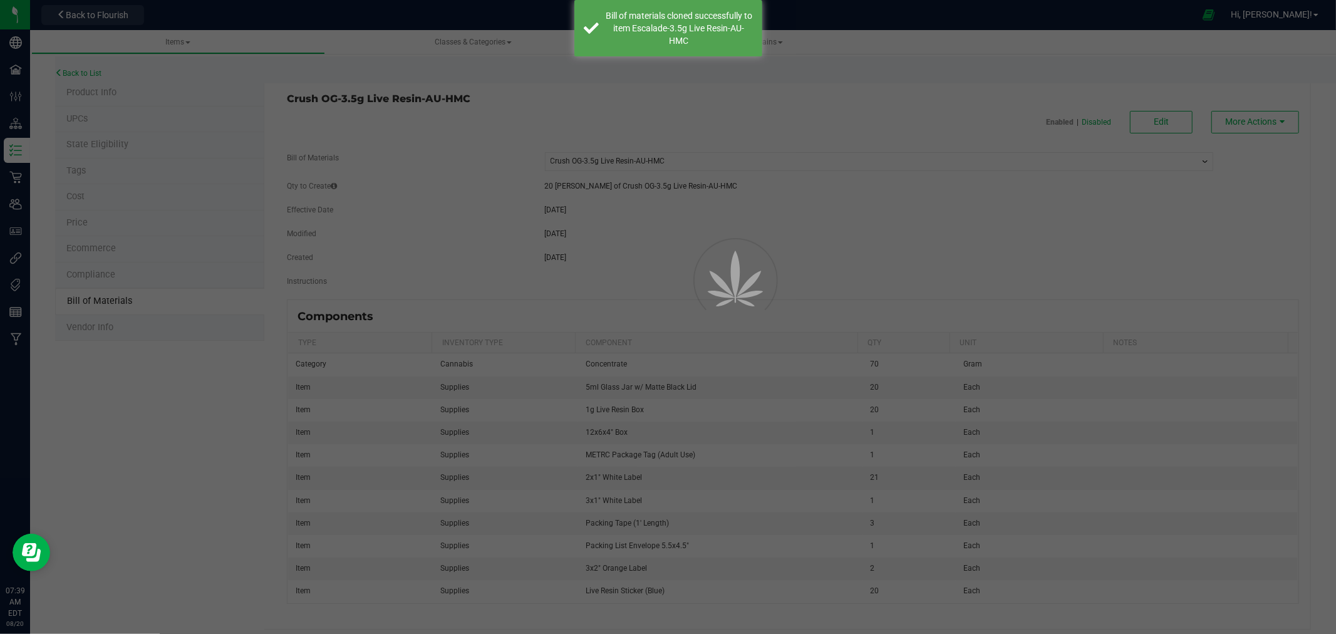
select select "626"
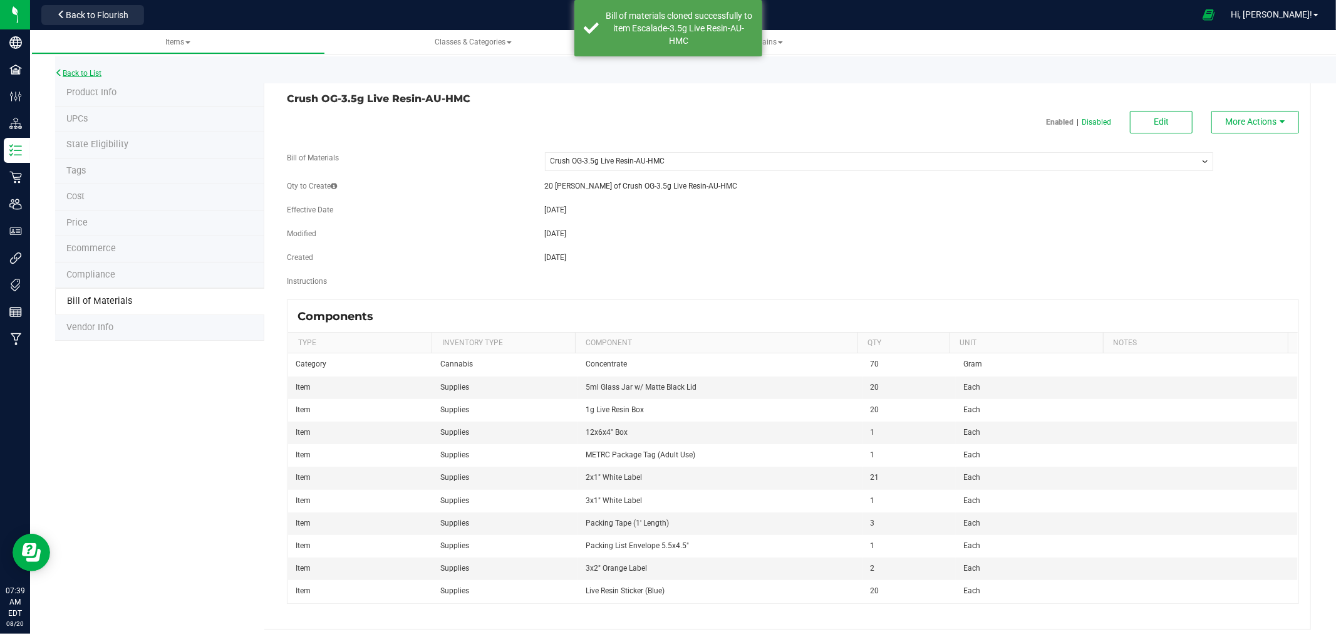
click at [91, 73] on link "Back to List" at bounding box center [78, 73] width 46 height 9
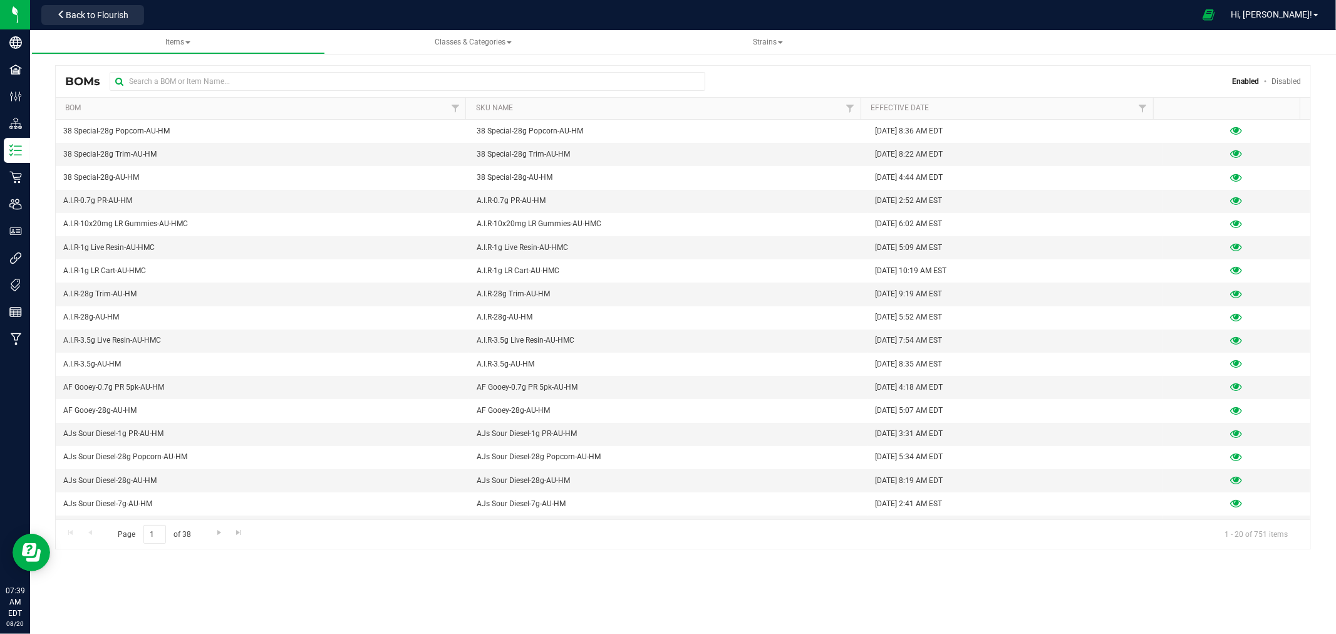
click at [180, 68] on div "BOMs Enabled Disabled" at bounding box center [683, 81] width 1255 height 31
click at [160, 83] on input "text" at bounding box center [408, 81] width 596 height 19
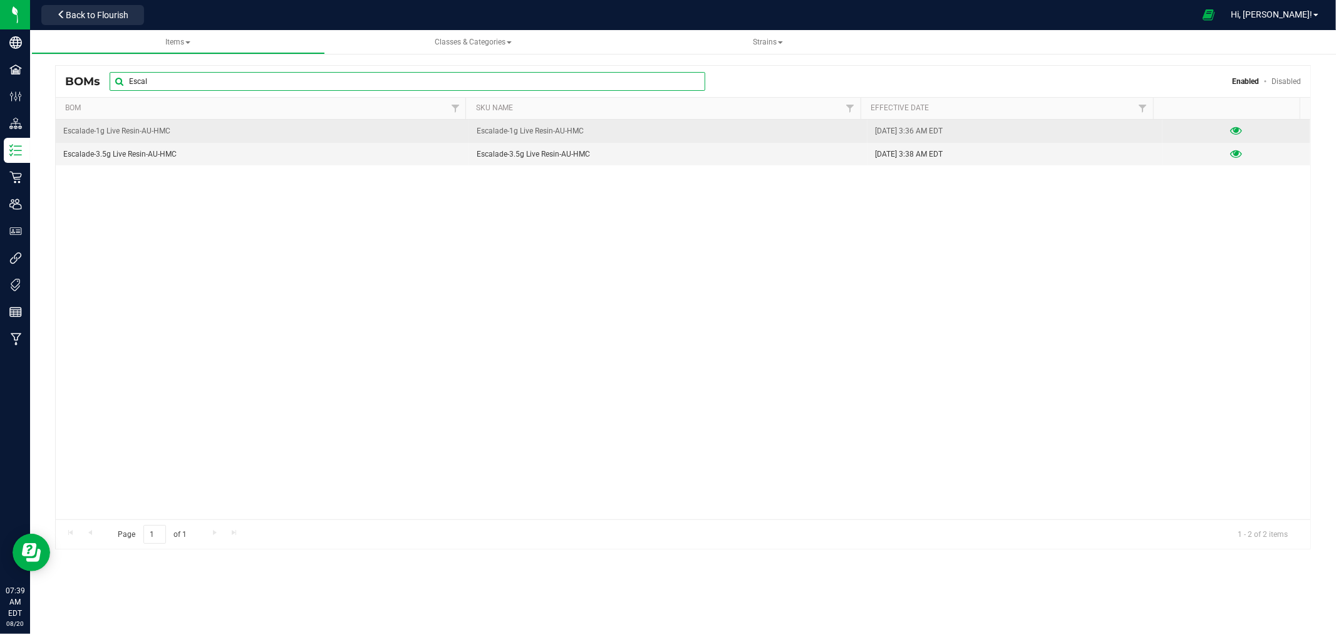
type input "Escal"
click at [1231, 129] on icon at bounding box center [1237, 131] width 12 height 9
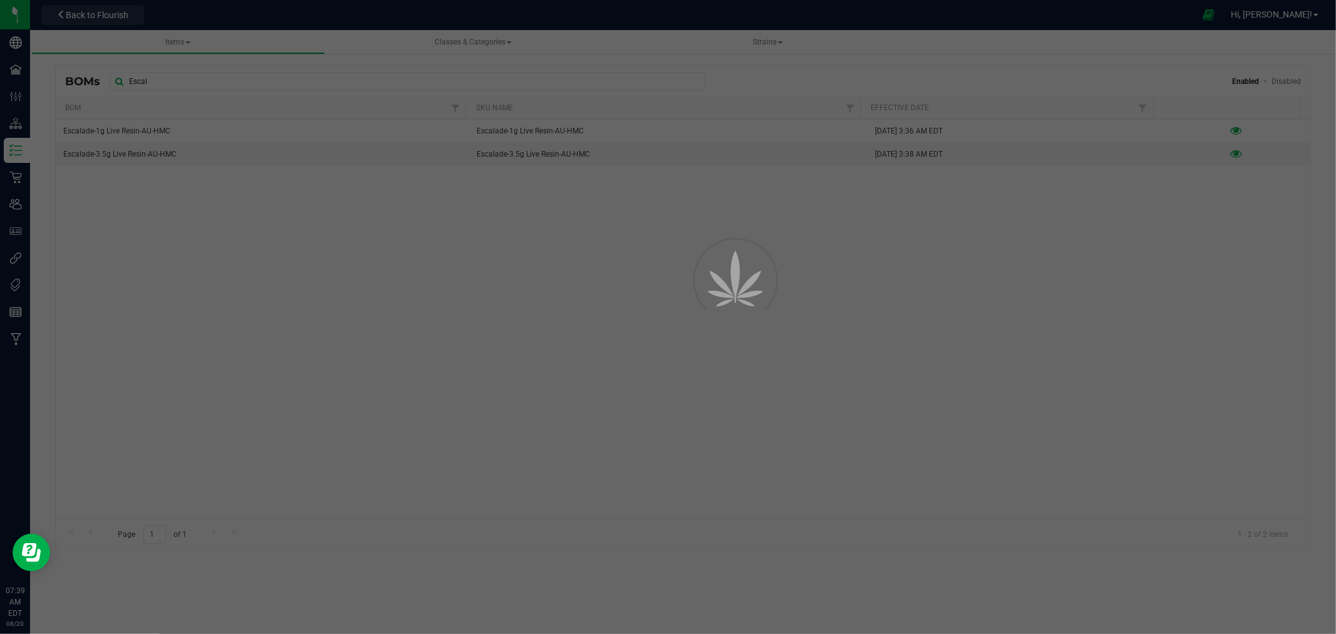
select select "910"
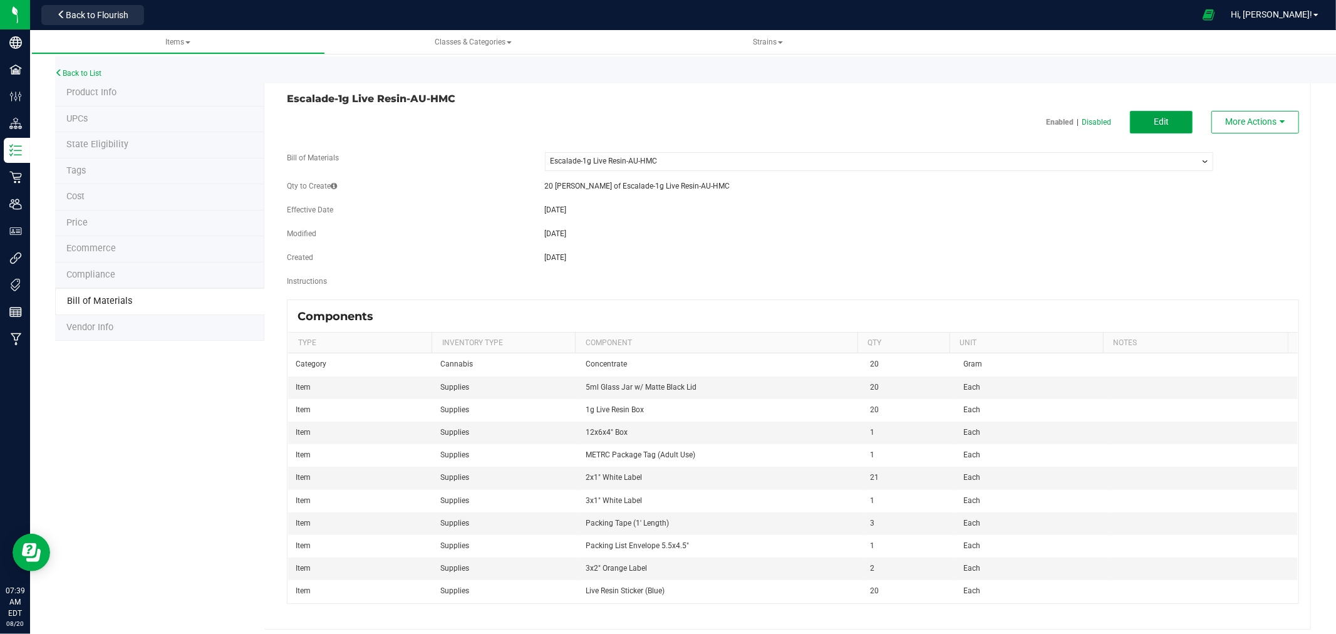
click at [1130, 120] on button "Edit" at bounding box center [1161, 122] width 63 height 23
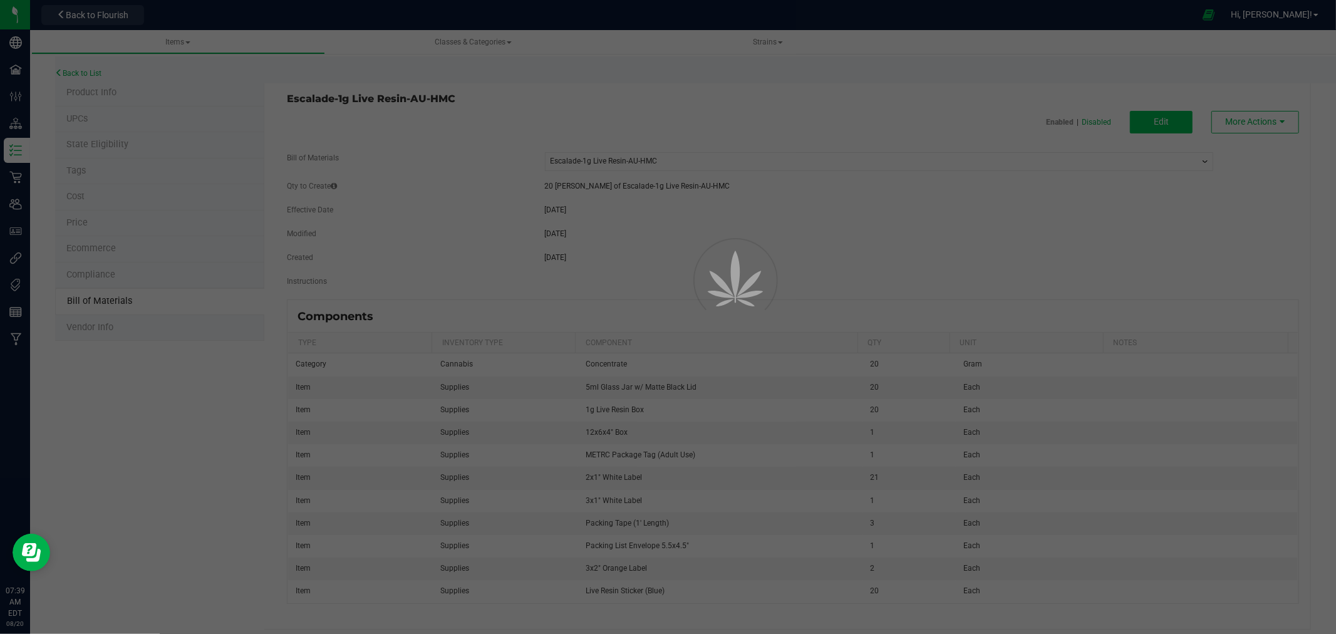
select select "910"
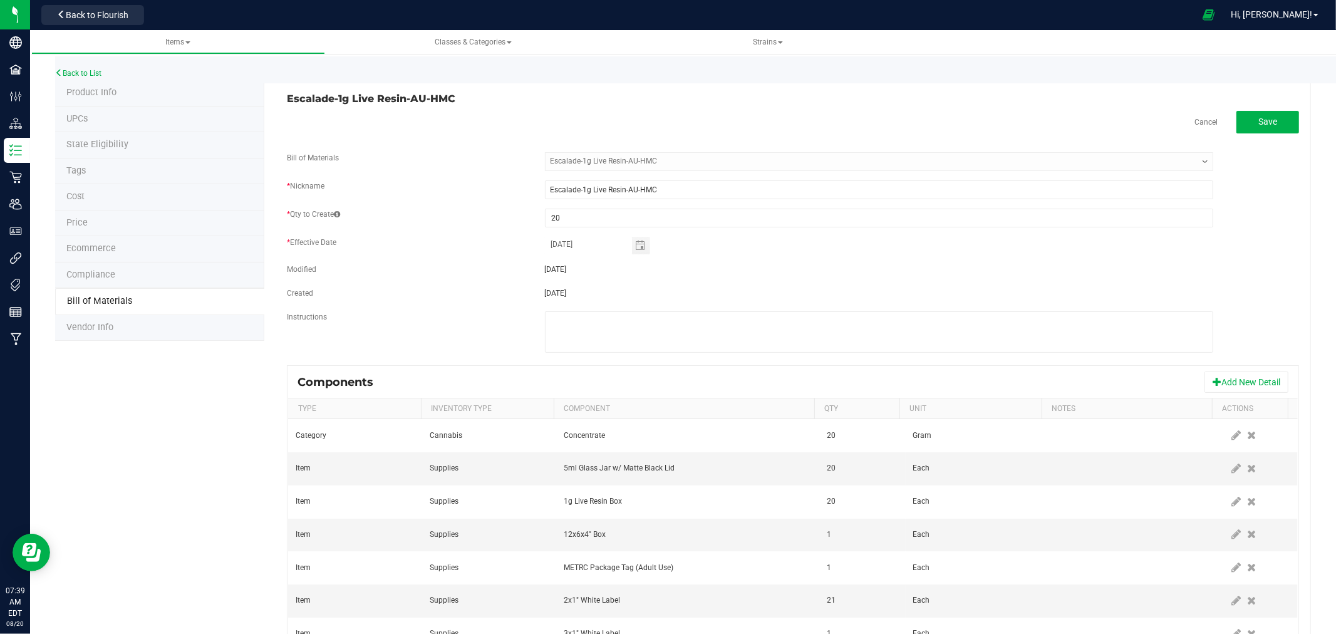
select select "910"
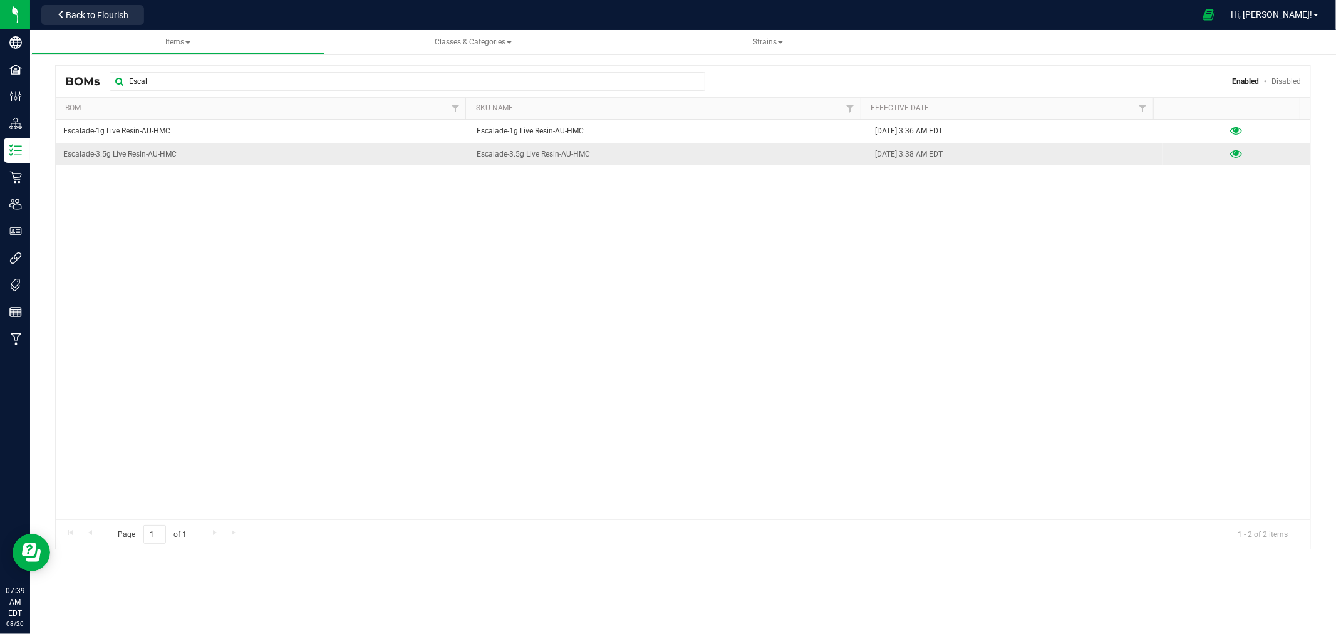
click at [1231, 153] on icon at bounding box center [1237, 154] width 12 height 9
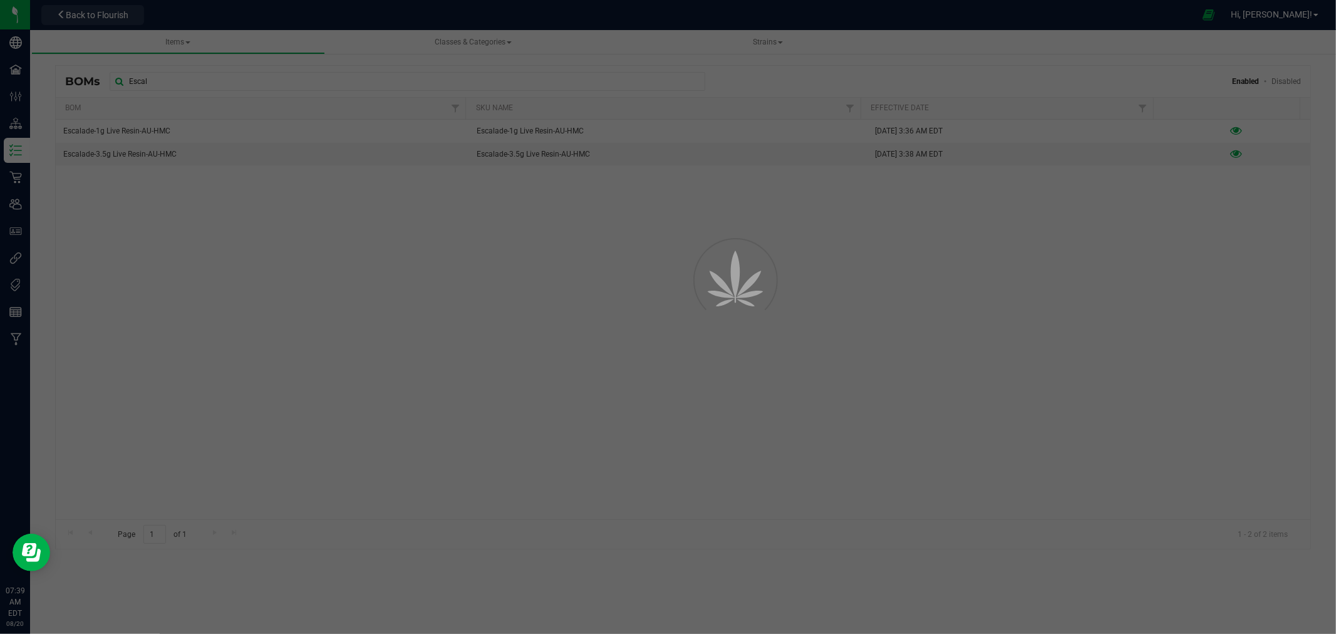
select select "911"
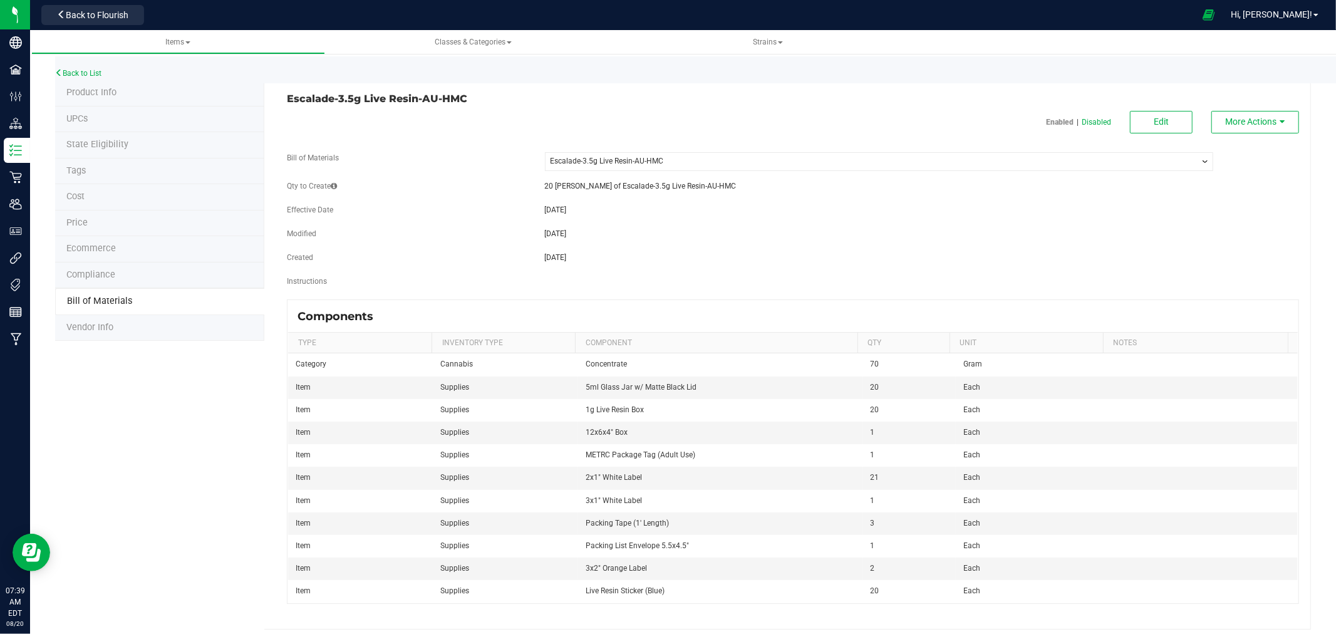
scroll to position [9, 0]
